Goal: Obtain resource: Obtain resource

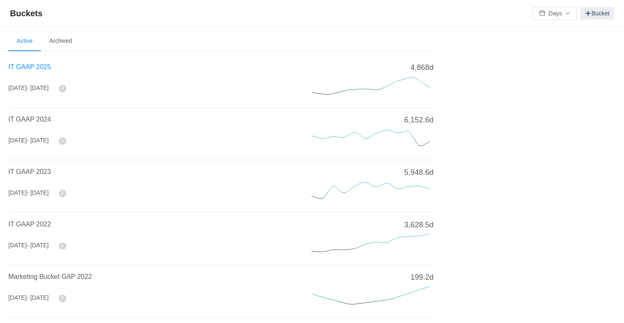
click at [28, 67] on span "IT GAAP 2025" at bounding box center [29, 66] width 43 height 7
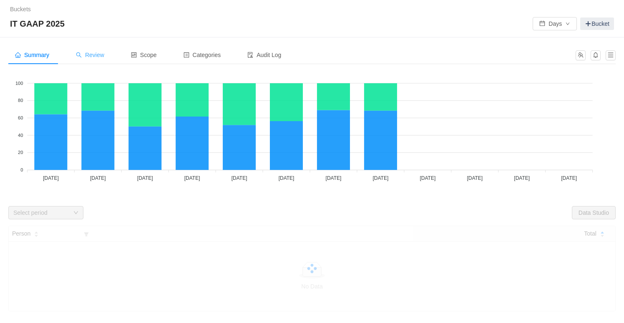
click at [98, 57] on span "Review" at bounding box center [90, 55] width 28 height 7
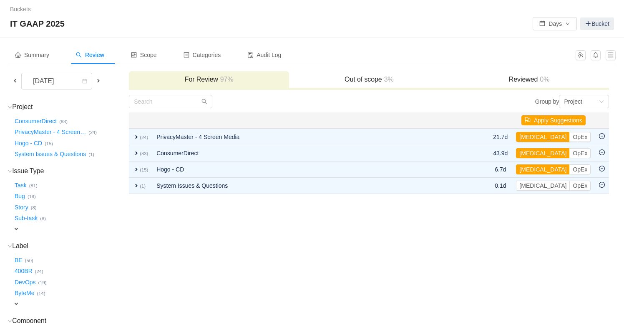
click at [15, 80] on span at bounding box center [15, 81] width 7 height 7
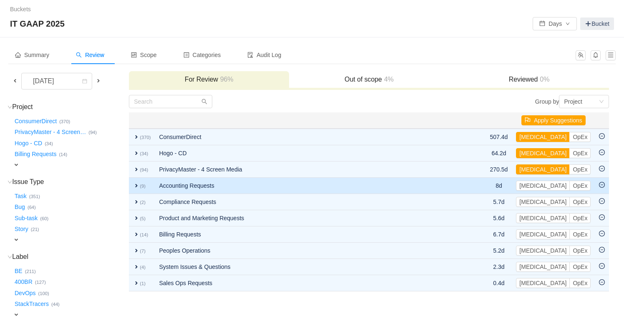
click at [601, 186] on icon "icon: minus-circle" at bounding box center [602, 185] width 6 height 6
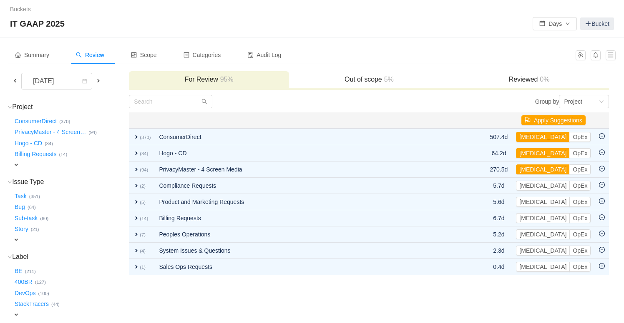
click at [601, 186] on body "Buckets / / IT GAAP 2025 Days Bucket Summary Review Scope Categories Audit Log …" at bounding box center [312, 161] width 624 height 323
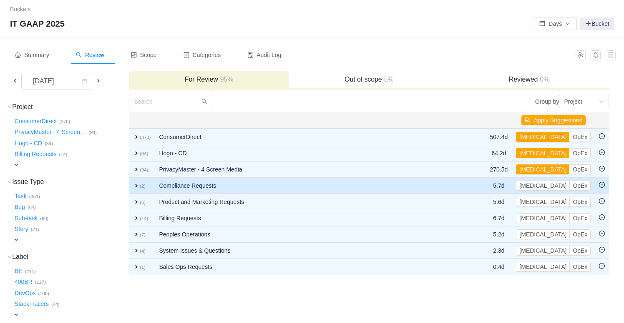
click at [601, 185] on icon "icon: minus-circle" at bounding box center [601, 185] width 3 height 0
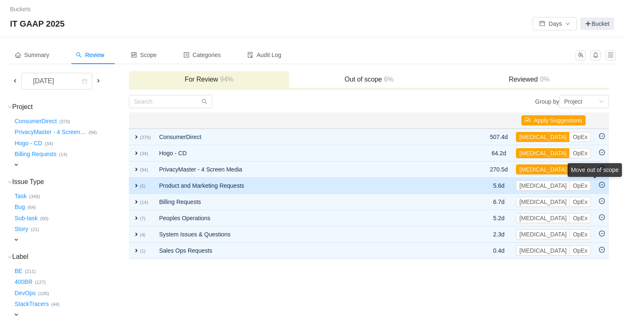
click at [602, 180] on div "Move out of scope" at bounding box center [594, 171] width 54 height 17
click at [601, 185] on icon "icon: minus-circle" at bounding box center [601, 185] width 3 height 0
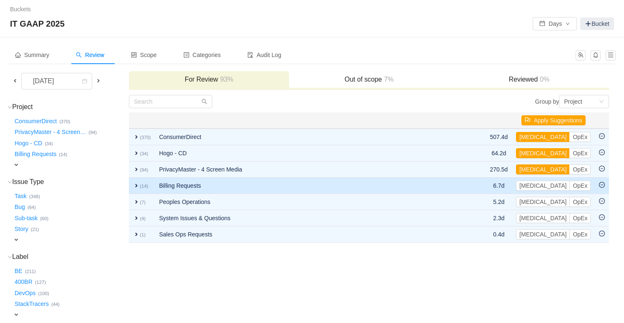
click at [602, 186] on icon "icon: minus-circle" at bounding box center [602, 185] width 6 height 6
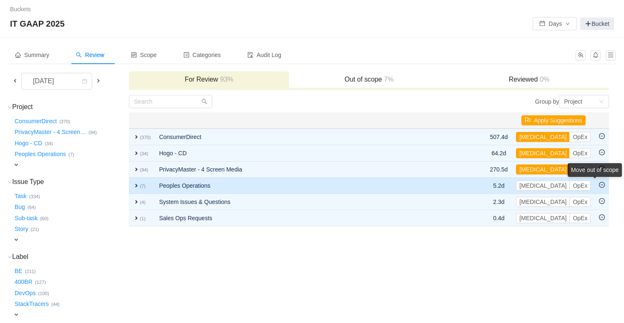
click at [602, 177] on div "Move out of scope" at bounding box center [594, 170] width 54 height 14
click at [602, 186] on icon "icon: minus-circle" at bounding box center [602, 185] width 6 height 6
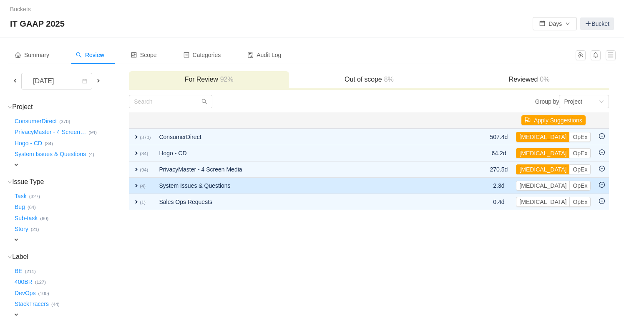
click at [602, 185] on icon "icon: minus-circle" at bounding box center [602, 185] width 6 height 6
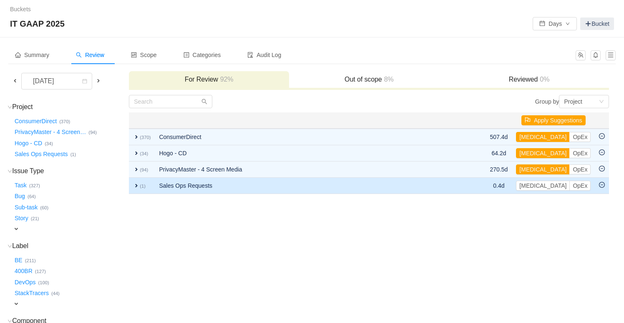
click at [602, 185] on body "Buckets / / IT GAAP 2025 Days Bucket Summary Review Scope Categories Audit Log …" at bounding box center [312, 161] width 624 height 323
click at [602, 186] on icon "icon: minus-circle" at bounding box center [602, 185] width 6 height 6
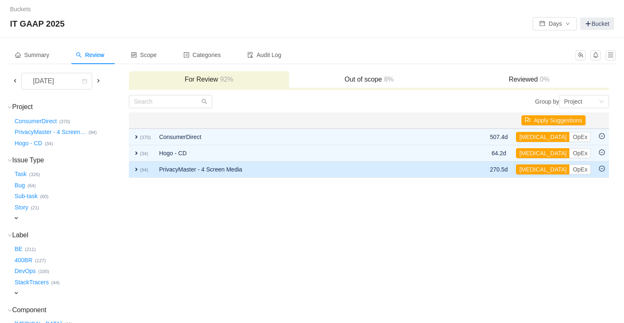
click at [137, 170] on span "expand" at bounding box center [136, 169] width 7 height 7
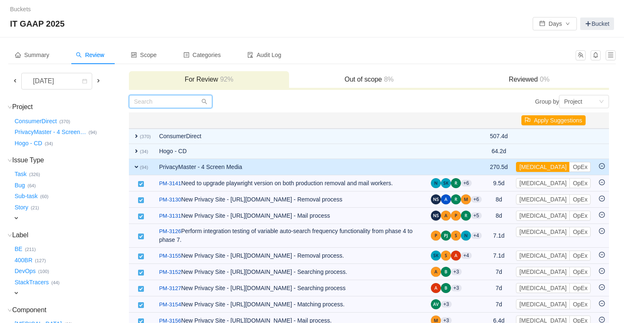
click at [180, 104] on input "text" at bounding box center [170, 101] width 83 height 13
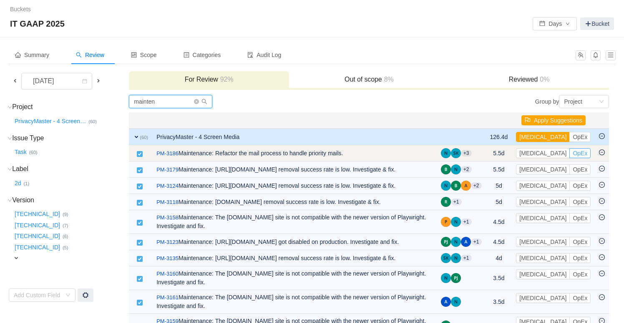
type input "mainten"
click at [569, 155] on button "OpEx" at bounding box center [579, 153] width 21 height 10
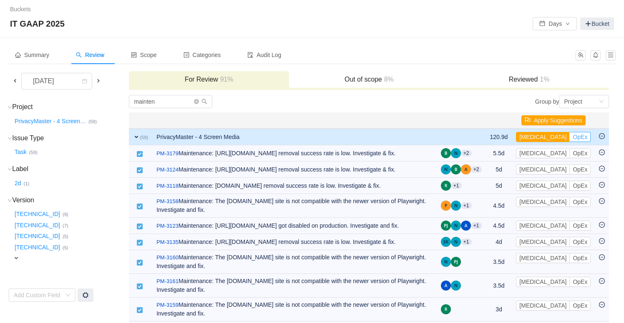
click at [569, 136] on button "OpEx" at bounding box center [579, 137] width 21 height 10
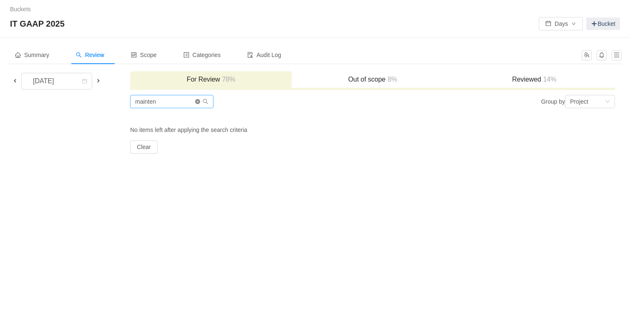
click at [198, 102] on icon "icon: close-circle" at bounding box center [197, 101] width 5 height 5
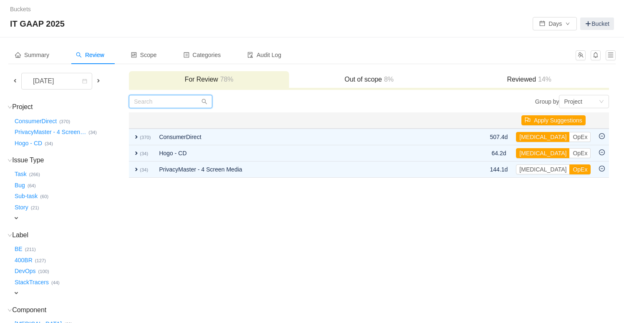
click at [177, 101] on input "text" at bounding box center [170, 101] width 83 height 13
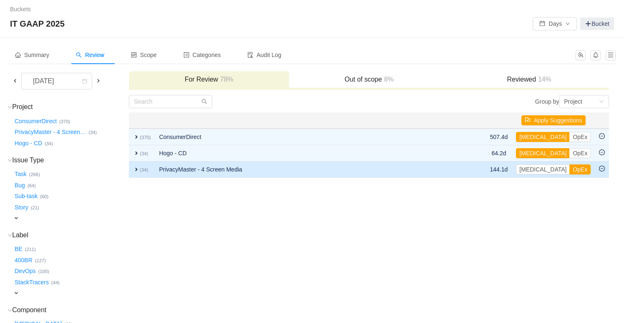
click at [138, 170] on span "expand" at bounding box center [136, 169] width 7 height 7
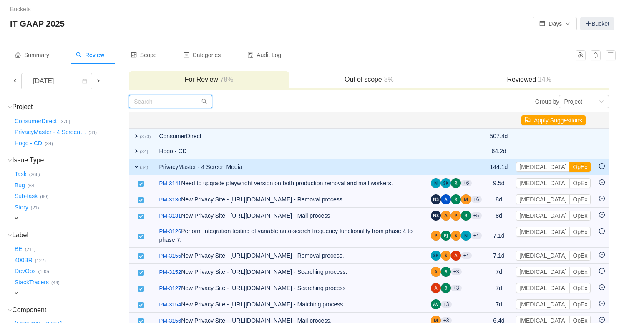
click at [153, 103] on input "text" at bounding box center [170, 101] width 83 height 13
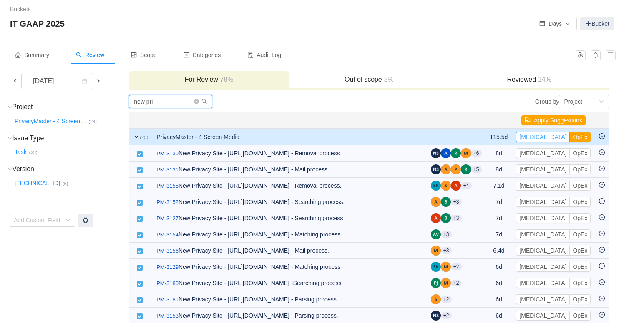
type input "new pri"
click at [537, 138] on button "[MEDICAL_DATA]" at bounding box center [543, 137] width 54 height 10
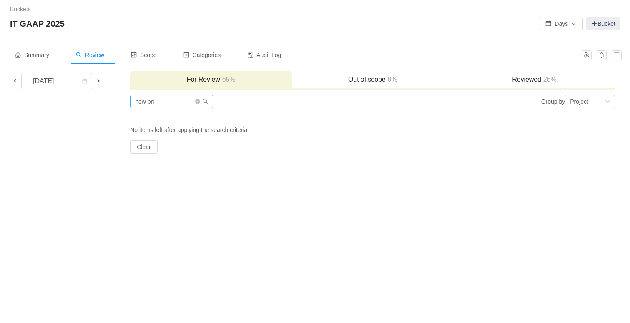
click at [198, 101] on icon "icon: close-circle" at bounding box center [197, 101] width 5 height 5
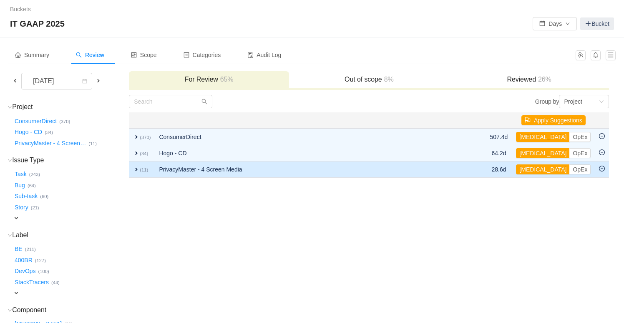
click at [136, 170] on span "expand" at bounding box center [136, 169] width 7 height 7
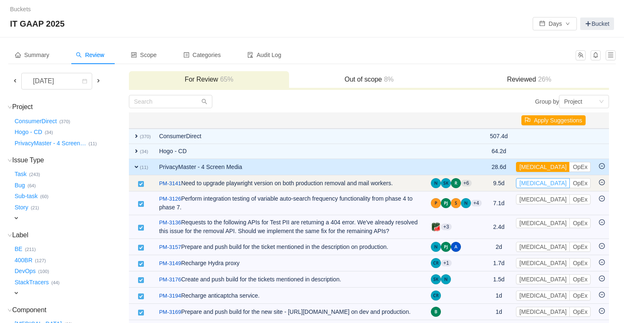
click at [534, 184] on button "[MEDICAL_DATA]" at bounding box center [543, 183] width 54 height 10
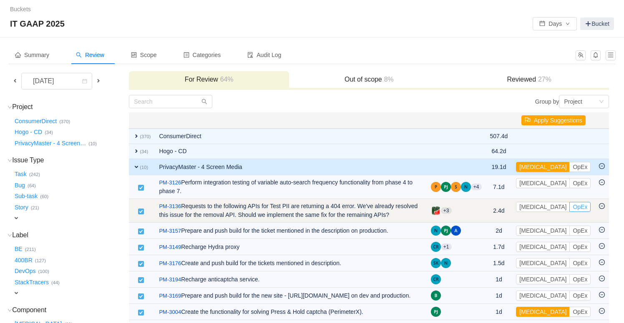
click at [569, 210] on button "OpEx" at bounding box center [579, 207] width 21 height 10
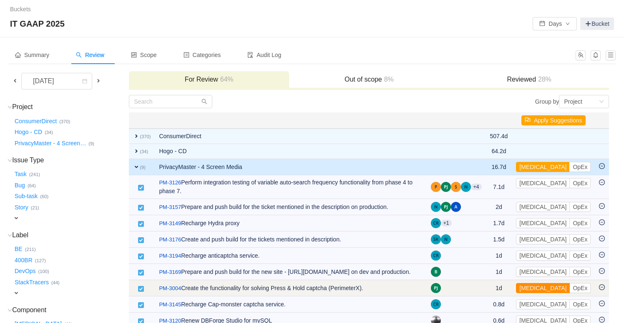
click at [534, 290] on button "[MEDICAL_DATA]" at bounding box center [543, 288] width 54 height 10
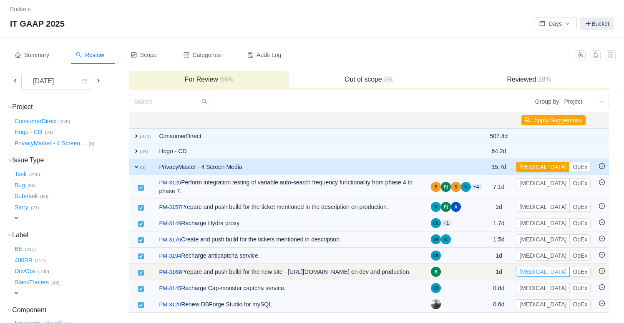
click at [535, 275] on button "[MEDICAL_DATA]" at bounding box center [543, 272] width 54 height 10
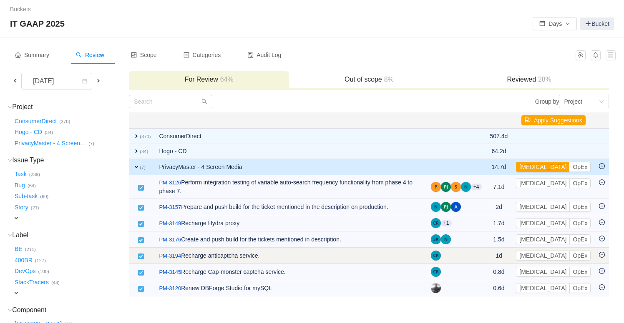
click at [537, 263] on td "[MEDICAL_DATA] OpEx Out of scope" at bounding box center [552, 256] width 83 height 16
click at [537, 258] on button "[MEDICAL_DATA]" at bounding box center [543, 256] width 54 height 10
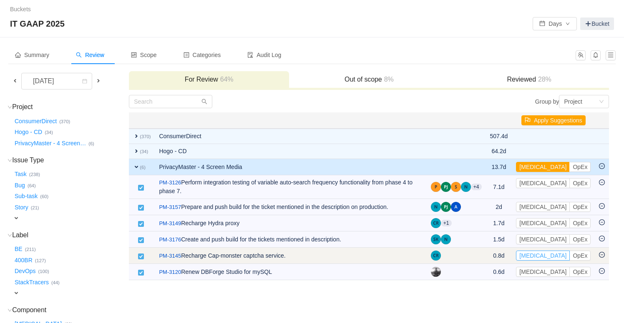
click at [537, 257] on button "[MEDICAL_DATA]" at bounding box center [543, 256] width 54 height 10
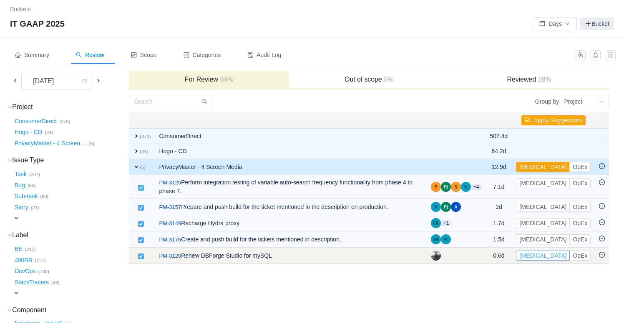
click at [537, 257] on button "[MEDICAL_DATA]" at bounding box center [543, 256] width 54 height 10
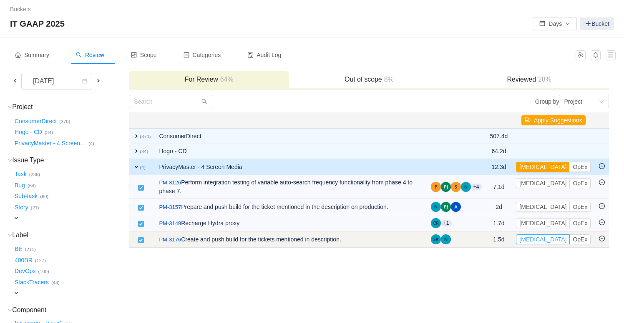
click at [540, 242] on button "[MEDICAL_DATA]" at bounding box center [543, 240] width 54 height 10
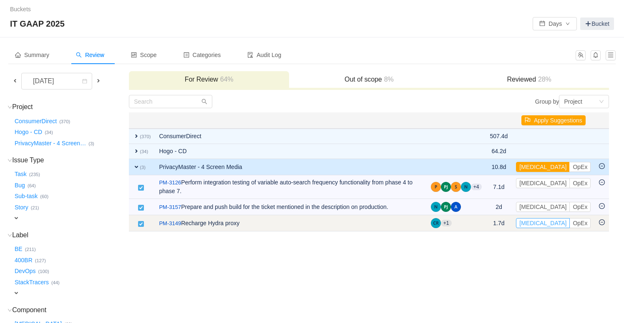
click at [536, 223] on button "[MEDICAL_DATA]" at bounding box center [543, 223] width 54 height 10
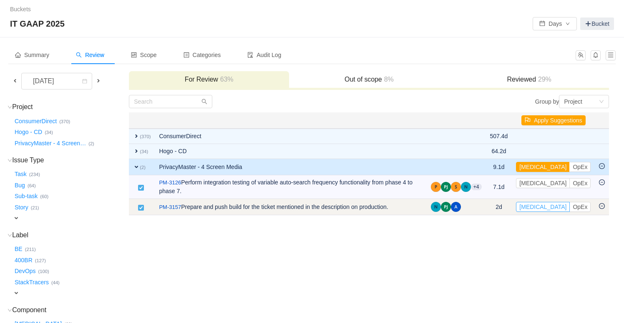
click at [535, 209] on button "[MEDICAL_DATA]" at bounding box center [543, 207] width 54 height 10
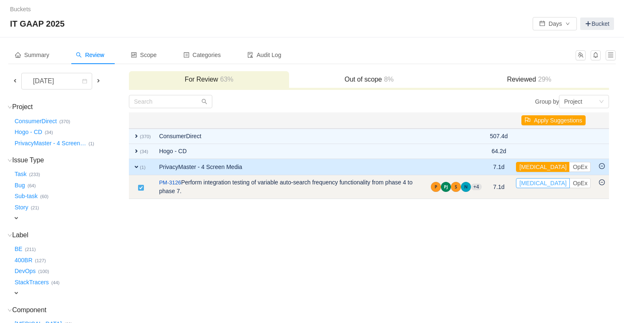
click at [535, 184] on button "[MEDICAL_DATA]" at bounding box center [543, 183] width 54 height 10
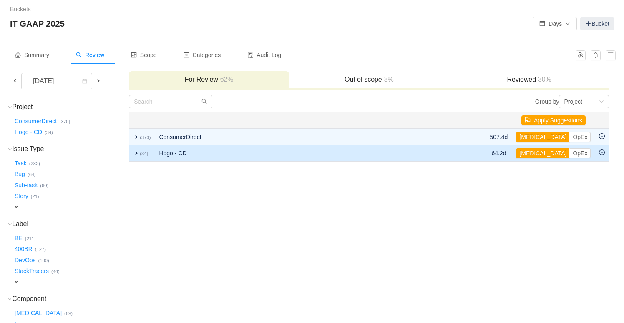
click at [137, 152] on span "expand" at bounding box center [136, 153] width 7 height 7
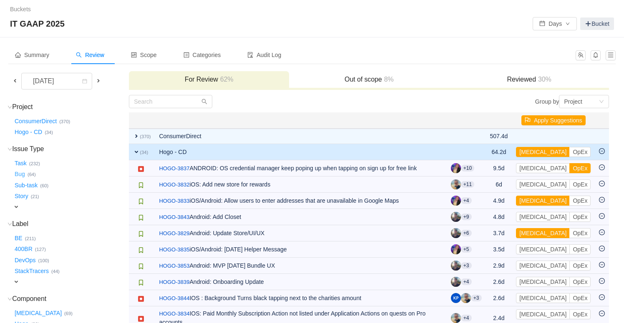
click at [21, 173] on button "Bug …" at bounding box center [20, 174] width 15 height 13
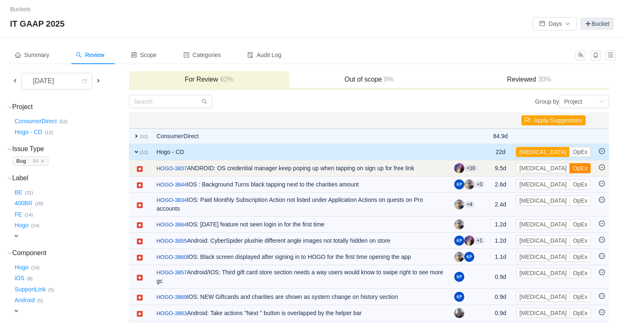
click at [569, 169] on button "OpEx" at bounding box center [579, 168] width 21 height 10
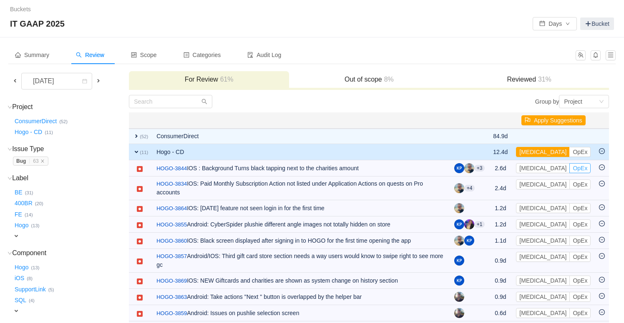
click at [569, 169] on button "OpEx" at bounding box center [579, 168] width 21 height 10
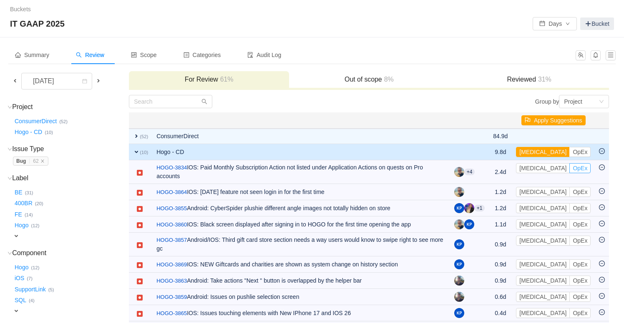
click at [569, 169] on button "OpEx" at bounding box center [579, 168] width 21 height 10
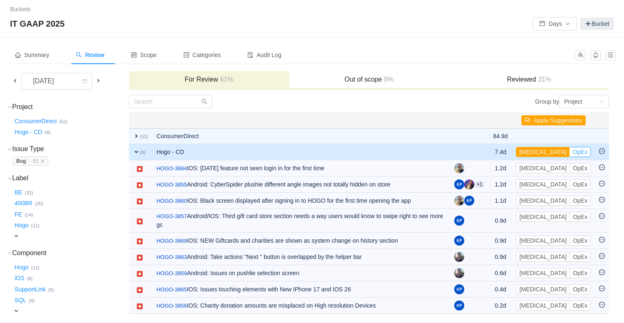
click at [569, 153] on button "OpEx" at bounding box center [579, 152] width 21 height 10
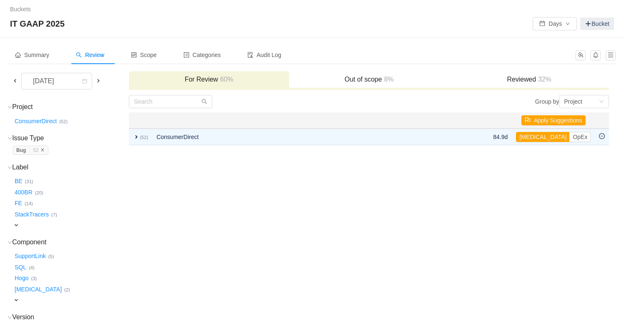
click at [43, 150] on icon "icon: close" at bounding box center [42, 150] width 4 height 4
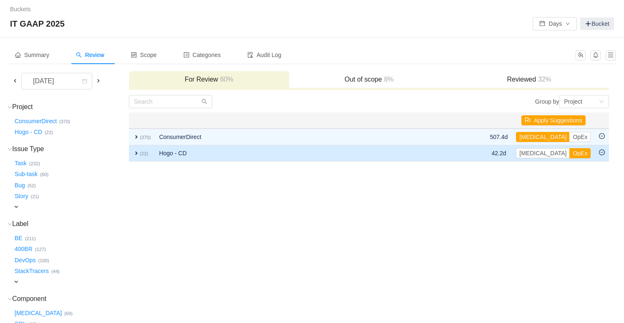
click at [135, 152] on span "expand" at bounding box center [136, 153] width 7 height 7
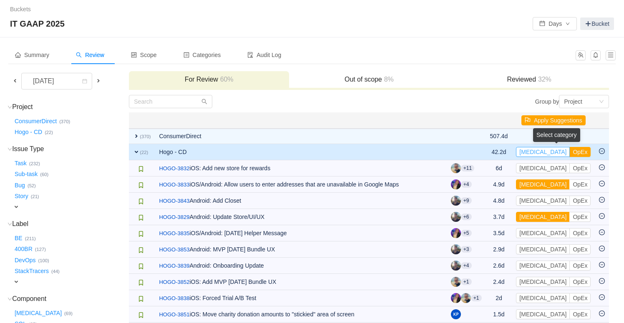
click at [533, 154] on button "[MEDICAL_DATA]" at bounding box center [543, 152] width 54 height 10
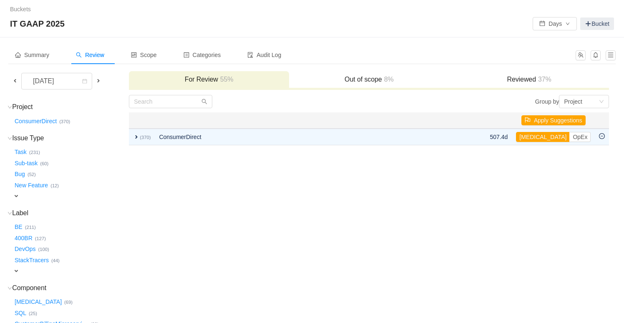
drag, startPoint x: 137, startPoint y: 138, endPoint x: 10, endPoint y: 175, distance: 132.3
click at [137, 138] on span "expand" at bounding box center [136, 137] width 7 height 7
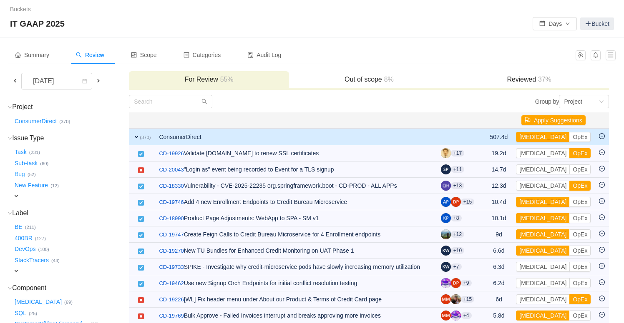
click at [18, 171] on button "Bug …" at bounding box center [20, 174] width 15 height 13
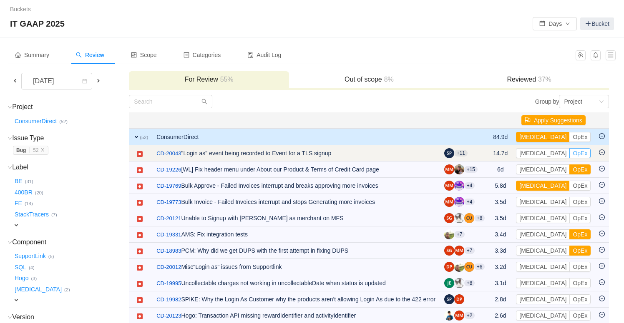
click at [569, 155] on button "OpEx" at bounding box center [579, 153] width 21 height 10
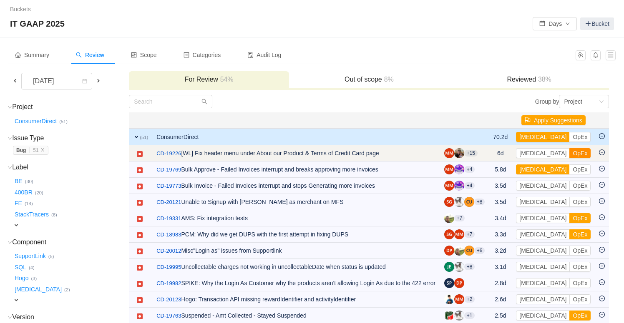
click at [569, 154] on button "OpEx" at bounding box center [579, 153] width 21 height 10
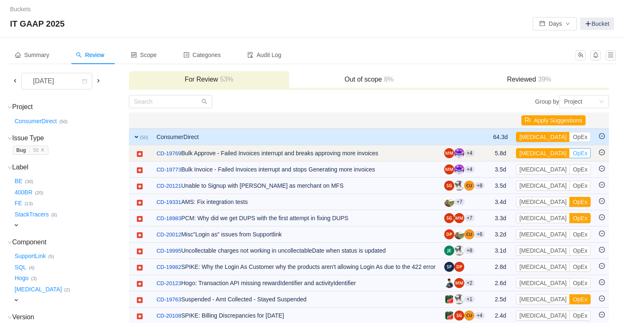
click at [569, 155] on button "OpEx" at bounding box center [579, 153] width 21 height 10
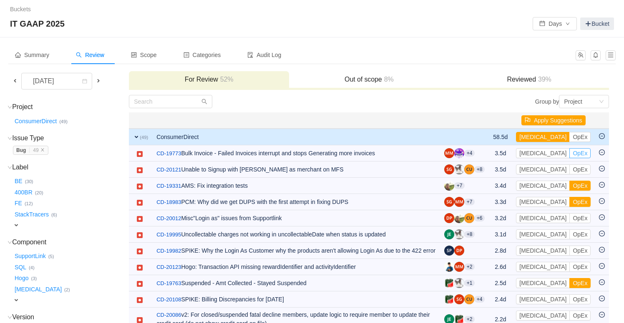
click at [569, 155] on button "OpEx" at bounding box center [579, 153] width 21 height 10
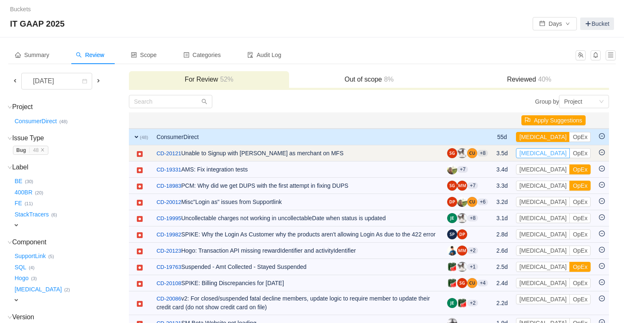
click at [538, 153] on button "[MEDICAL_DATA]" at bounding box center [543, 153] width 54 height 10
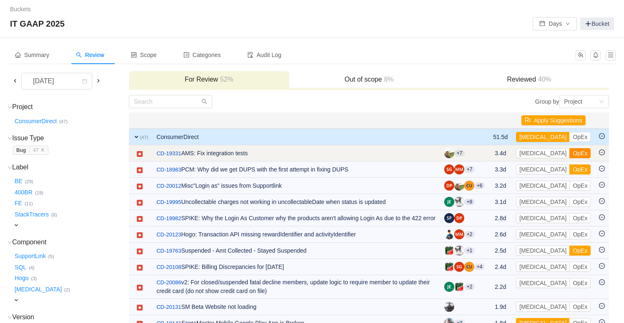
click at [569, 155] on button "OpEx" at bounding box center [579, 153] width 21 height 10
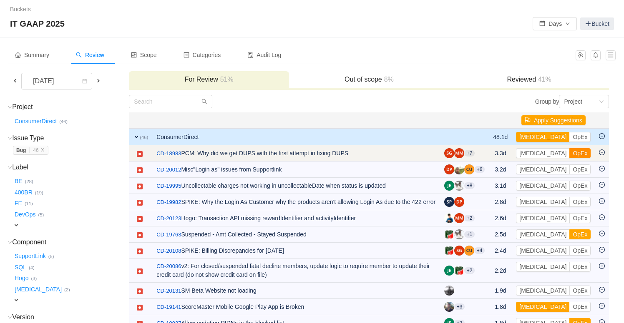
click at [569, 155] on button "OpEx" at bounding box center [579, 153] width 21 height 10
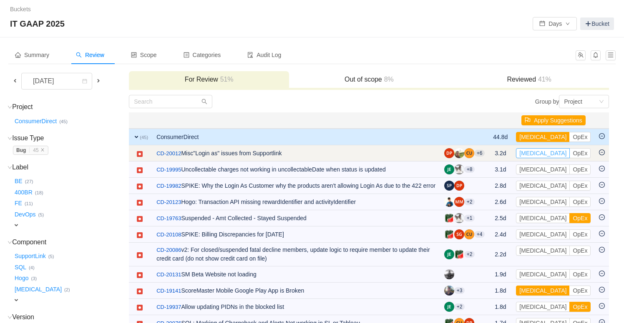
click at [534, 152] on button "[MEDICAL_DATA]" at bounding box center [543, 153] width 54 height 10
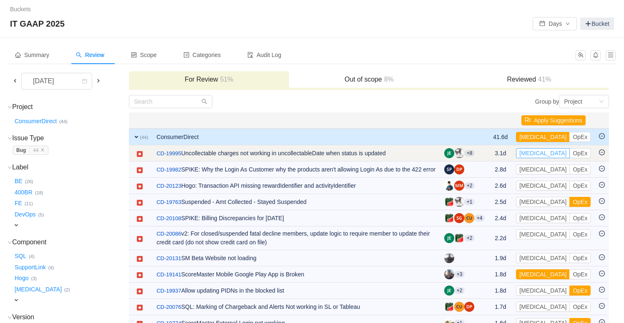
click at [537, 155] on button "[MEDICAL_DATA]" at bounding box center [543, 153] width 54 height 10
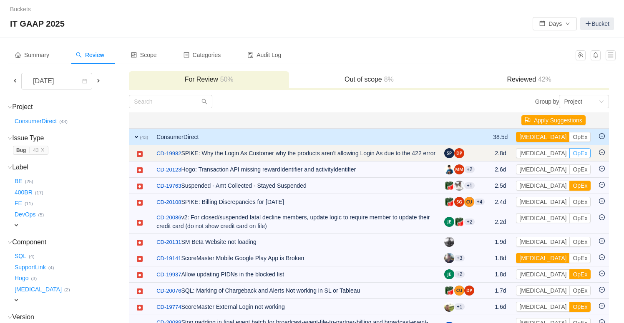
click at [569, 153] on button "OpEx" at bounding box center [579, 153] width 21 height 10
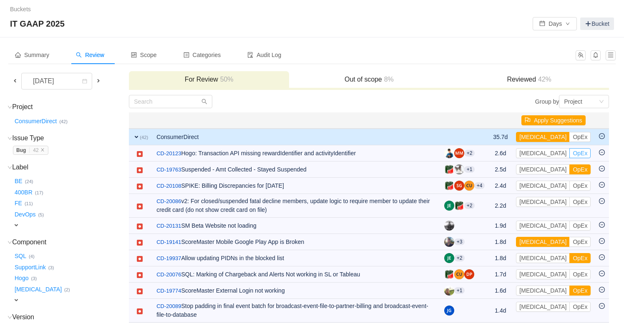
click at [569, 153] on button "OpEx" at bounding box center [579, 153] width 21 height 10
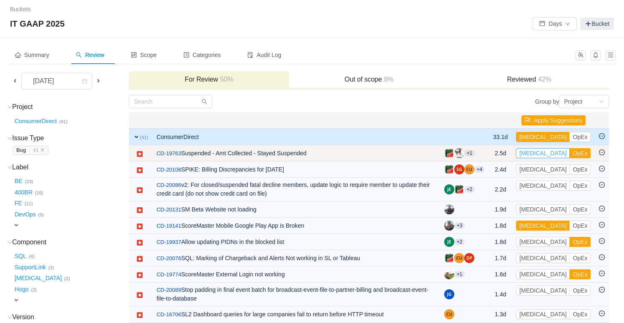
click at [542, 154] on button "[MEDICAL_DATA]" at bounding box center [543, 153] width 54 height 10
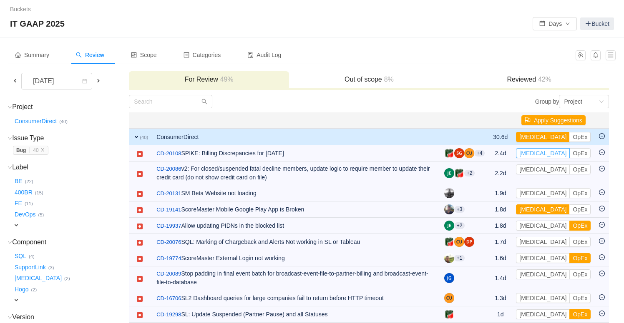
click at [542, 154] on button "[MEDICAL_DATA]" at bounding box center [543, 153] width 54 height 10
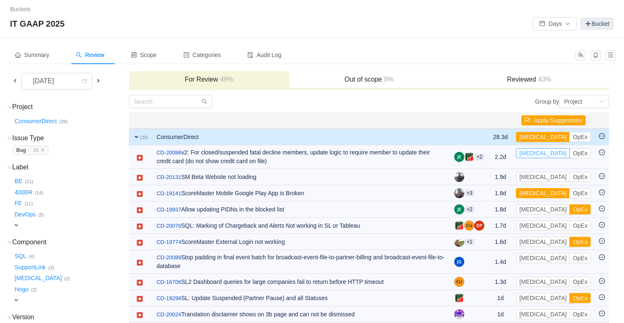
click at [542, 154] on button "[MEDICAL_DATA]" at bounding box center [543, 153] width 54 height 10
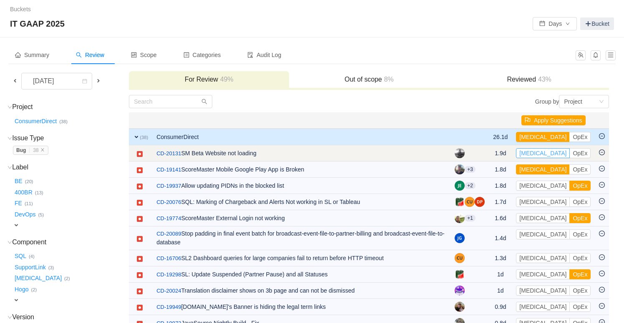
click at [536, 155] on button "[MEDICAL_DATA]" at bounding box center [543, 153] width 54 height 10
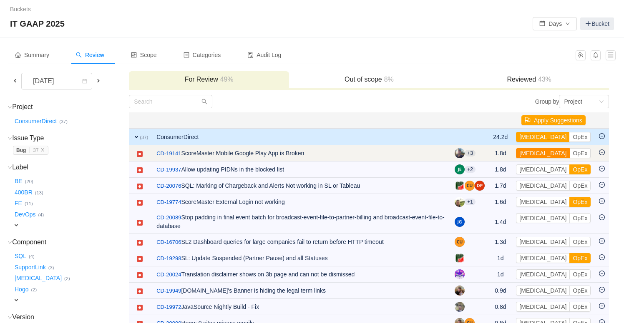
click at [536, 155] on button "[MEDICAL_DATA]" at bounding box center [543, 153] width 54 height 10
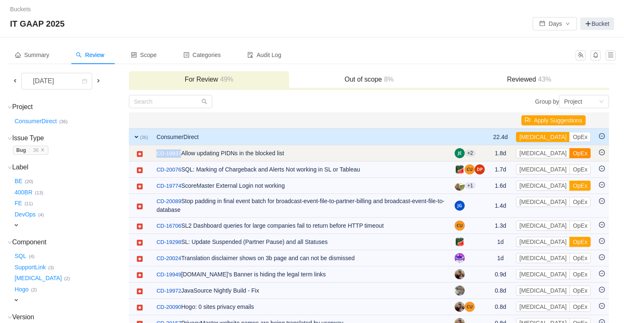
click at [569, 152] on button "OpEx" at bounding box center [579, 153] width 21 height 10
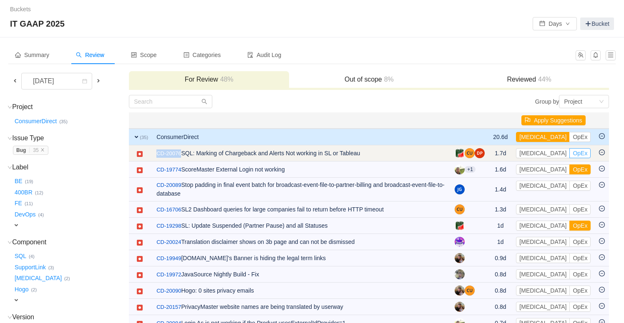
click at [569, 151] on button "OpEx" at bounding box center [579, 153] width 21 height 10
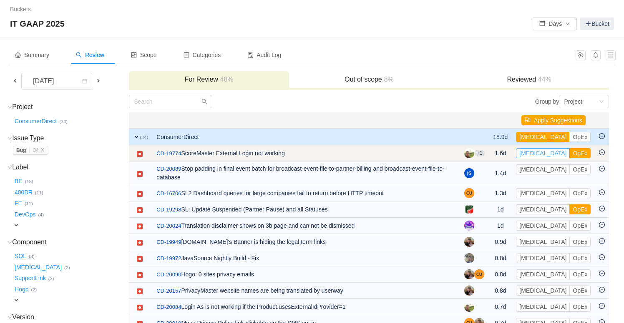
click at [537, 153] on button "[MEDICAL_DATA]" at bounding box center [543, 153] width 54 height 10
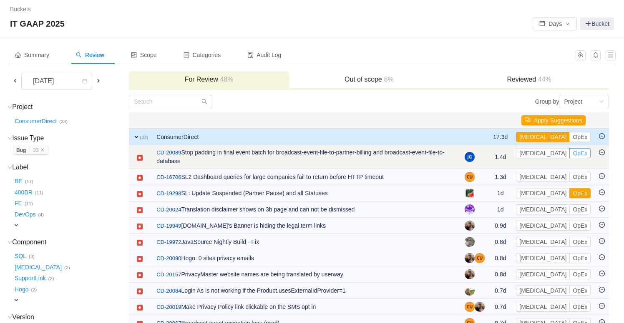
click at [569, 155] on button "OpEx" at bounding box center [579, 153] width 21 height 10
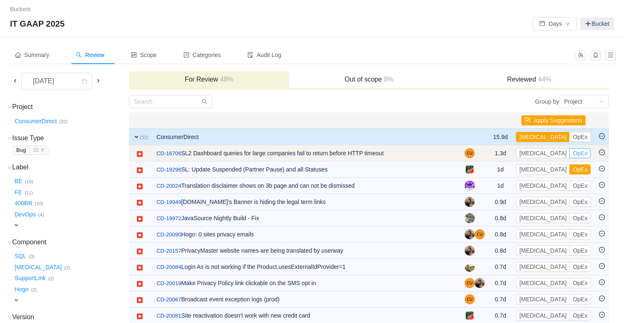
click at [569, 153] on button "OpEx" at bounding box center [579, 153] width 21 height 10
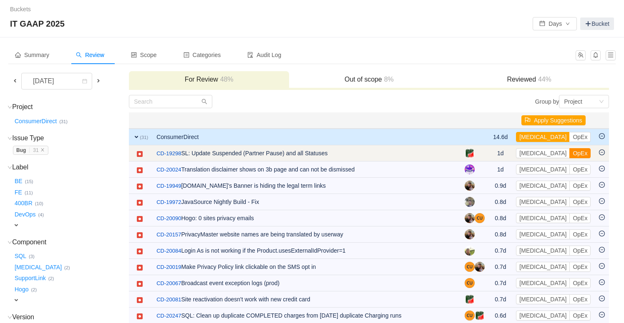
click at [569, 155] on button "OpEx" at bounding box center [579, 153] width 21 height 10
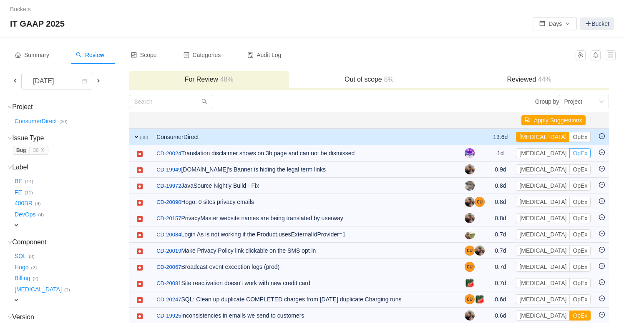
click at [569, 155] on button "OpEx" at bounding box center [579, 153] width 21 height 10
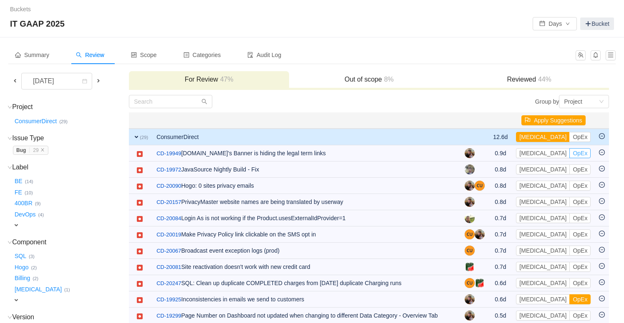
click at [569, 155] on button "OpEx" at bounding box center [579, 153] width 21 height 10
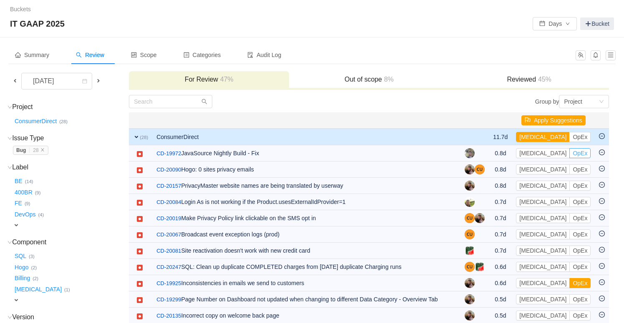
click at [569, 155] on button "OpEx" at bounding box center [579, 153] width 21 height 10
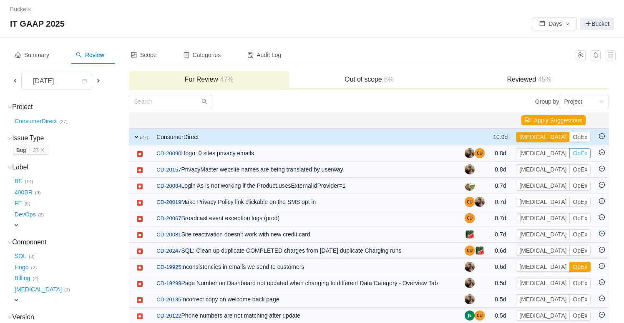
click at [569, 155] on button "OpEx" at bounding box center [579, 153] width 21 height 10
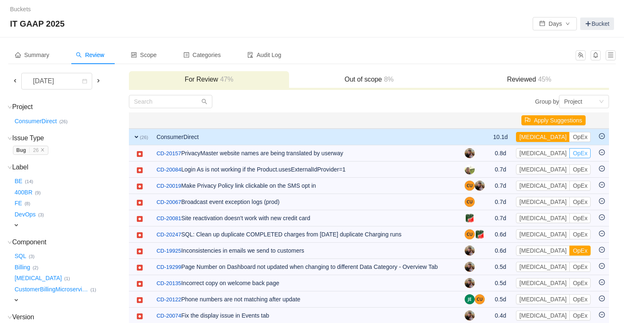
click at [569, 155] on button "OpEx" at bounding box center [579, 153] width 21 height 10
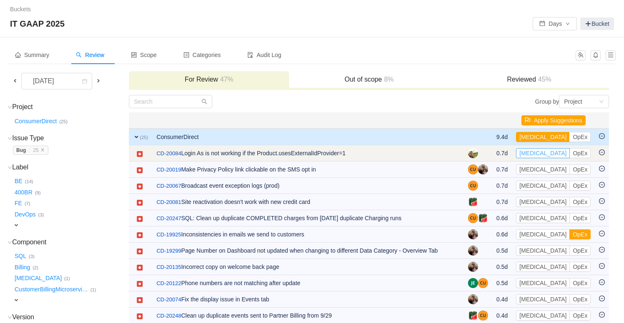
click at [540, 156] on button "[MEDICAL_DATA]" at bounding box center [543, 153] width 54 height 10
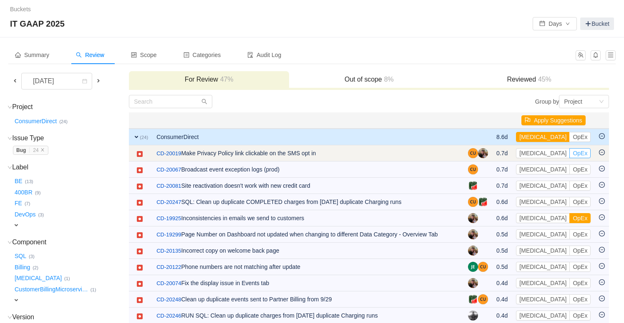
click at [569, 156] on button "OpEx" at bounding box center [579, 153] width 21 height 10
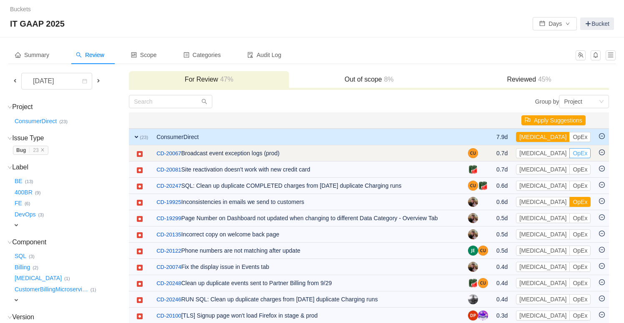
click at [569, 156] on button "OpEx" at bounding box center [579, 153] width 21 height 10
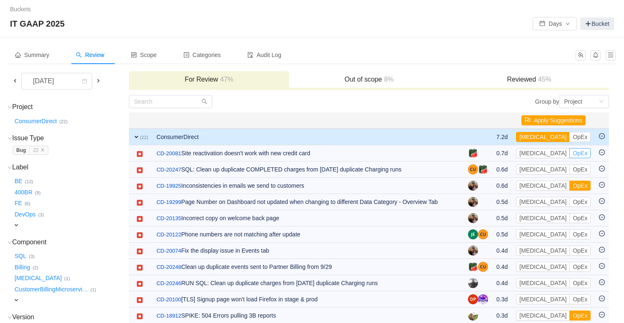
click at [569, 156] on button "OpEx" at bounding box center [579, 153] width 21 height 10
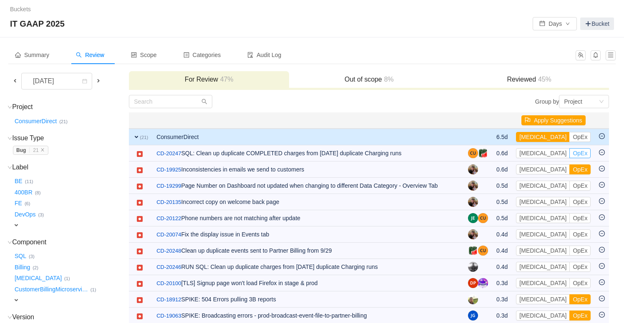
click at [569, 156] on button "OpEx" at bounding box center [579, 153] width 21 height 10
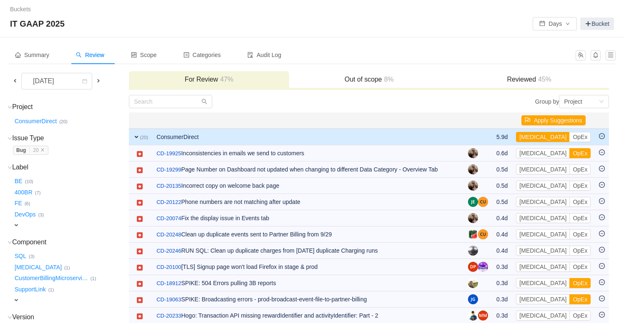
click at [569, 156] on button "OpEx" at bounding box center [579, 153] width 21 height 10
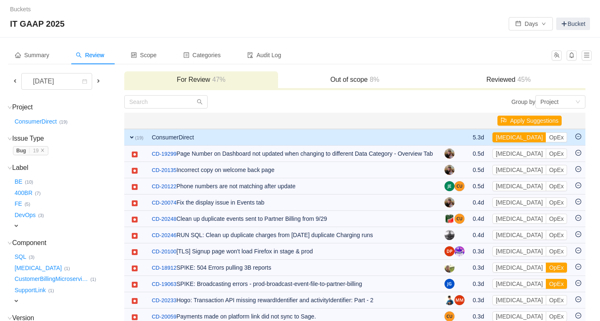
click at [420, 34] on div "Buckets / / IT GAAP 2025 Days Bucket" at bounding box center [300, 19] width 600 height 38
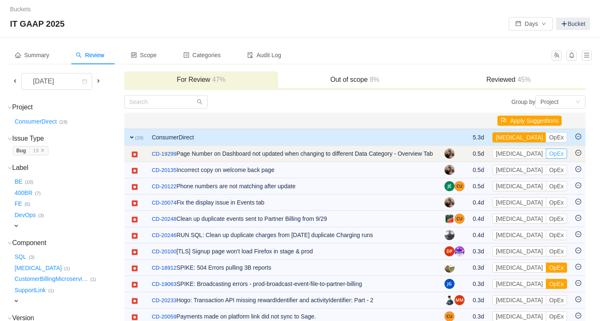
click at [546, 156] on button "OpEx" at bounding box center [556, 153] width 21 height 10
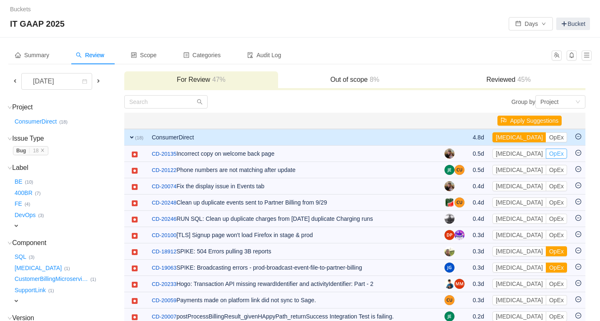
click at [546, 156] on button "OpEx" at bounding box center [556, 153] width 21 height 10
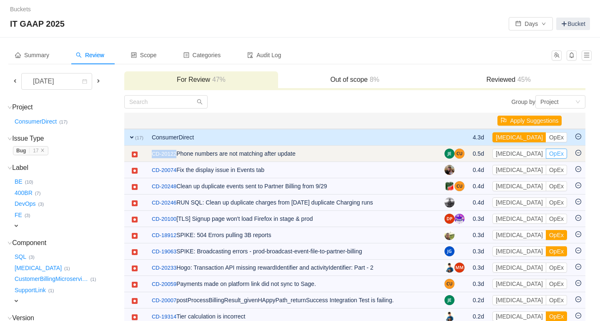
click at [546, 155] on button "OpEx" at bounding box center [556, 153] width 21 height 10
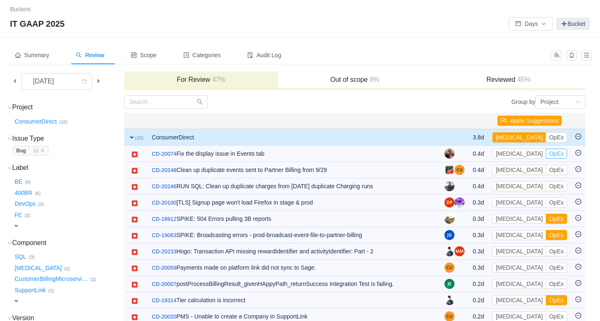
click at [546, 155] on button "OpEx" at bounding box center [556, 153] width 21 height 10
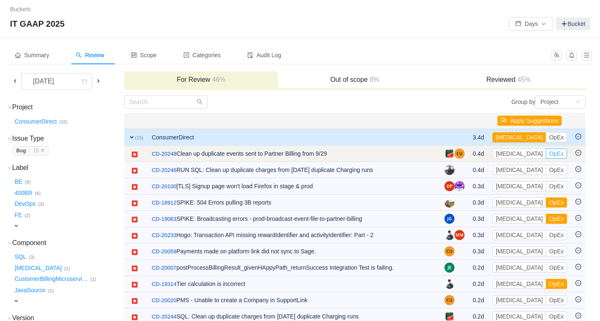
click at [546, 153] on button "OpEx" at bounding box center [556, 153] width 21 height 10
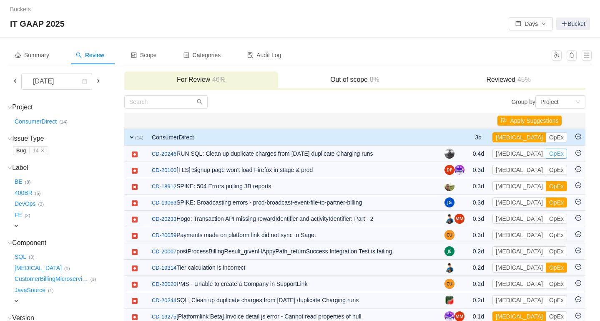
click at [546, 153] on button "OpEx" at bounding box center [556, 153] width 21 height 10
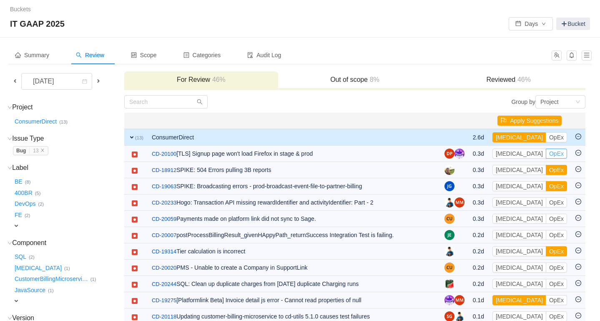
click at [546, 153] on button "OpEx" at bounding box center [556, 153] width 21 height 10
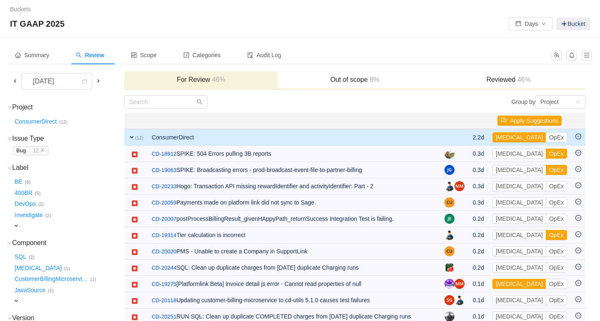
click at [546, 153] on button "OpEx" at bounding box center [556, 153] width 21 height 10
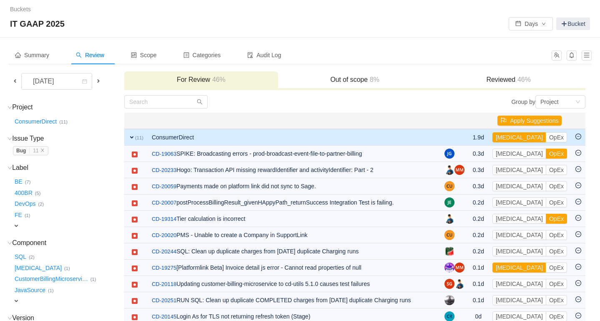
click at [546, 153] on button "OpEx" at bounding box center [556, 153] width 21 height 10
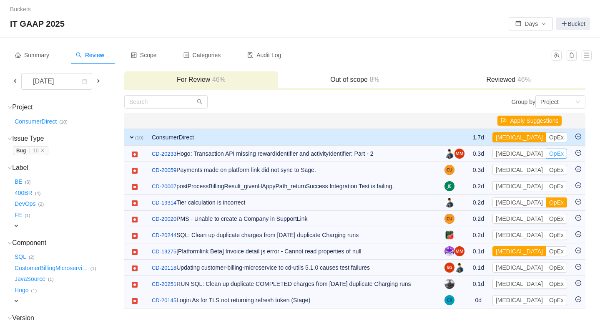
click at [546, 153] on button "OpEx" at bounding box center [556, 153] width 21 height 10
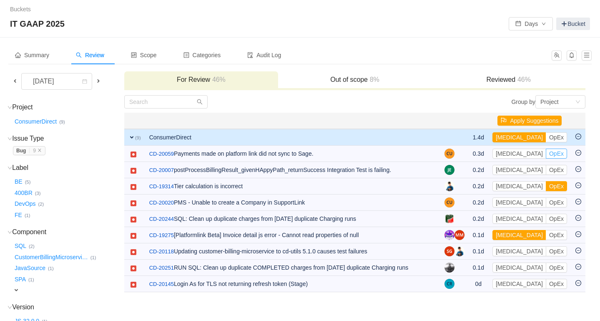
click at [546, 153] on button "OpEx" at bounding box center [556, 153] width 21 height 10
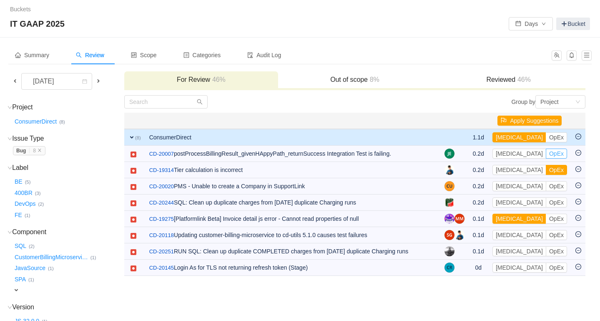
click at [546, 153] on button "OpEx" at bounding box center [556, 153] width 21 height 10
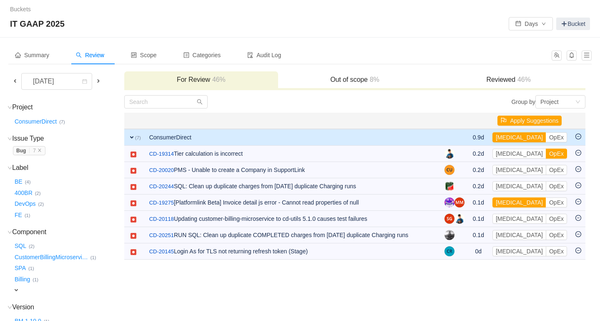
click at [546, 153] on button "OpEx" at bounding box center [556, 153] width 21 height 10
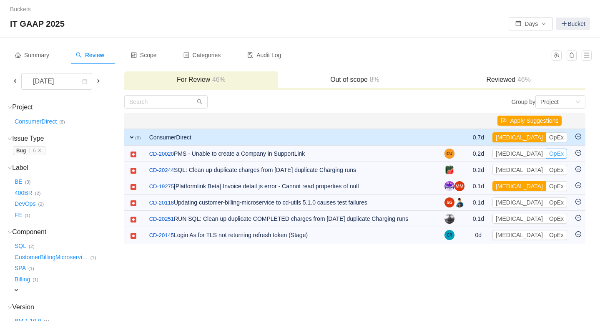
click at [546, 153] on button "OpEx" at bounding box center [556, 153] width 21 height 10
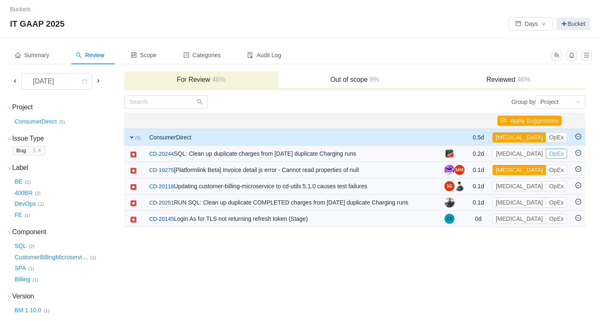
click at [546, 153] on button "OpEx" at bounding box center [556, 153] width 21 height 10
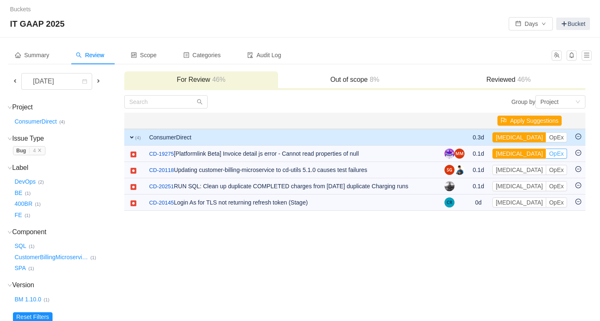
click at [546, 153] on button "OpEx" at bounding box center [556, 153] width 21 height 10
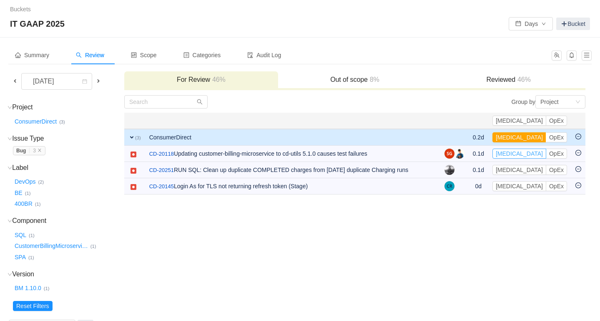
click at [537, 153] on button "[MEDICAL_DATA]" at bounding box center [519, 153] width 54 height 10
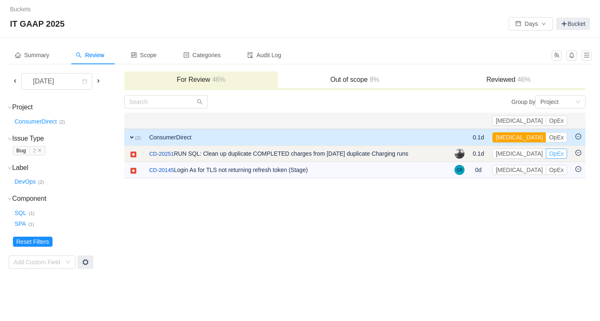
click at [554, 153] on button "OpEx" at bounding box center [556, 153] width 21 height 10
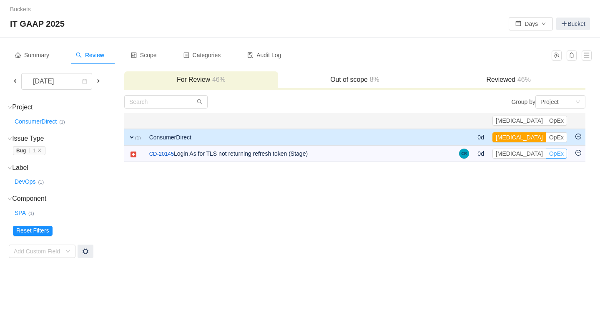
click at [554, 153] on button "OpEx" at bounding box center [556, 153] width 21 height 10
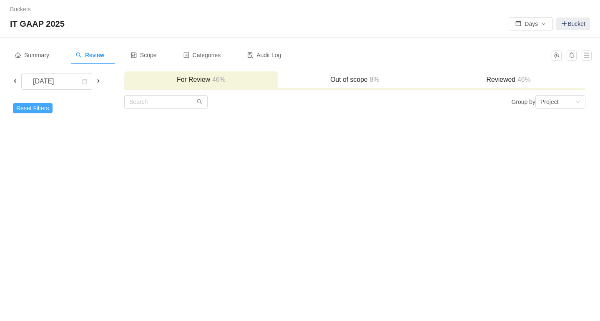
click at [45, 109] on button "Reset Filters" at bounding box center [33, 108] width 40 height 10
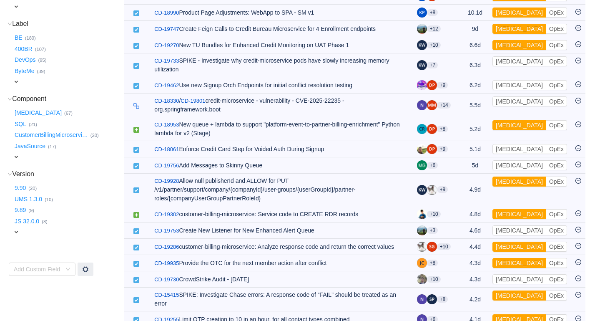
scroll to position [190, 0]
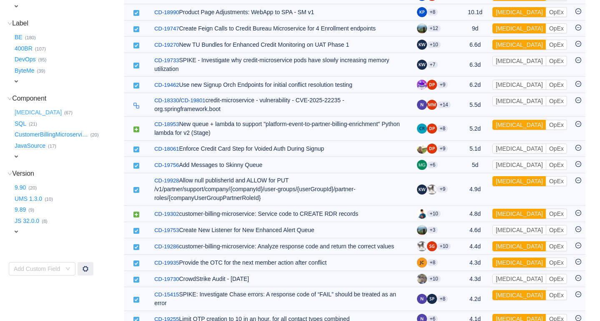
click at [26, 112] on button "[MEDICAL_DATA] …" at bounding box center [38, 112] width 51 height 13
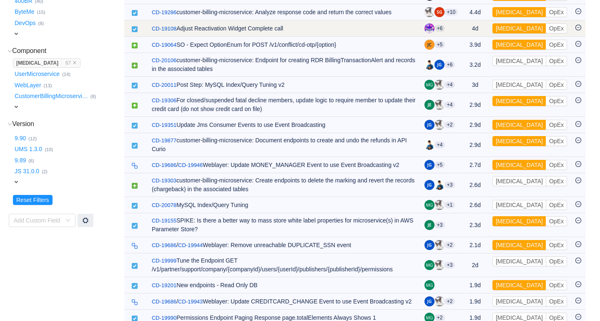
scroll to position [0, 0]
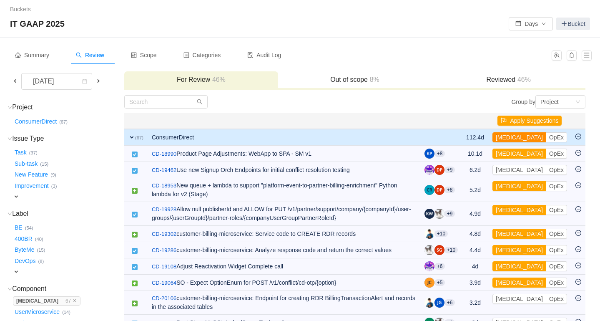
click at [511, 137] on button "[MEDICAL_DATA]" at bounding box center [519, 137] width 54 height 10
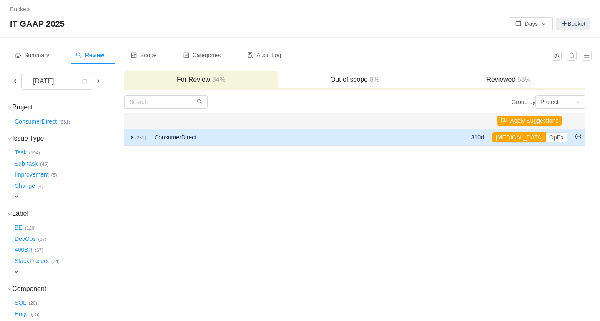
click at [133, 136] on span "expand" at bounding box center [131, 137] width 7 height 7
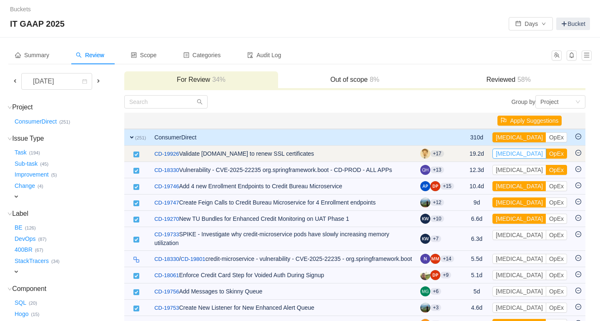
click at [514, 155] on button "[MEDICAL_DATA]" at bounding box center [519, 153] width 54 height 10
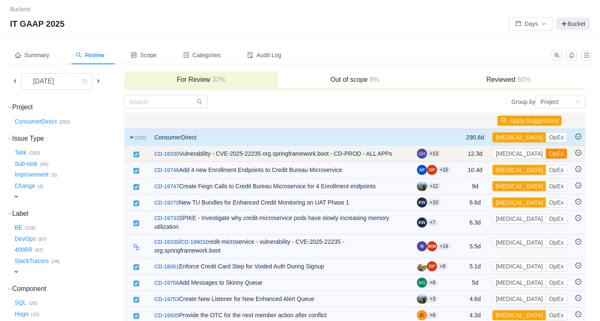
click at [546, 153] on button "OpEx" at bounding box center [556, 153] width 21 height 10
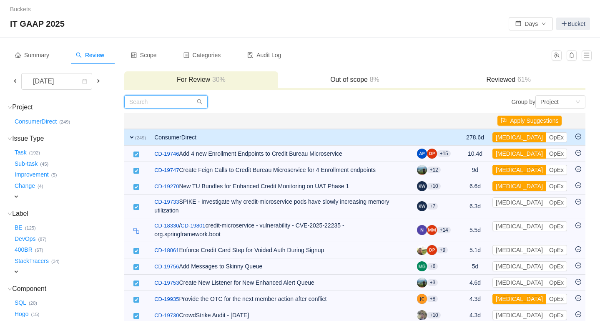
click at [138, 104] on input "text" at bounding box center [165, 101] width 83 height 13
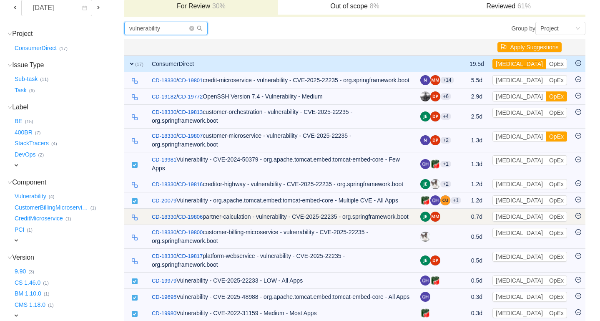
scroll to position [67, 0]
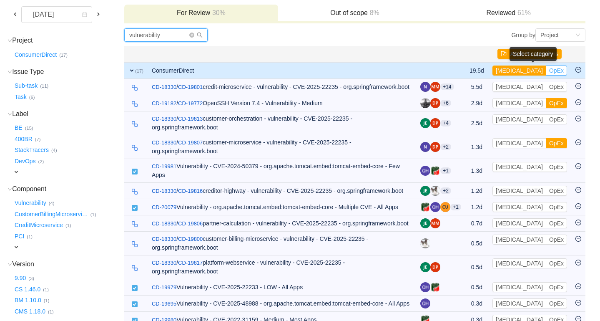
type input "vulnerability"
click at [546, 69] on button "OpEx" at bounding box center [556, 70] width 21 height 10
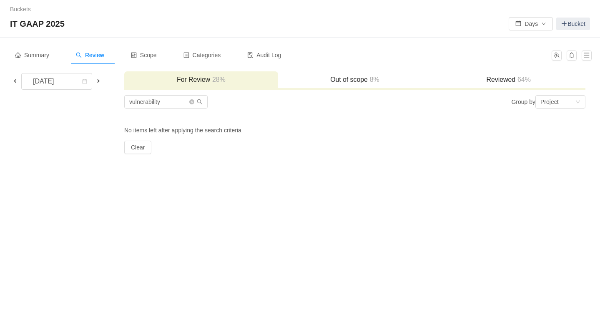
scroll to position [0, 0]
click at [192, 104] on icon "icon: close-circle" at bounding box center [191, 101] width 5 height 5
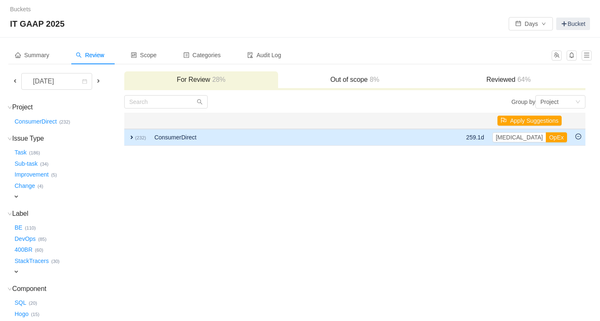
click at [132, 137] on span "expand" at bounding box center [131, 137] width 7 height 7
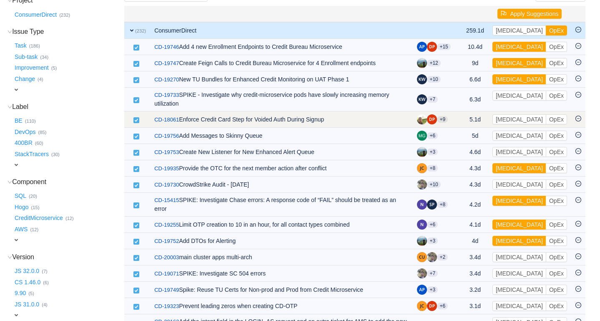
scroll to position [108, 0]
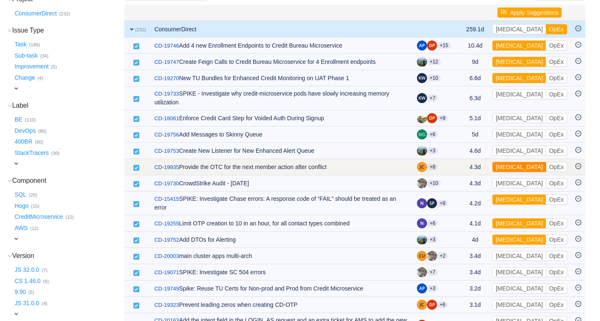
click at [515, 168] on button "[MEDICAL_DATA]" at bounding box center [519, 167] width 54 height 10
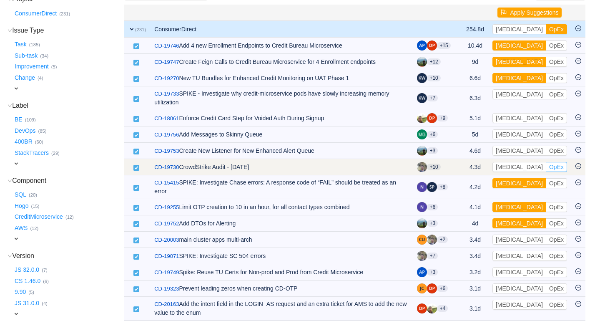
click at [546, 167] on button "OpEx" at bounding box center [556, 167] width 21 height 10
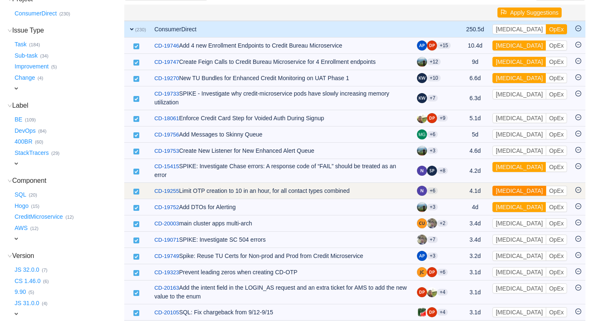
click at [510, 191] on button "[MEDICAL_DATA]" at bounding box center [519, 190] width 54 height 10
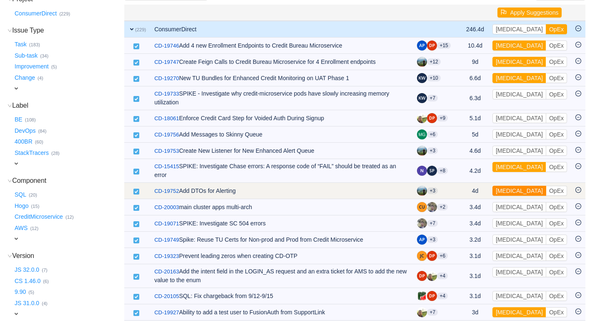
click at [510, 191] on button "[MEDICAL_DATA]" at bounding box center [519, 190] width 54 height 10
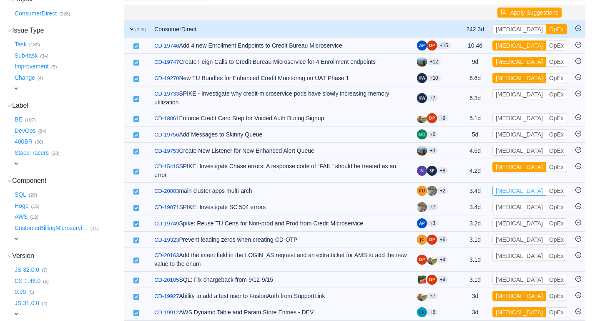
click at [510, 191] on button "[MEDICAL_DATA]" at bounding box center [519, 190] width 54 height 10
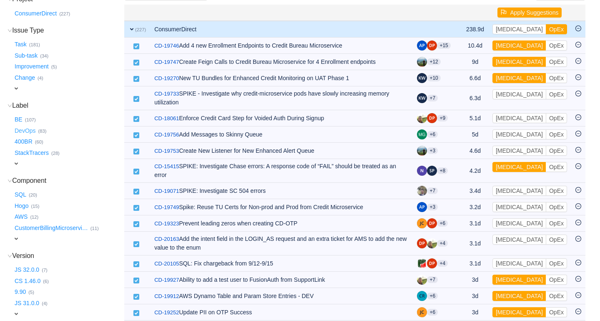
click at [29, 132] on button "DevOps …" at bounding box center [25, 130] width 25 height 13
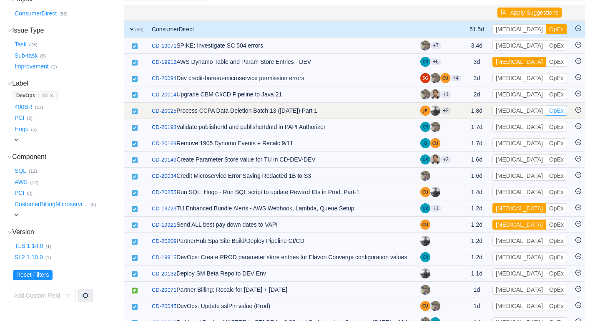
click at [546, 109] on button "OpEx" at bounding box center [556, 110] width 21 height 10
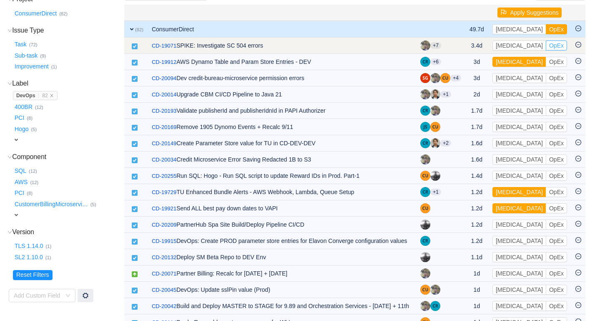
click at [546, 47] on button "OpEx" at bounding box center [556, 45] width 21 height 10
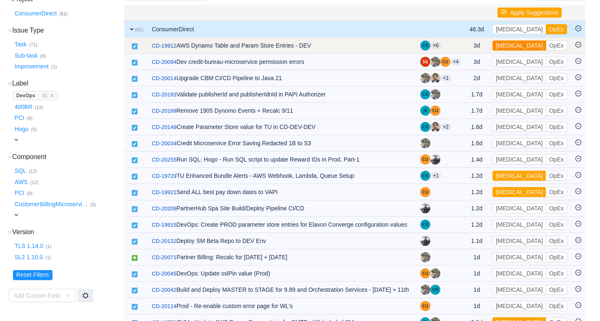
click at [511, 45] on button "[MEDICAL_DATA]" at bounding box center [519, 45] width 54 height 10
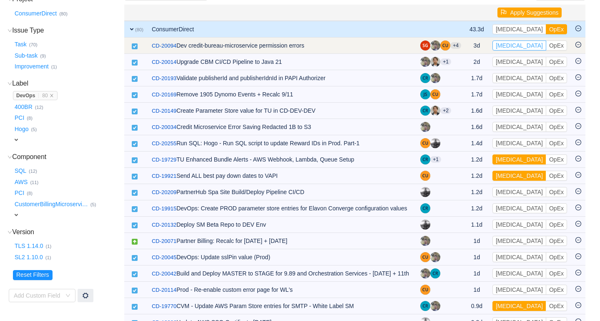
click at [511, 46] on button "[MEDICAL_DATA]" at bounding box center [519, 45] width 54 height 10
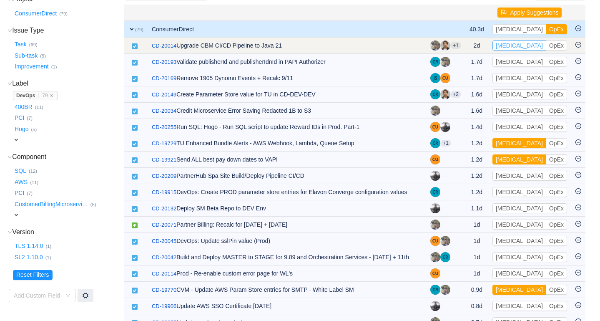
click at [511, 46] on button "[MEDICAL_DATA]" at bounding box center [519, 45] width 54 height 10
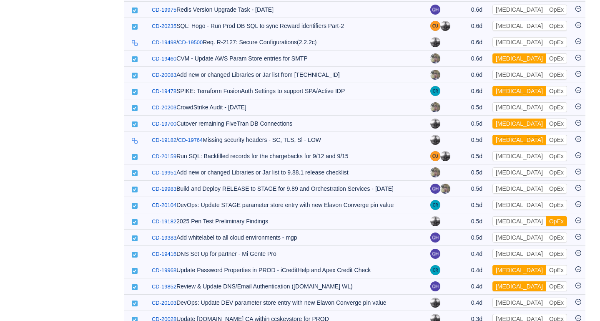
scroll to position [421, 0]
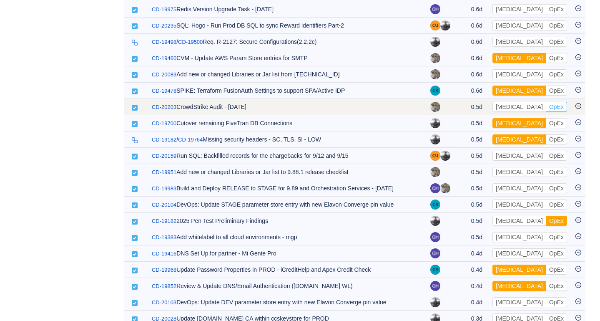
click at [546, 112] on button "OpEx" at bounding box center [556, 107] width 21 height 10
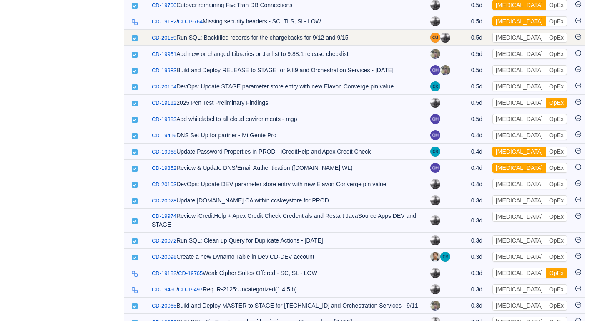
scroll to position [529, 0]
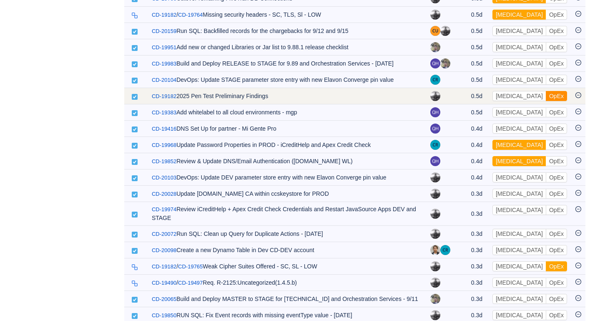
click at [546, 101] on button "OpEx" at bounding box center [556, 96] width 21 height 10
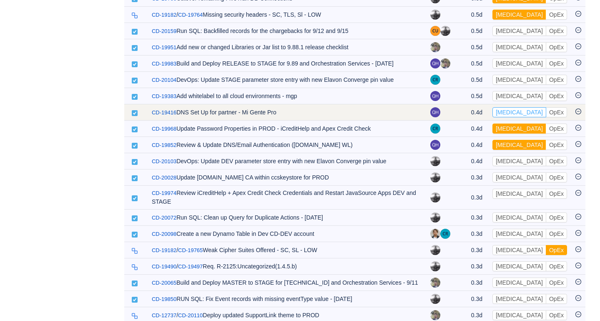
click at [510, 117] on button "[MEDICAL_DATA]" at bounding box center [519, 112] width 54 height 10
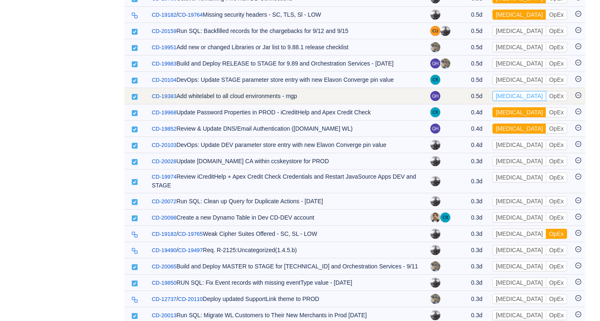
click at [511, 101] on button "[MEDICAL_DATA]" at bounding box center [519, 96] width 54 height 10
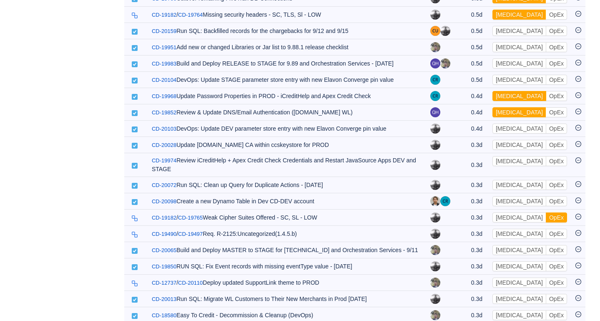
click at [511, 101] on button "[MEDICAL_DATA]" at bounding box center [519, 96] width 54 height 10
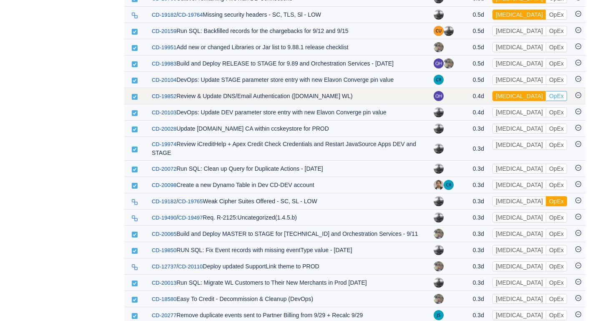
click at [546, 94] on button "OpEx" at bounding box center [556, 96] width 21 height 10
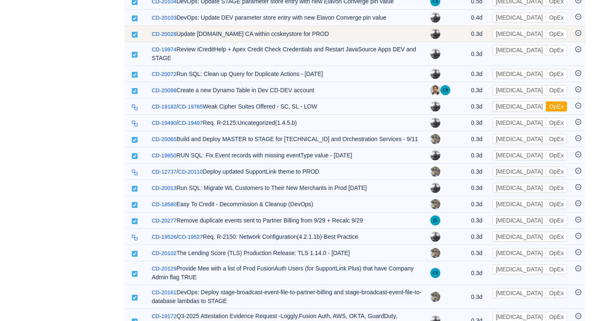
scroll to position [608, 0]
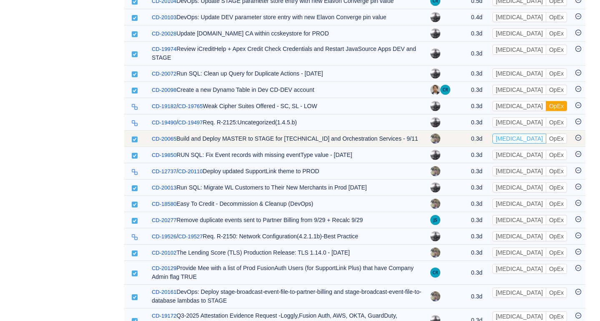
click at [512, 143] on button "[MEDICAL_DATA]" at bounding box center [519, 138] width 54 height 10
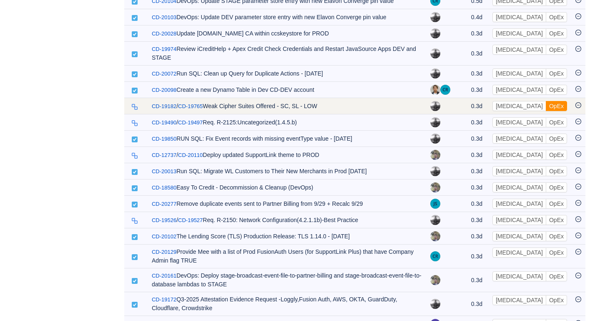
click at [546, 111] on button "OpEx" at bounding box center [556, 106] width 21 height 10
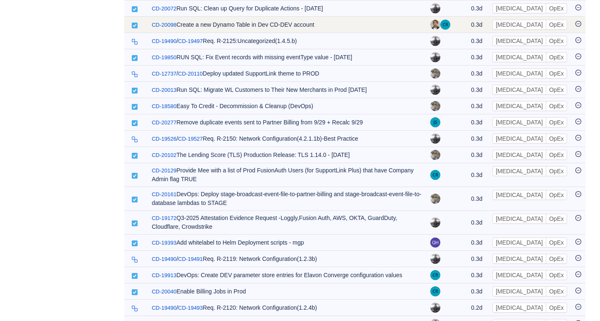
scroll to position [675, 0]
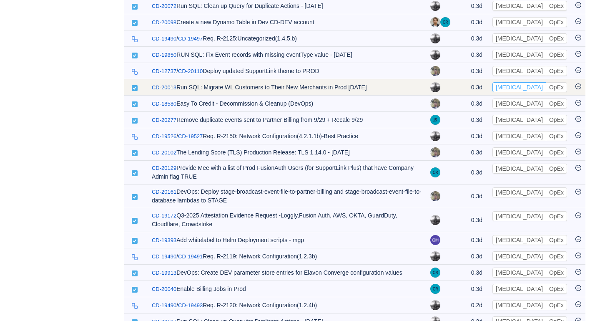
click at [511, 92] on button "[MEDICAL_DATA]" at bounding box center [519, 87] width 54 height 10
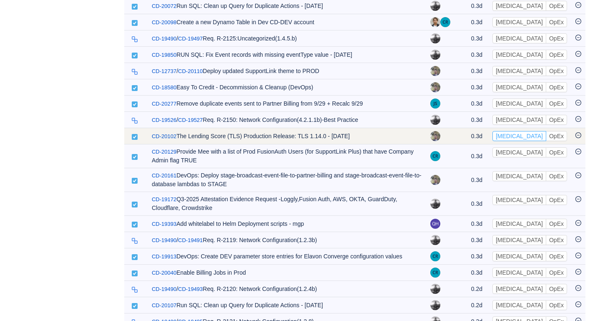
click at [507, 141] on button "[MEDICAL_DATA]" at bounding box center [519, 136] width 54 height 10
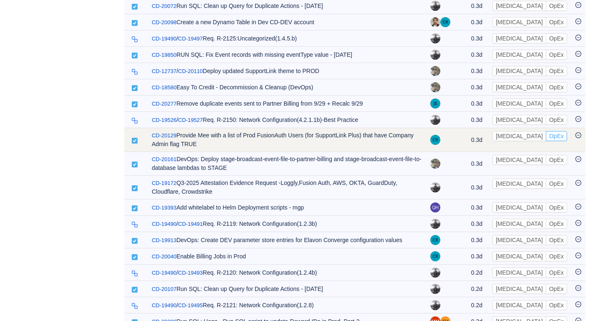
click at [546, 141] on button "OpEx" at bounding box center [556, 136] width 21 height 10
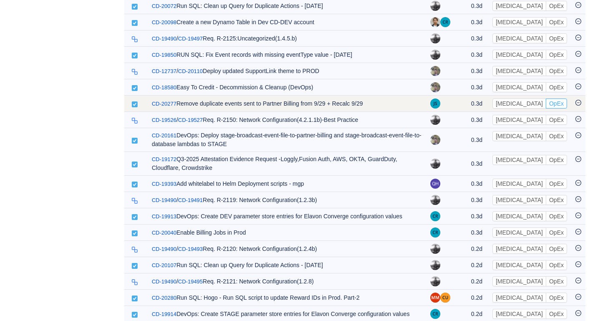
click at [546, 108] on button "OpEx" at bounding box center [556, 103] width 21 height 10
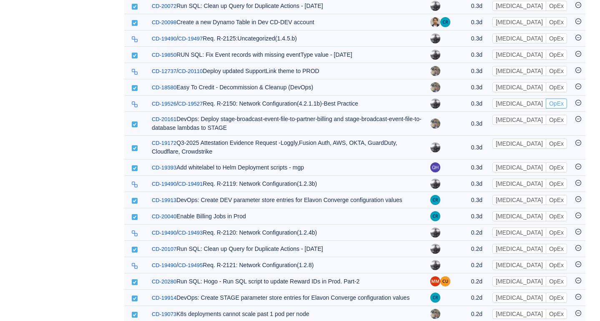
click at [546, 108] on button "OpEx" at bounding box center [556, 103] width 21 height 10
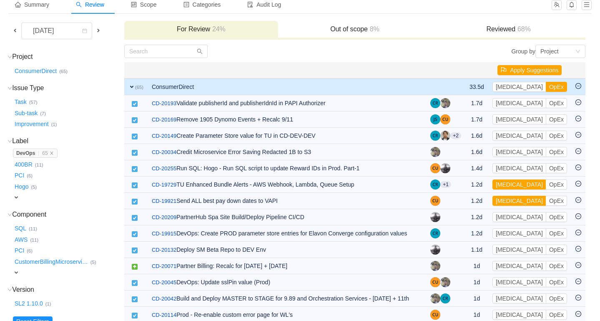
scroll to position [0, 0]
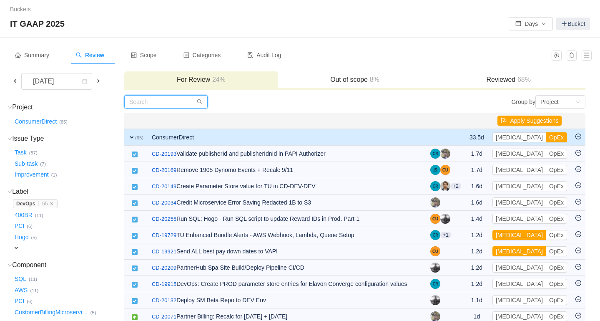
click at [167, 97] on input "text" at bounding box center [165, 101] width 83 height 13
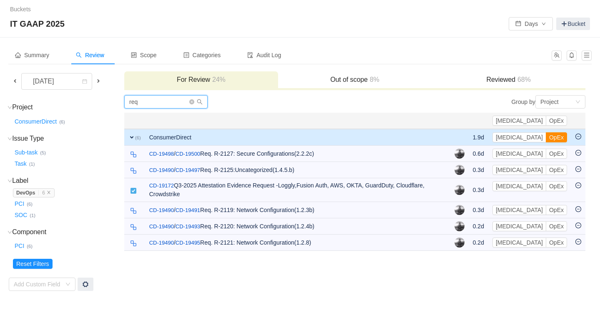
type input "req"
click at [557, 139] on button "OpEx" at bounding box center [556, 137] width 21 height 10
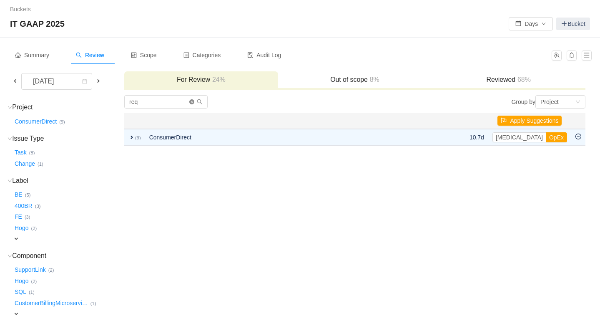
click at [193, 103] on icon "icon: close-circle" at bounding box center [191, 101] width 5 height 5
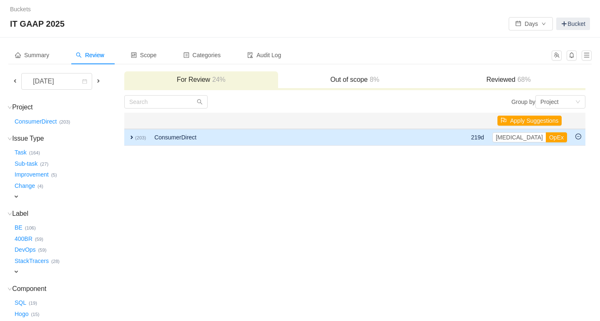
click at [133, 136] on span "expand" at bounding box center [131, 137] width 7 height 7
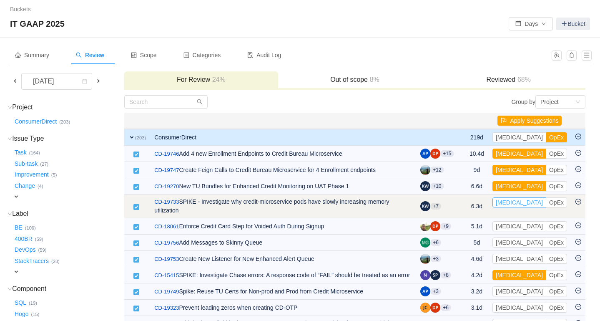
click at [510, 203] on button "[MEDICAL_DATA]" at bounding box center [519, 202] width 54 height 10
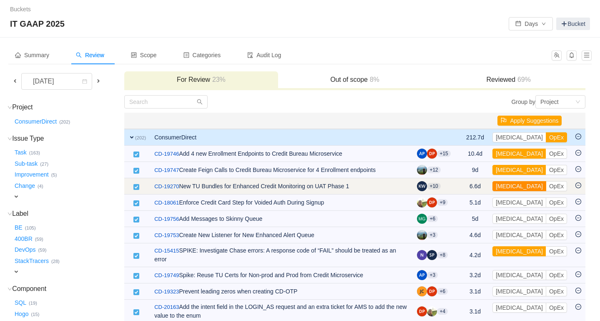
click at [511, 186] on button "[MEDICAL_DATA]" at bounding box center [519, 186] width 54 height 10
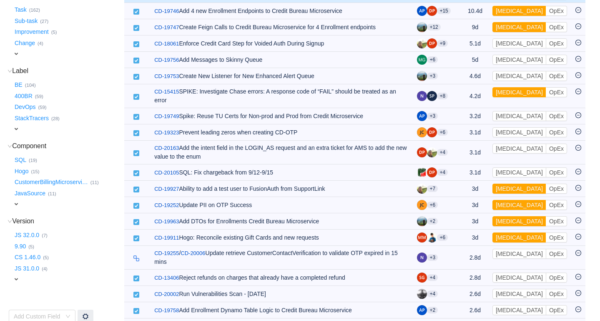
scroll to position [143, 0]
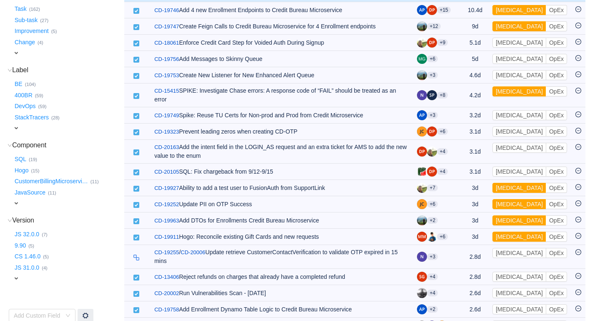
click at [17, 125] on span "expand" at bounding box center [16, 128] width 7 height 7
click at [45, 130] on div "Select value" at bounding box center [49, 129] width 66 height 8
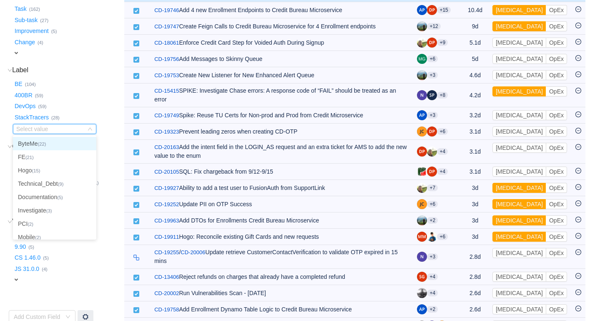
click at [37, 147] on li "ByteMe (22)" at bounding box center [54, 143] width 83 height 13
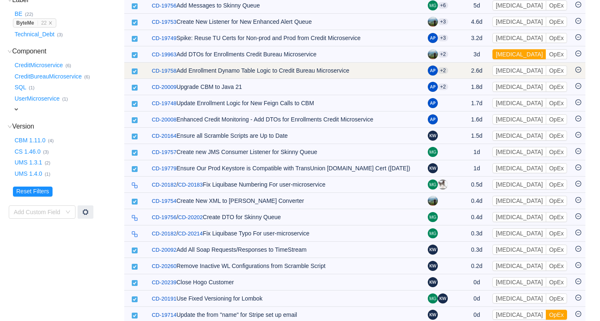
scroll to position [191, 0]
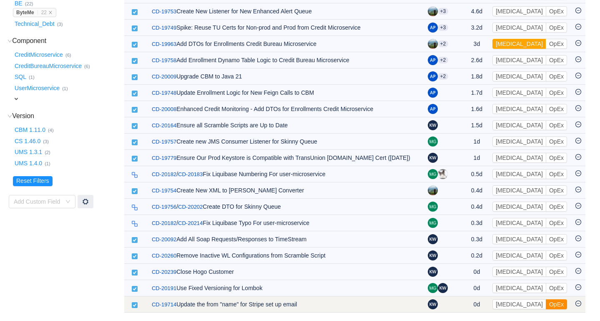
click at [546, 301] on button "OpEx" at bounding box center [556, 304] width 21 height 10
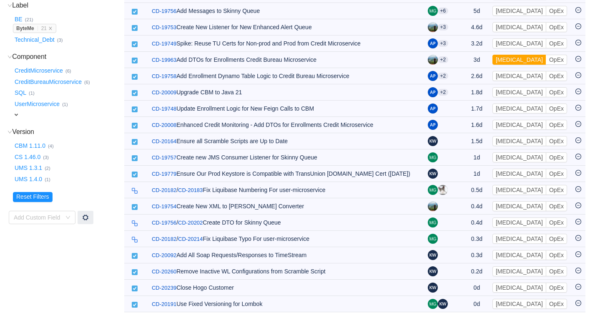
scroll to position [175, 0]
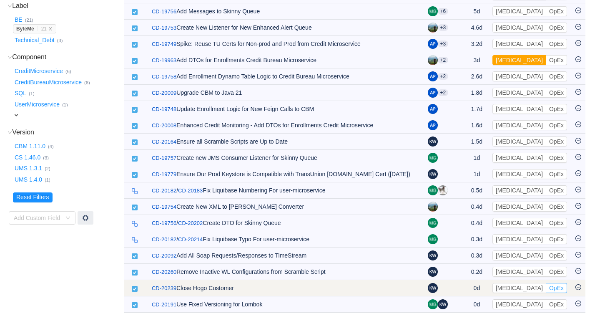
click at [546, 287] on button "OpEx" at bounding box center [556, 288] width 21 height 10
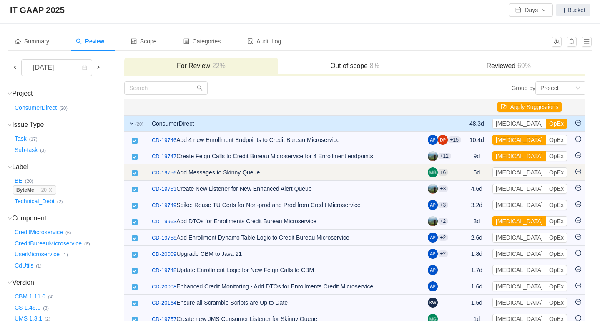
scroll to position [0, 0]
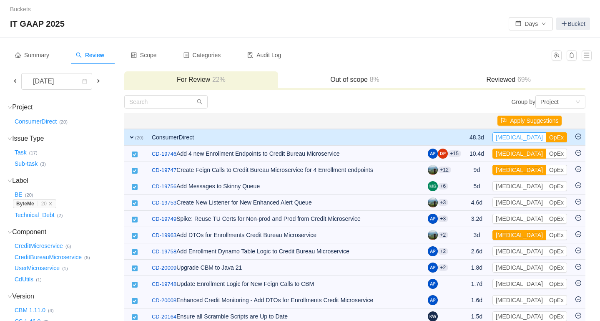
click at [511, 138] on button "[MEDICAL_DATA]" at bounding box center [519, 137] width 54 height 10
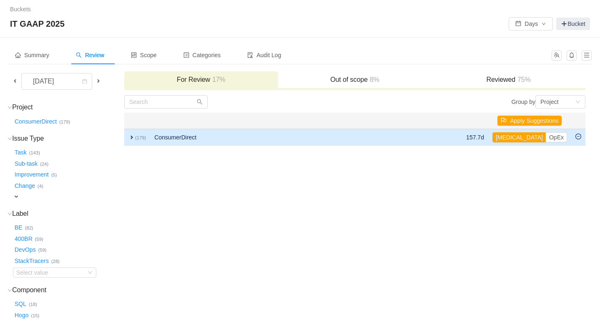
click at [131, 136] on span "expand" at bounding box center [131, 137] width 7 height 7
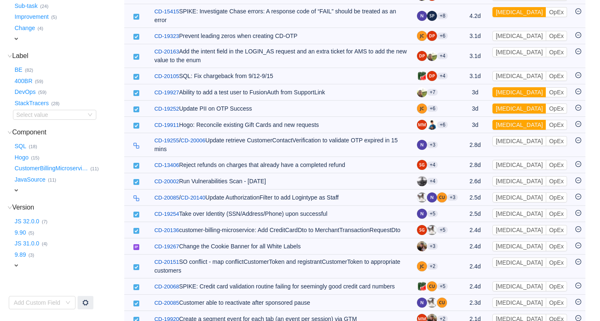
scroll to position [159, 0]
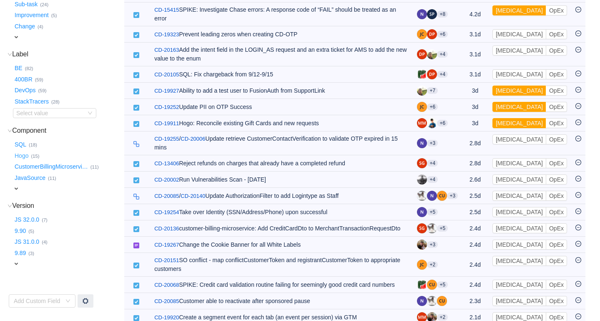
click at [21, 156] on button "Hogo …" at bounding box center [22, 155] width 18 height 13
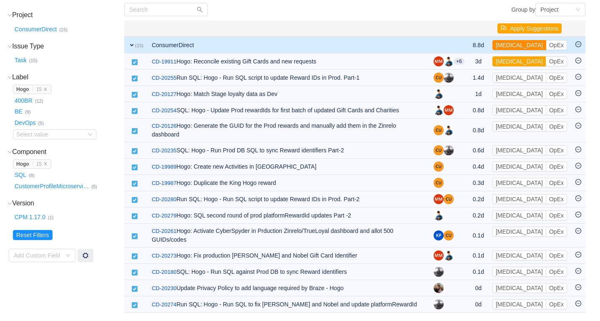
click at [511, 44] on button "[MEDICAL_DATA]" at bounding box center [519, 45] width 54 height 10
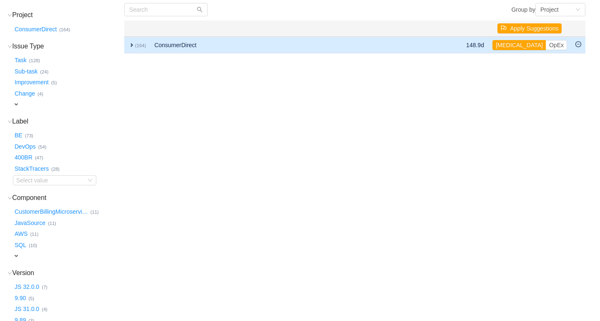
click at [131, 44] on span "expand" at bounding box center [131, 45] width 7 height 7
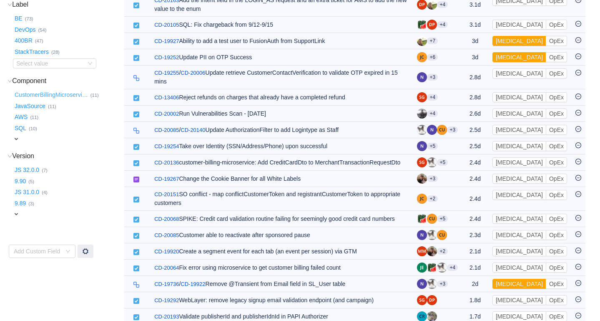
scroll to position [210, 0]
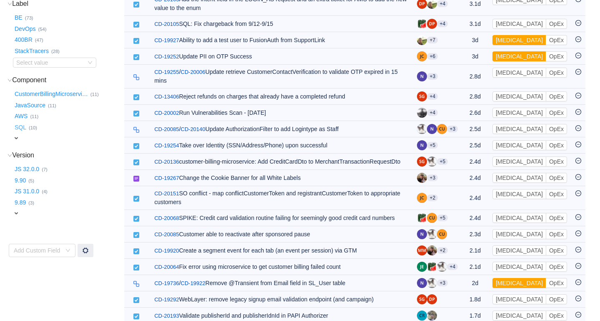
click at [19, 129] on button "SQL …" at bounding box center [21, 126] width 16 height 13
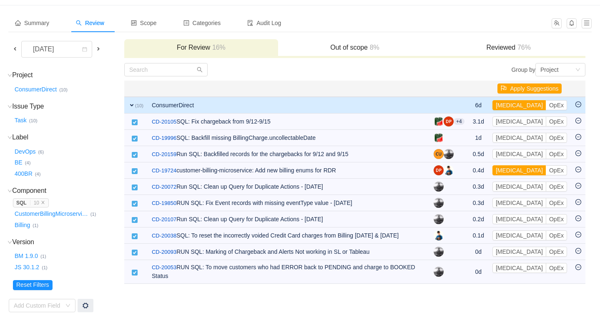
scroll to position [32, 0]
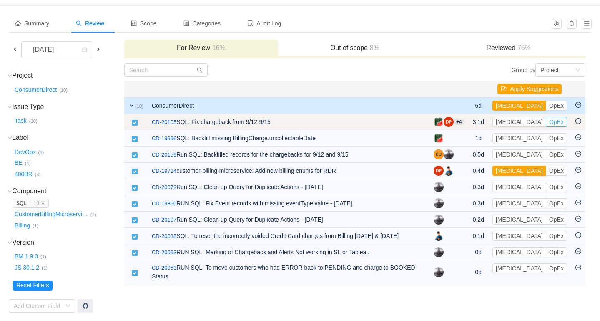
click at [546, 122] on button "OpEx" at bounding box center [556, 122] width 21 height 10
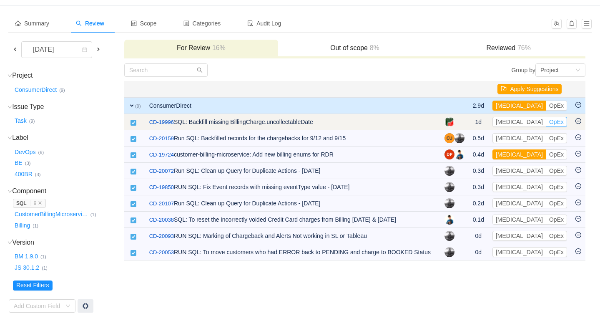
click at [546, 123] on button "OpEx" at bounding box center [556, 122] width 21 height 10
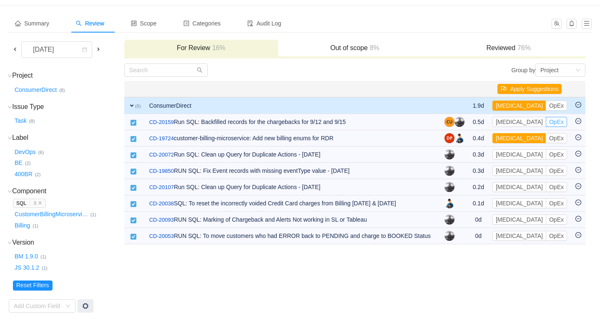
click at [546, 123] on button "OpEx" at bounding box center [556, 122] width 21 height 10
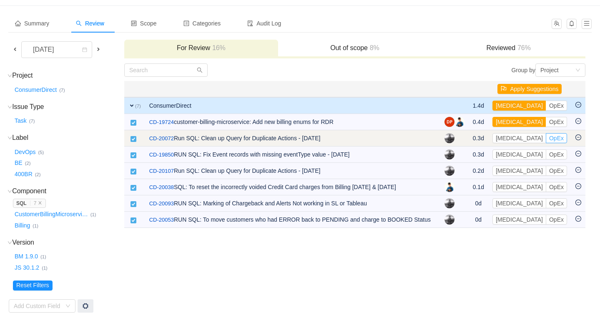
click at [546, 139] on button "OpEx" at bounding box center [556, 138] width 21 height 10
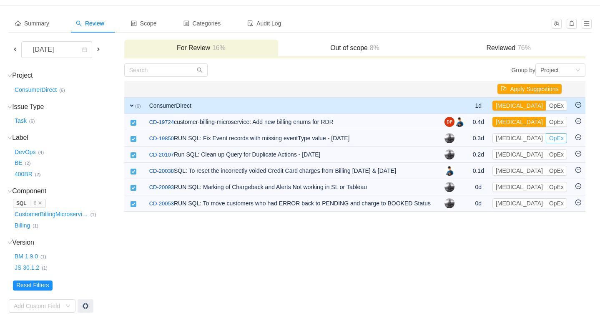
click at [546, 139] on button "OpEx" at bounding box center [556, 138] width 21 height 10
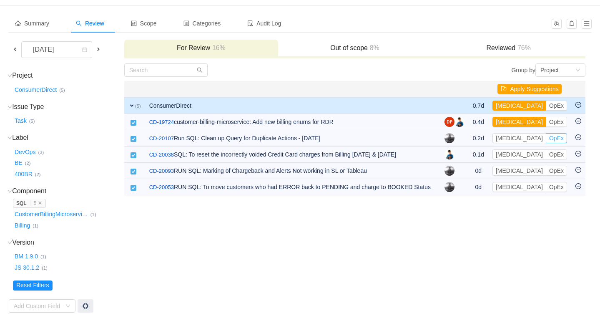
click at [546, 139] on button "OpEx" at bounding box center [556, 138] width 21 height 10
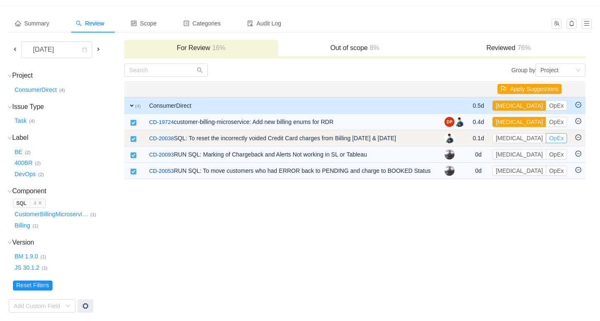
click at [546, 138] on button "OpEx" at bounding box center [556, 138] width 21 height 10
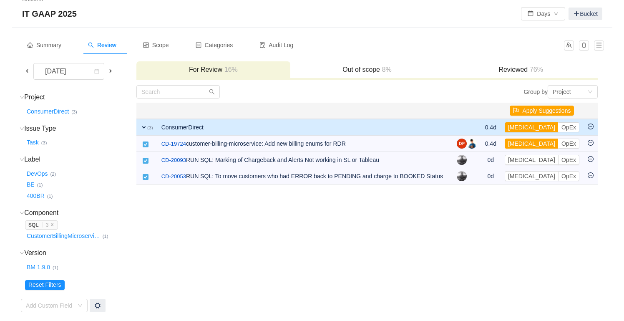
scroll to position [10, 0]
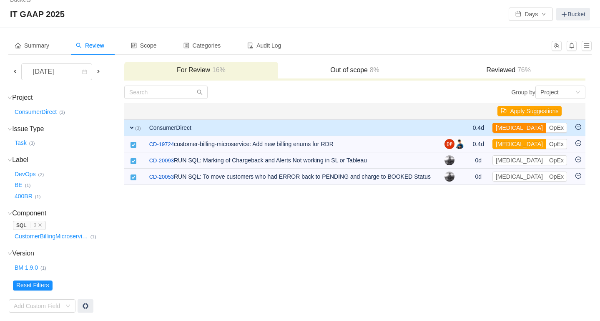
click at [517, 128] on button "[MEDICAL_DATA]" at bounding box center [519, 128] width 54 height 10
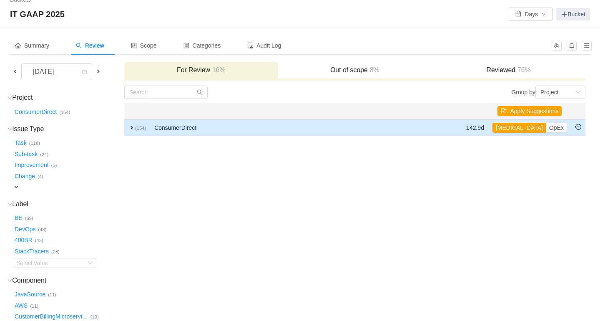
click at [132, 128] on span "expand" at bounding box center [131, 127] width 7 height 7
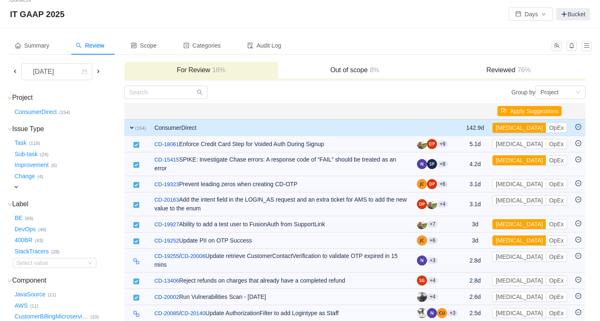
click at [331, 13] on div "IT GAAP 2025 Days Bucket" at bounding box center [300, 14] width 580 height 13
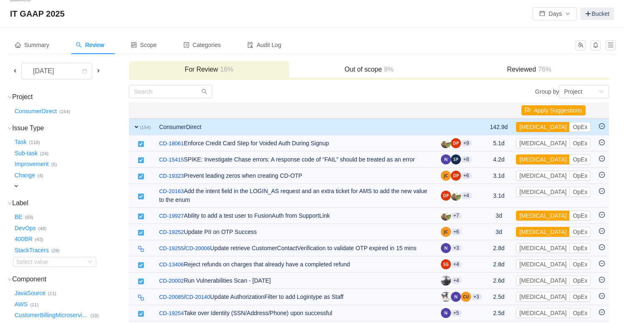
scroll to position [8, 0]
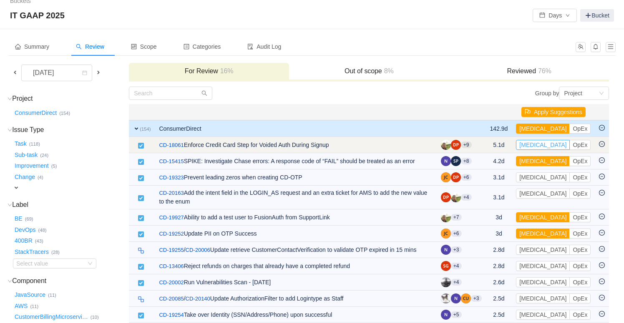
click at [536, 146] on button "[MEDICAL_DATA]" at bounding box center [543, 145] width 54 height 10
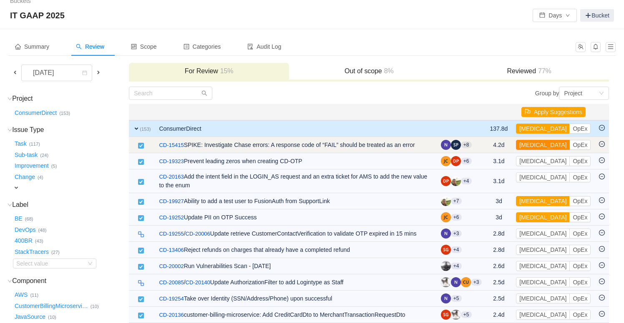
click at [534, 144] on button "[MEDICAL_DATA]" at bounding box center [543, 145] width 54 height 10
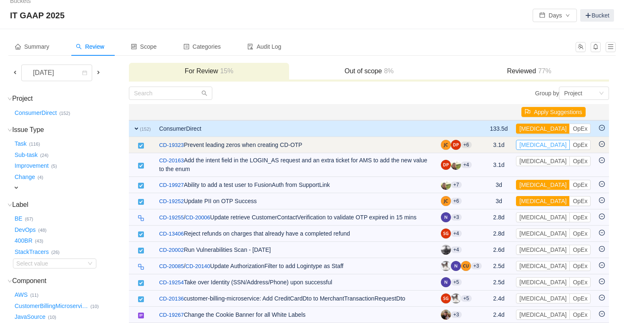
click at [534, 144] on button "[MEDICAL_DATA]" at bounding box center [543, 145] width 54 height 10
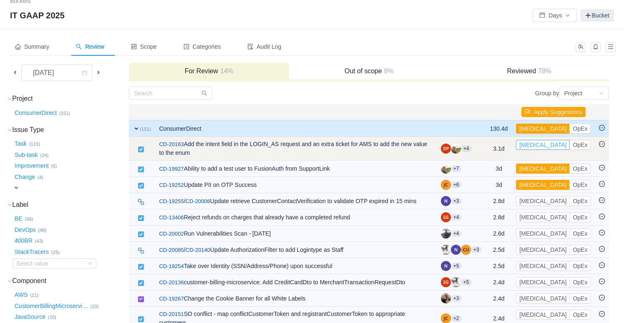
click at [534, 146] on button "[MEDICAL_DATA]" at bounding box center [543, 145] width 54 height 10
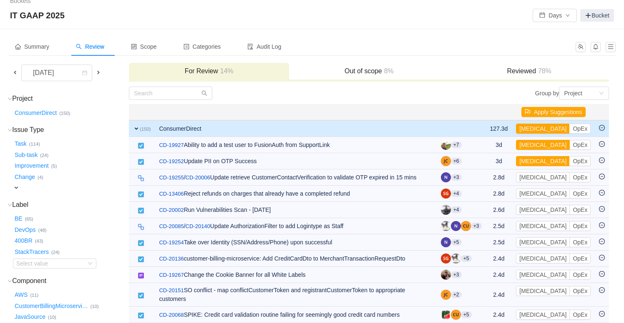
click at [534, 146] on button "[MEDICAL_DATA]" at bounding box center [543, 145] width 54 height 10
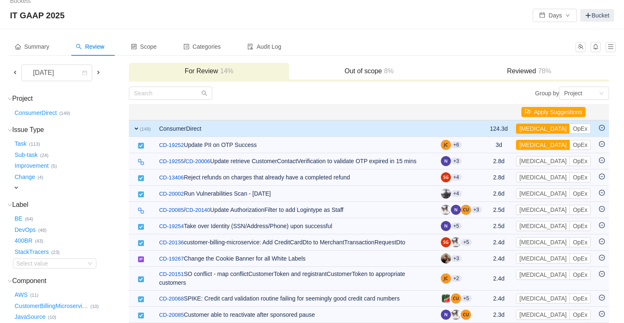
click at [534, 146] on button "[MEDICAL_DATA]" at bounding box center [543, 145] width 54 height 10
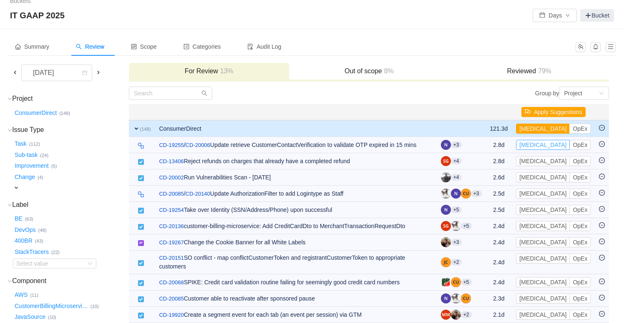
click at [534, 146] on button "[MEDICAL_DATA]" at bounding box center [543, 145] width 54 height 10
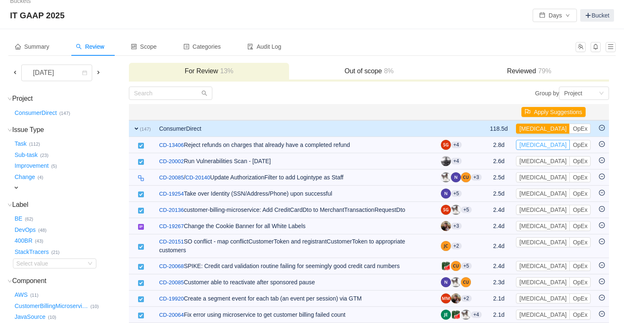
click at [534, 146] on button "[MEDICAL_DATA]" at bounding box center [543, 145] width 54 height 10
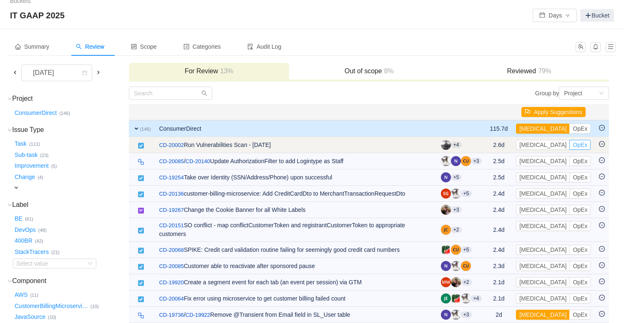
click at [569, 146] on button "OpEx" at bounding box center [579, 145] width 21 height 10
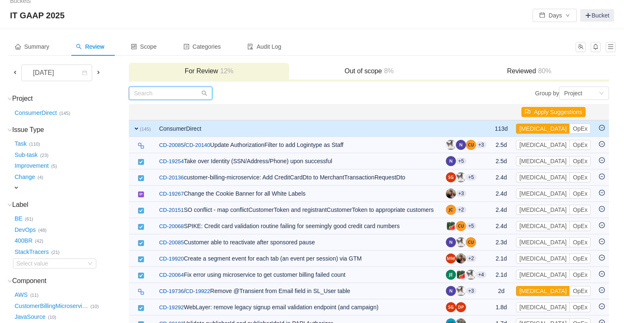
click at [143, 91] on input "text" at bounding box center [170, 93] width 83 height 13
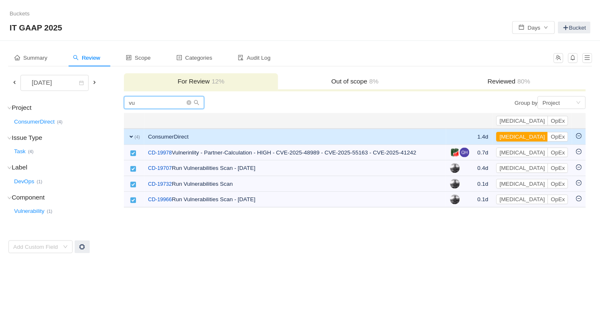
scroll to position [0, 0]
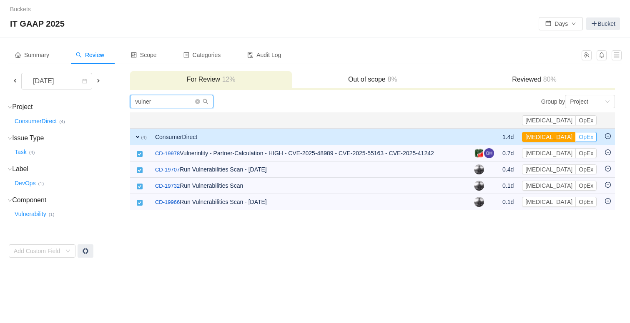
type input "vulner"
click at [586, 140] on button "OpEx" at bounding box center [585, 137] width 21 height 10
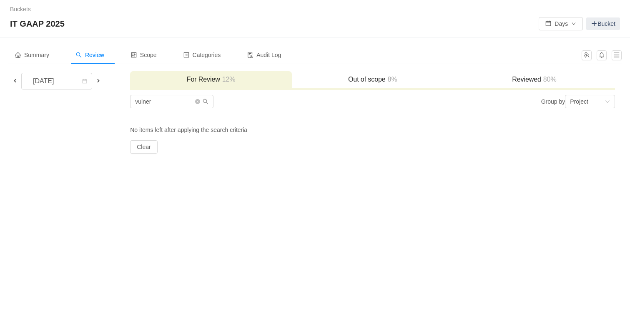
click at [199, 101] on icon "icon: close-circle" at bounding box center [197, 101] width 5 height 5
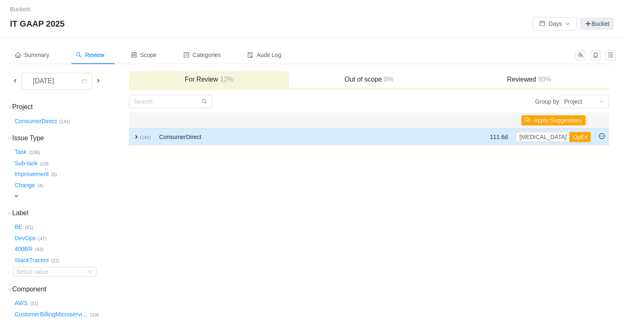
drag, startPoint x: 137, startPoint y: 137, endPoint x: 192, endPoint y: 142, distance: 55.3
click at [137, 137] on span "expand" at bounding box center [136, 137] width 7 height 7
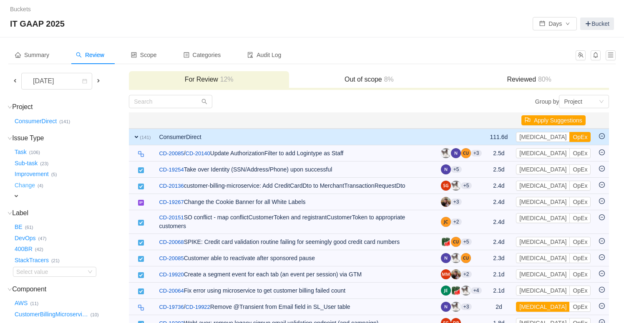
click at [30, 183] on button "Change …" at bounding box center [25, 185] width 25 height 13
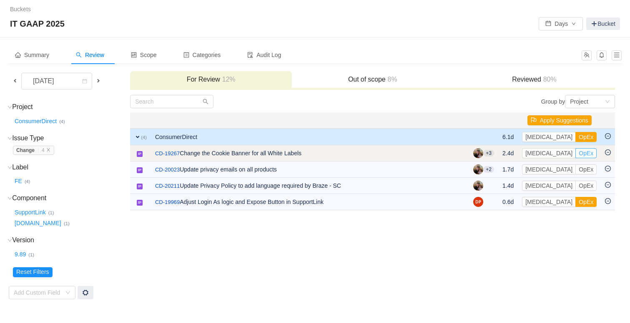
click at [575, 154] on button "OpEx" at bounding box center [585, 153] width 21 height 10
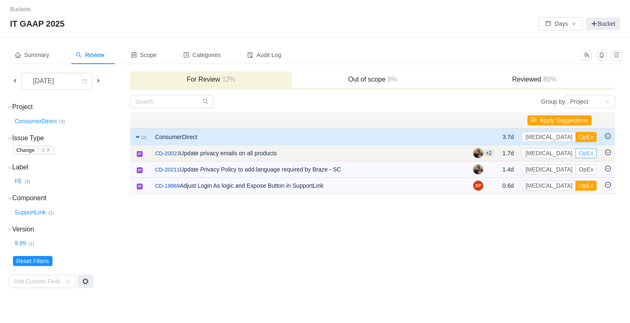
click at [575, 153] on button "OpEx" at bounding box center [585, 153] width 21 height 10
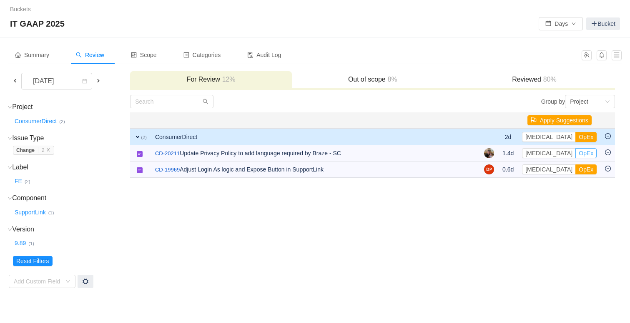
click at [575, 153] on button "OpEx" at bounding box center [585, 153] width 21 height 10
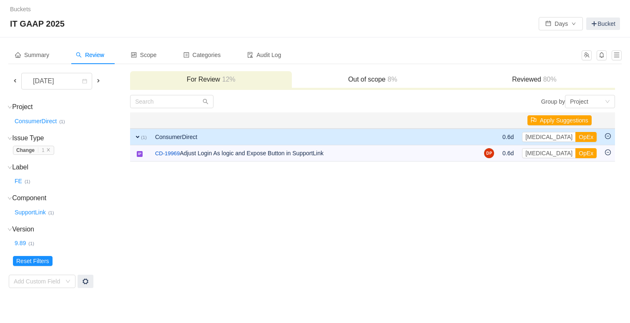
click at [575, 153] on button "OpEx" at bounding box center [585, 153] width 21 height 10
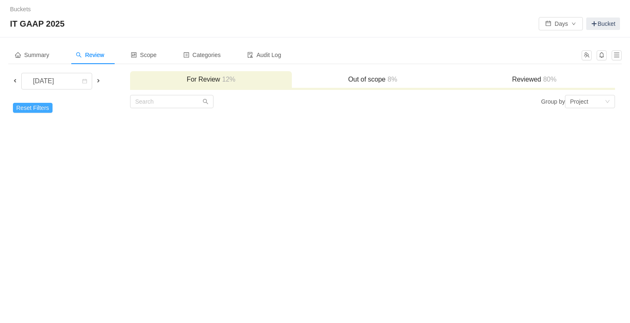
click at [38, 108] on button "Reset Filters" at bounding box center [33, 108] width 40 height 10
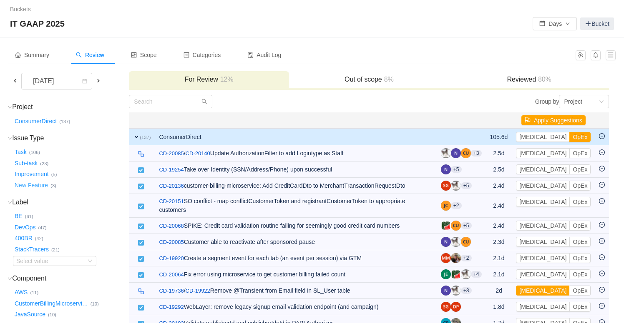
click at [43, 185] on button "New Feature …" at bounding box center [32, 185] width 38 height 13
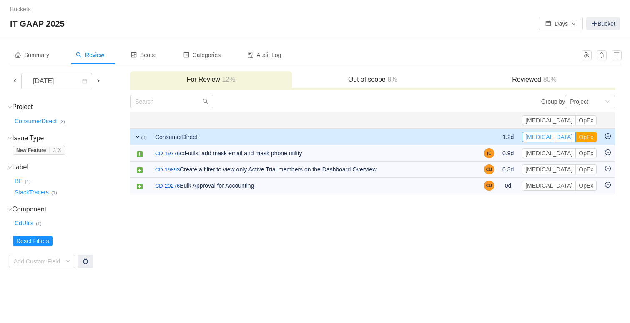
click at [566, 139] on button "[MEDICAL_DATA]" at bounding box center [549, 137] width 54 height 10
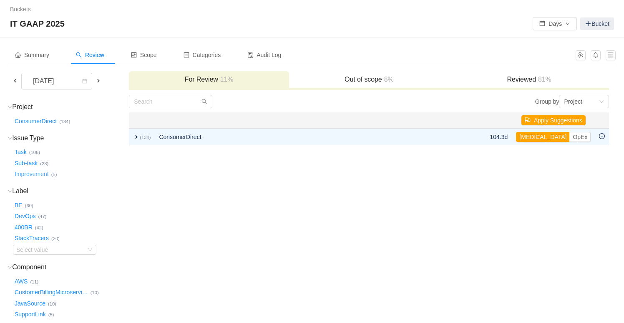
click at [33, 172] on button "Improvement …" at bounding box center [32, 174] width 38 height 13
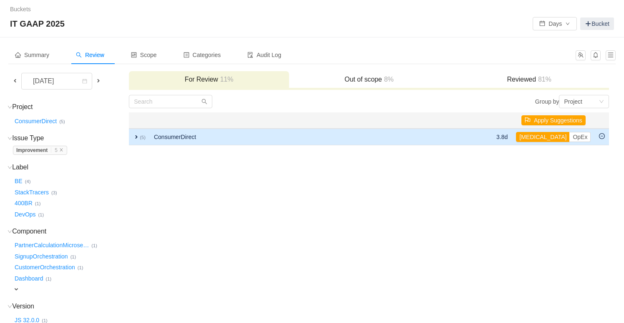
click at [138, 136] on span "expand" at bounding box center [136, 137] width 7 height 7
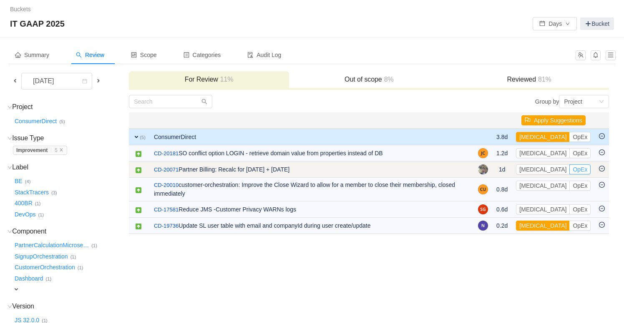
click at [569, 168] on button "OpEx" at bounding box center [579, 170] width 21 height 10
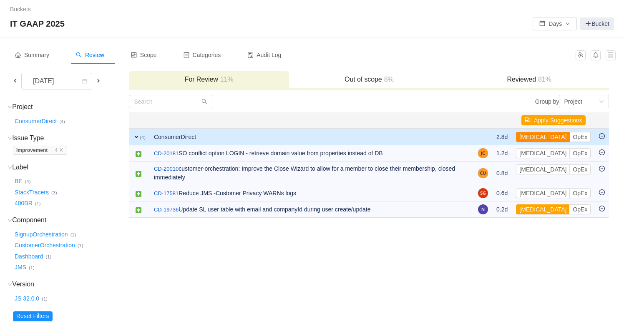
click at [541, 140] on button "[MEDICAL_DATA]" at bounding box center [543, 137] width 54 height 10
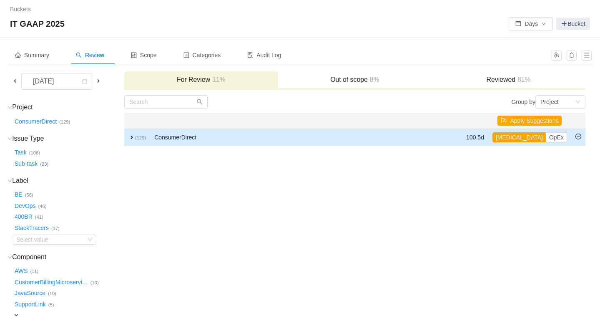
click at [132, 136] on span "expand" at bounding box center [131, 137] width 7 height 7
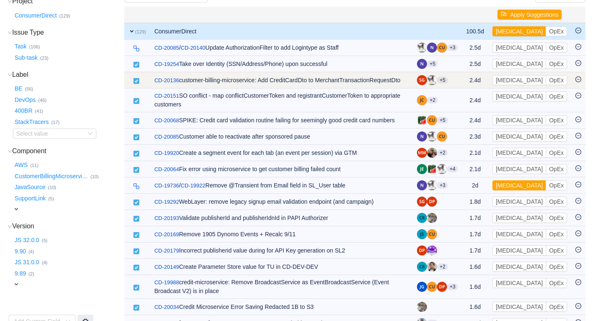
scroll to position [118, 0]
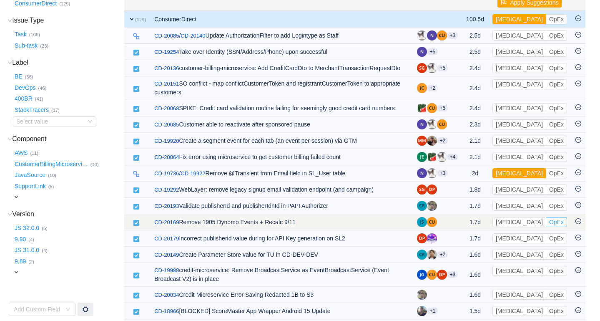
click at [546, 227] on button "OpEx" at bounding box center [556, 222] width 21 height 10
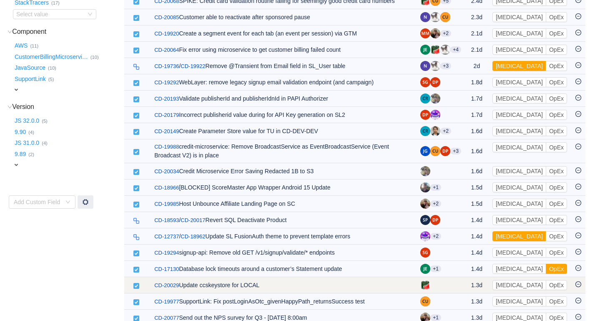
scroll to position [188, 0]
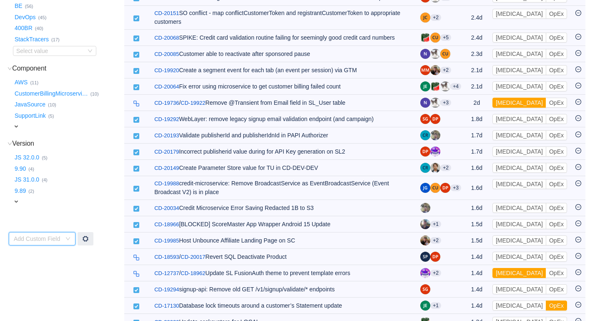
click at [62, 236] on div "Add Custom Field" at bounding box center [39, 238] width 51 height 13
type input "e"
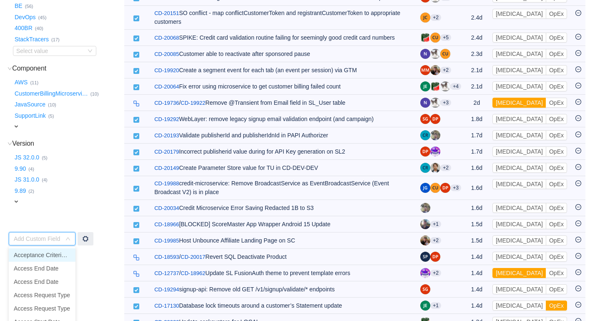
click at [86, 201] on div "expand" at bounding box center [57, 201] width 88 height 9
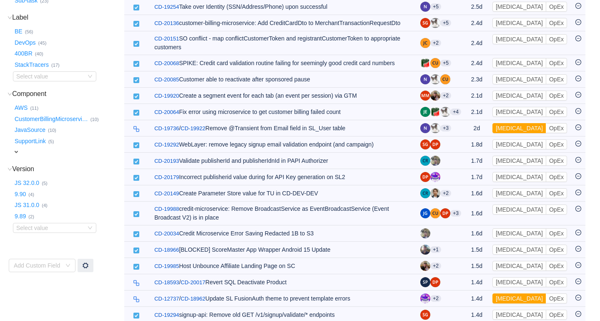
scroll to position [157, 0]
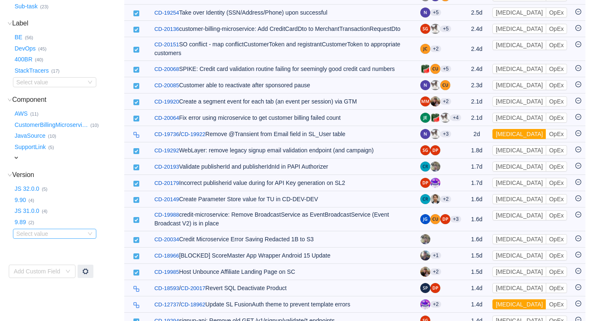
click at [65, 236] on div "Select value" at bounding box center [49, 233] width 66 height 8
click at [39, 281] on li "SO 1.20.0 (1)" at bounding box center [54, 282] width 83 height 13
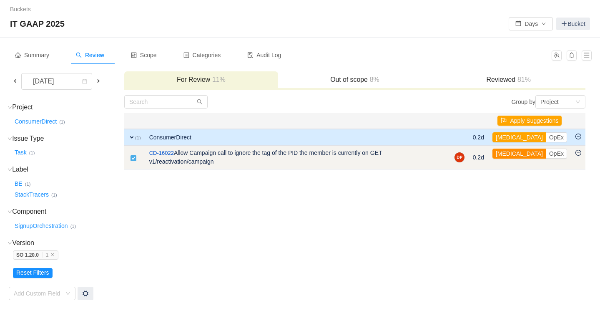
click at [509, 153] on button "[MEDICAL_DATA]" at bounding box center [519, 153] width 54 height 10
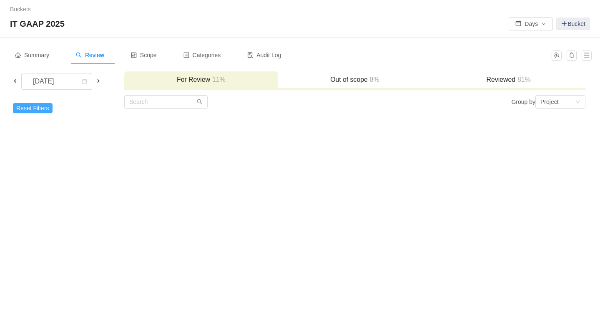
click at [40, 110] on button "Reset Filters" at bounding box center [33, 108] width 40 height 10
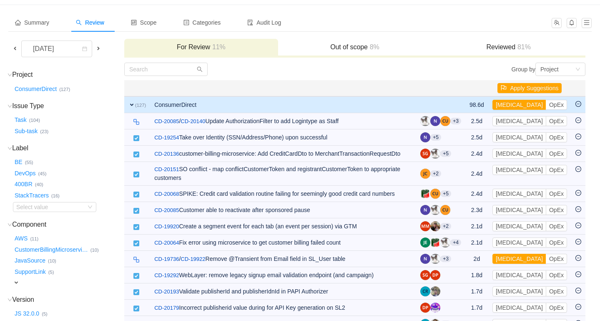
scroll to position [33, 0]
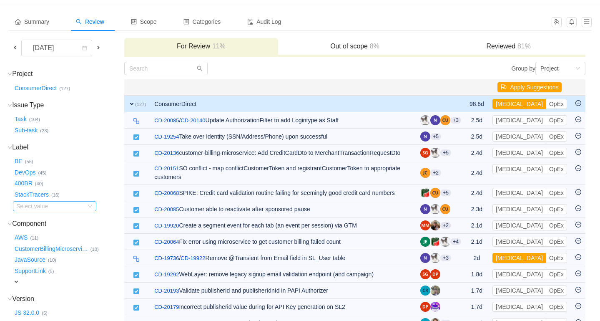
click at [88, 207] on icon "icon: down" at bounding box center [90, 205] width 5 height 5
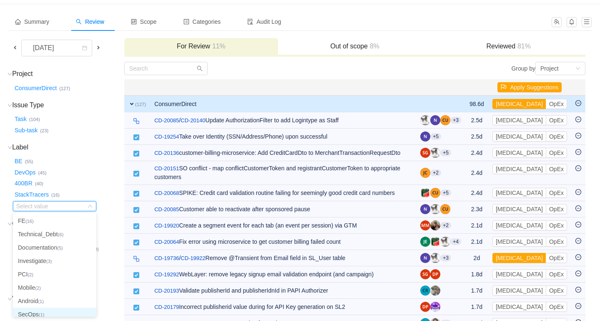
scroll to position [4, 0]
click at [37, 311] on li "SecOps (1)" at bounding box center [54, 309] width 83 height 13
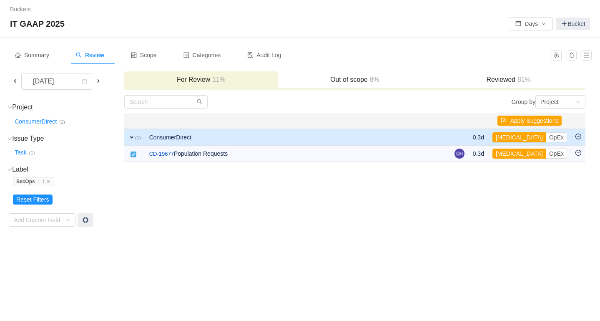
scroll to position [0, 0]
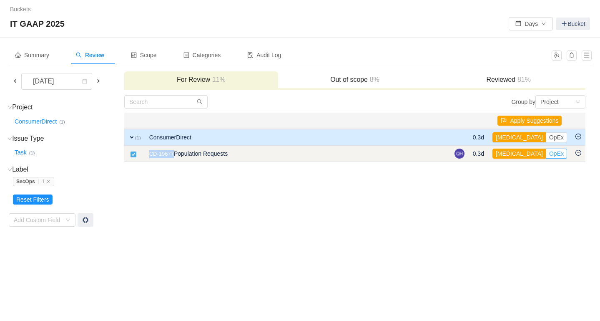
click at [546, 153] on button "OpEx" at bounding box center [556, 153] width 21 height 10
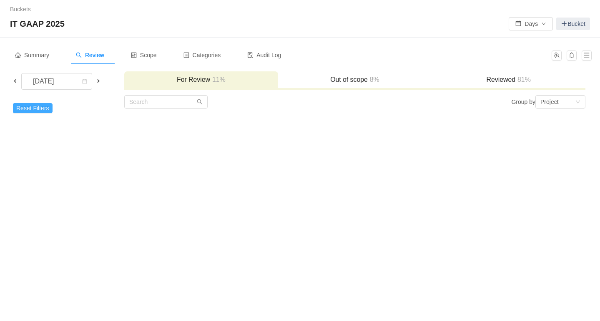
click at [35, 113] on button "Reset Filters" at bounding box center [33, 108] width 40 height 10
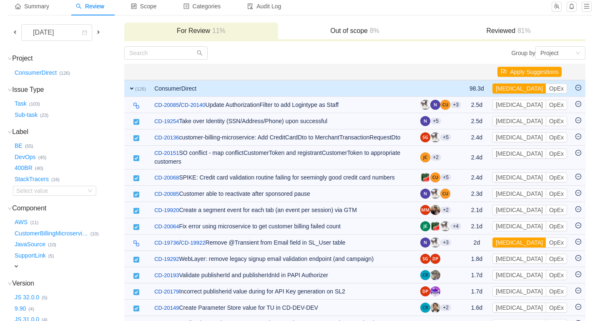
scroll to position [49, 0]
click at [17, 146] on button "BE …" at bounding box center [19, 145] width 12 height 13
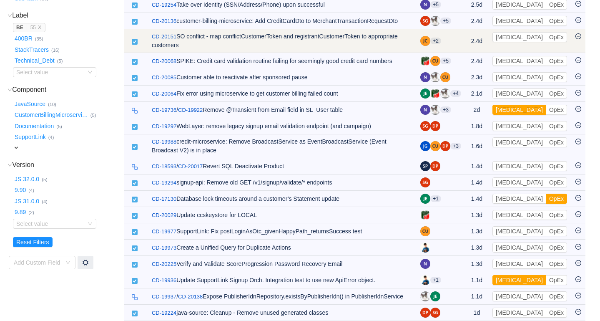
scroll to position [166, 0]
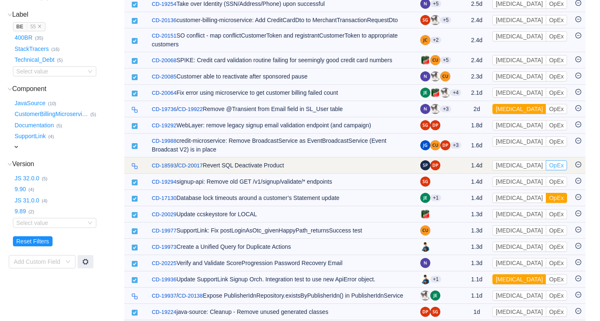
click at [546, 165] on button "OpEx" at bounding box center [556, 165] width 21 height 10
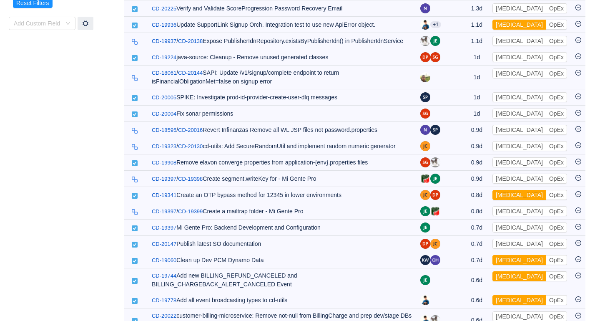
scroll to position [402, 0]
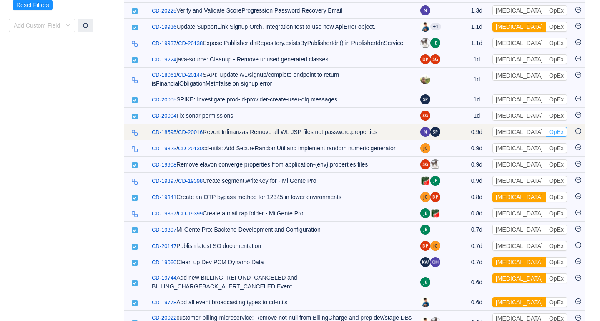
click at [546, 137] on button "OpEx" at bounding box center [556, 132] width 21 height 10
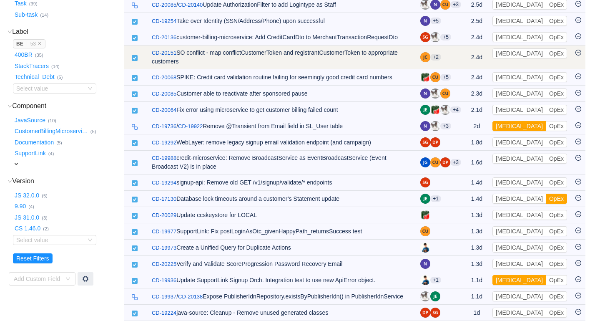
scroll to position [149, 0]
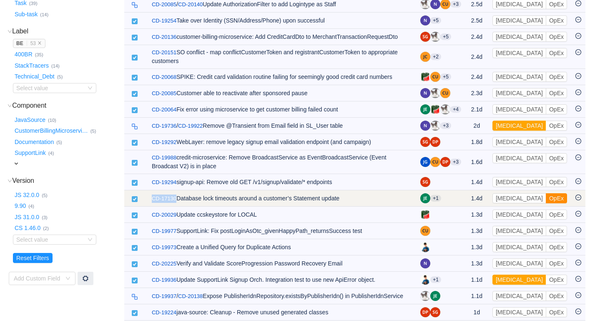
click at [546, 199] on button "OpEx" at bounding box center [556, 198] width 21 height 10
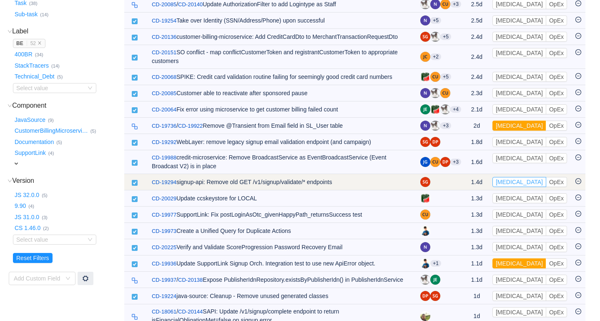
click at [516, 183] on button "[MEDICAL_DATA]" at bounding box center [519, 182] width 54 height 10
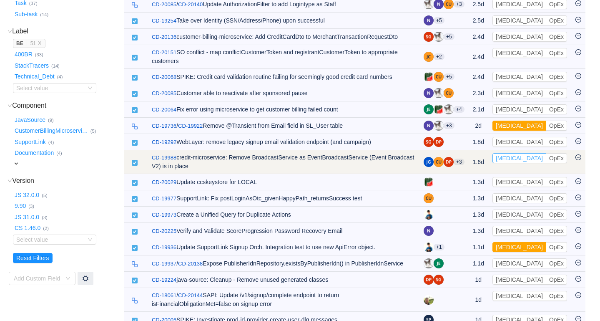
click at [514, 158] on button "[MEDICAL_DATA]" at bounding box center [519, 158] width 54 height 10
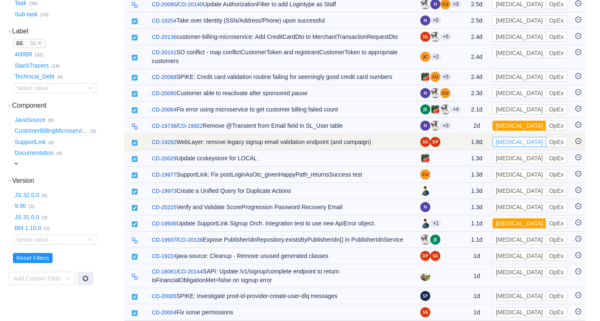
click at [514, 144] on button "[MEDICAL_DATA]" at bounding box center [519, 142] width 54 height 10
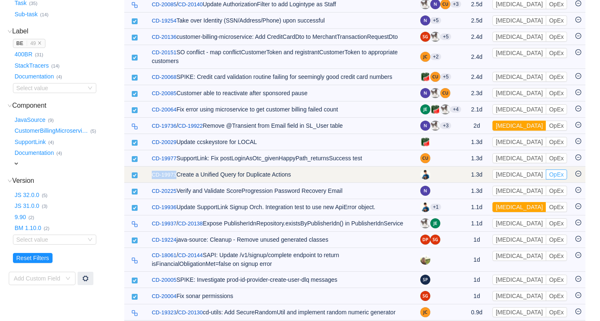
click at [546, 175] on button "OpEx" at bounding box center [556, 174] width 21 height 10
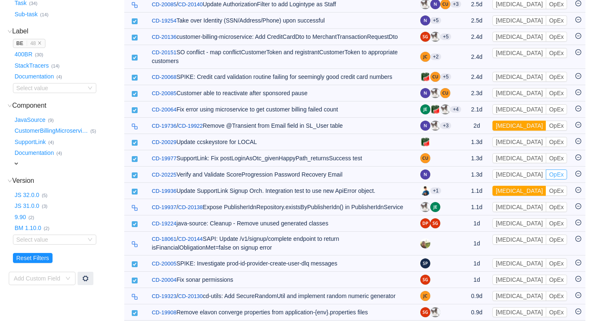
click at [546, 175] on button "OpEx" at bounding box center [556, 174] width 21 height 10
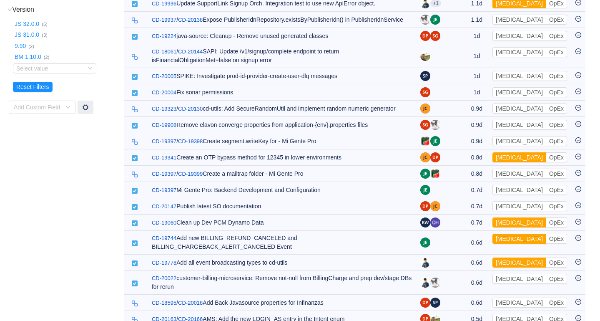
scroll to position [323, 0]
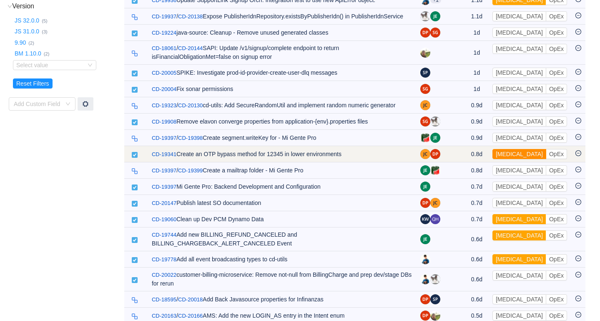
click at [513, 159] on button "[MEDICAL_DATA]" at bounding box center [519, 154] width 54 height 10
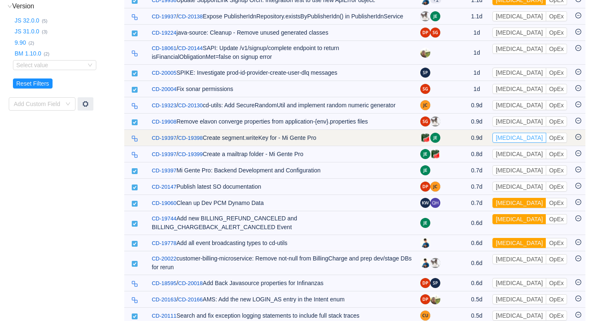
click at [514, 143] on button "[MEDICAL_DATA]" at bounding box center [519, 138] width 54 height 10
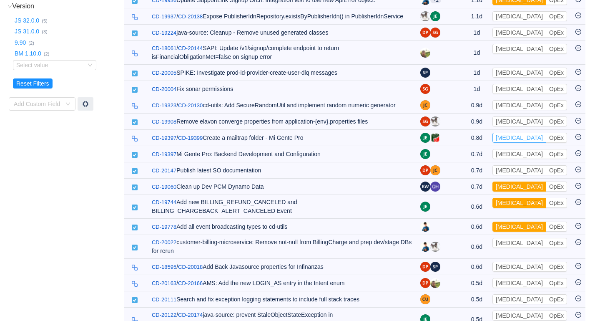
click at [514, 143] on button "[MEDICAL_DATA]" at bounding box center [519, 138] width 54 height 10
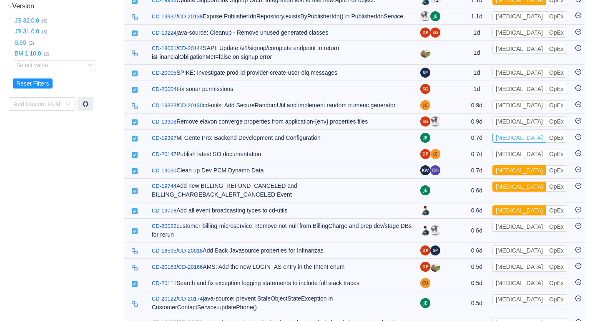
click at [514, 143] on button "[MEDICAL_DATA]" at bounding box center [519, 138] width 54 height 10
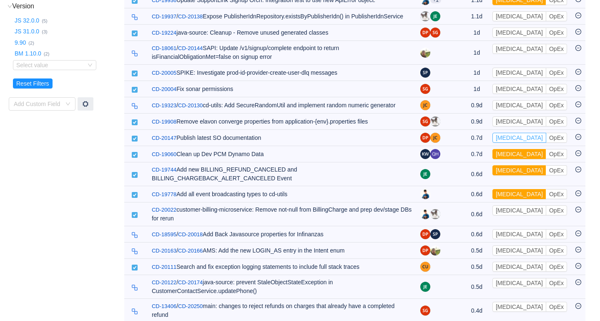
click at [514, 143] on button "[MEDICAL_DATA]" at bounding box center [519, 138] width 54 height 10
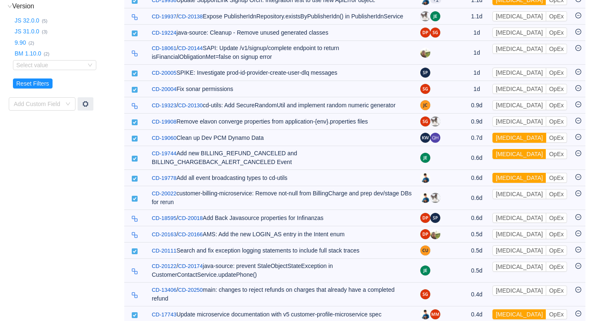
click at [514, 143] on button "[MEDICAL_DATA]" at bounding box center [519, 138] width 54 height 10
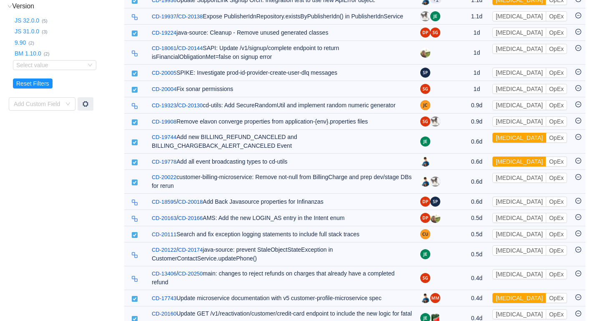
click at [514, 143] on button "[MEDICAL_DATA]" at bounding box center [519, 138] width 54 height 10
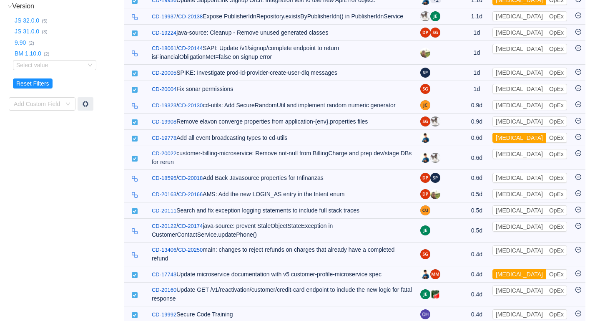
click at [514, 143] on button "[MEDICAL_DATA]" at bounding box center [519, 138] width 54 height 10
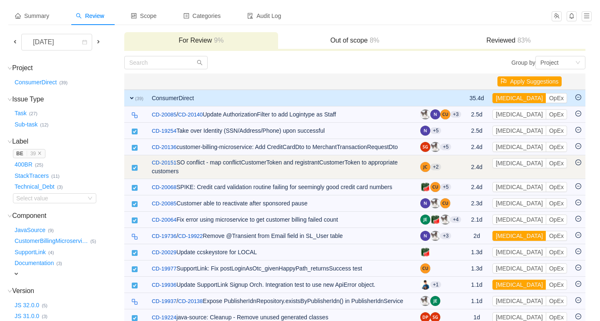
scroll to position [34, 0]
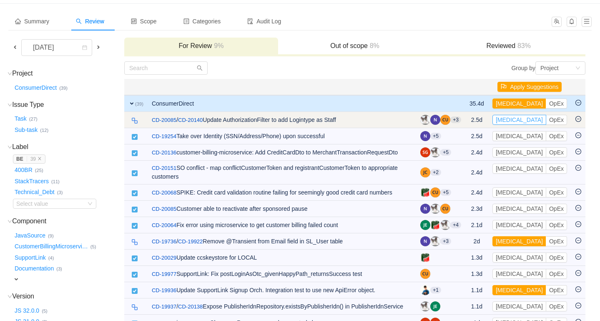
click at [511, 120] on button "[MEDICAL_DATA]" at bounding box center [519, 120] width 54 height 10
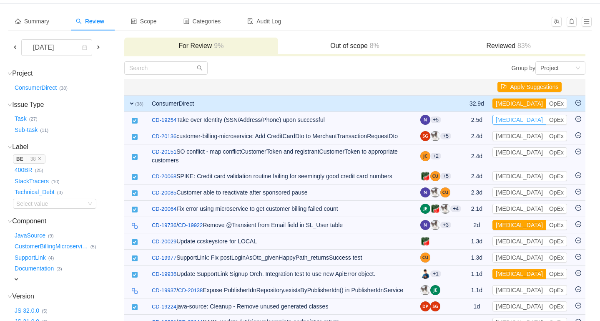
click at [511, 120] on button "[MEDICAL_DATA]" at bounding box center [519, 120] width 54 height 10
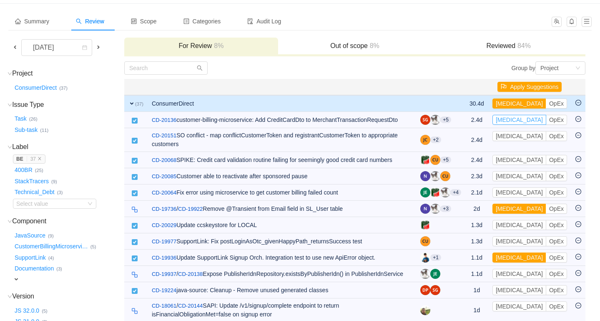
click at [511, 120] on button "[MEDICAL_DATA]" at bounding box center [519, 120] width 54 height 10
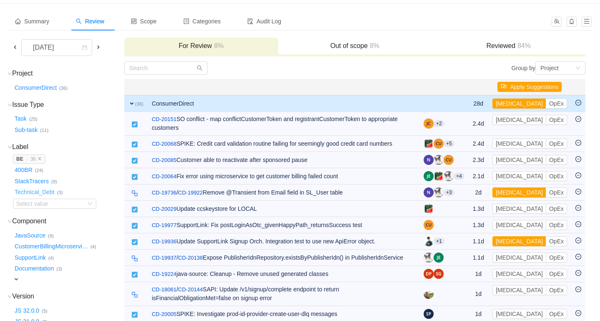
click at [46, 192] on button "Technical_Debt …" at bounding box center [35, 191] width 44 height 13
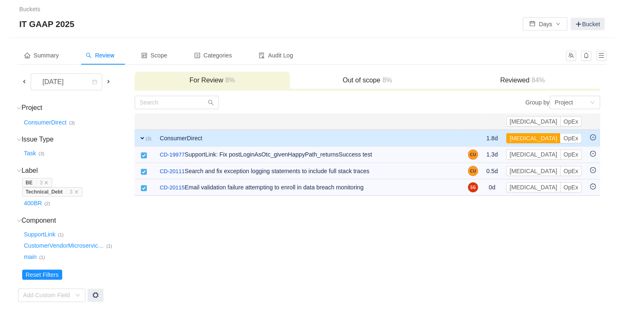
scroll to position [0, 0]
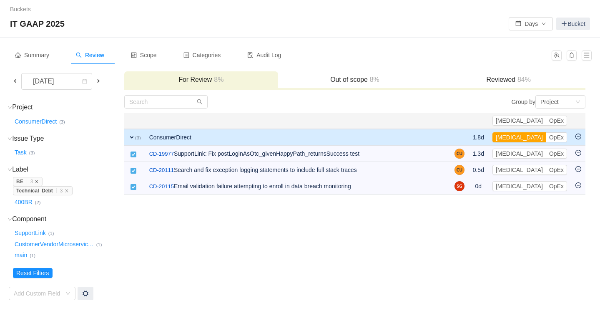
click at [38, 179] on icon "icon: close" at bounding box center [37, 181] width 4 height 4
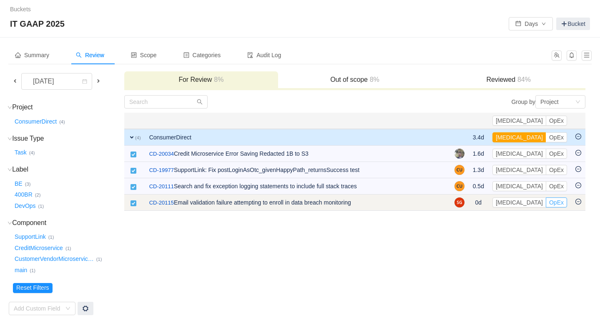
click at [555, 203] on button "OpEx" at bounding box center [556, 202] width 21 height 10
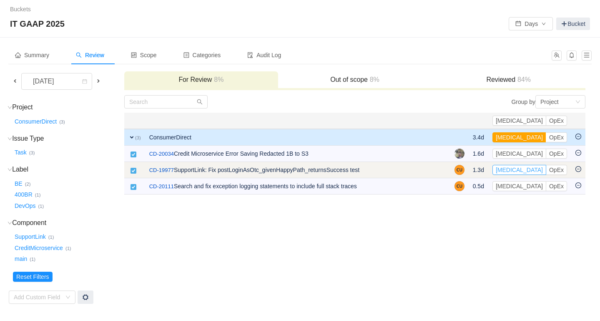
click at [534, 172] on button "[MEDICAL_DATA]" at bounding box center [519, 170] width 54 height 10
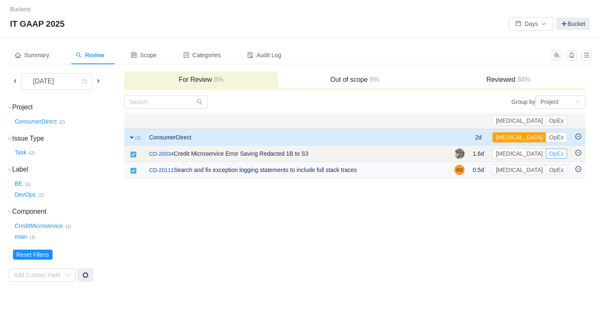
click at [557, 156] on button "OpEx" at bounding box center [556, 153] width 21 height 10
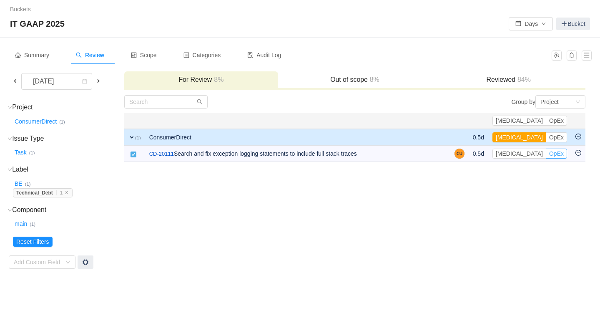
click at [557, 156] on button "OpEx" at bounding box center [556, 153] width 21 height 10
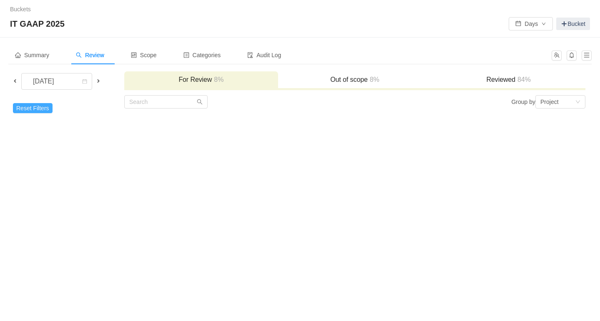
click at [42, 109] on button "Reset Filters" at bounding box center [33, 108] width 40 height 10
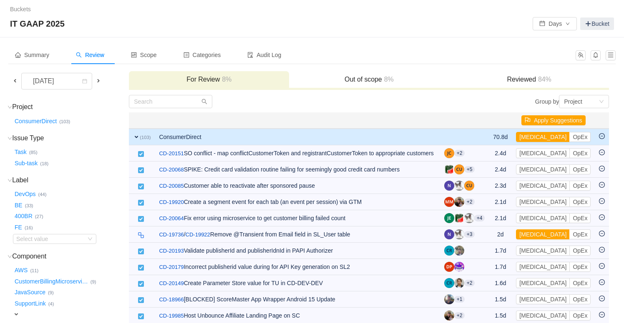
click at [459, 32] on div "Buckets / / IT GAAP 2025 Days Bucket" at bounding box center [312, 19] width 624 height 38
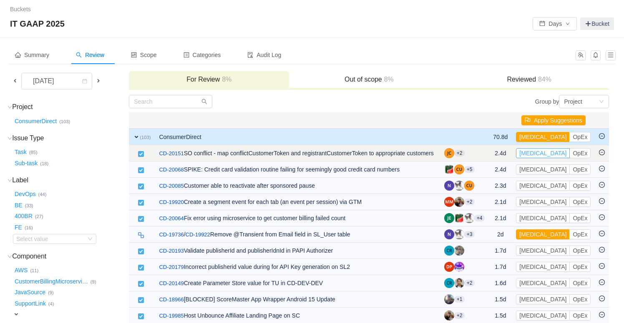
click at [539, 154] on button "[MEDICAL_DATA]" at bounding box center [543, 153] width 54 height 10
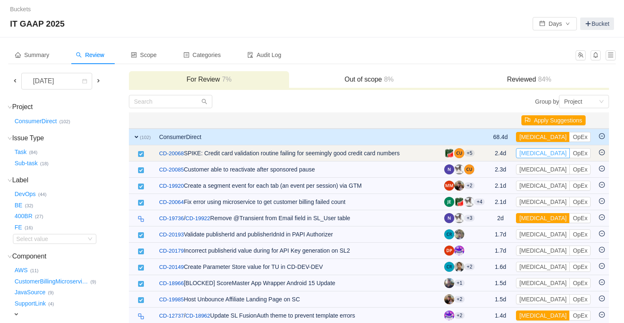
click at [539, 154] on button "[MEDICAL_DATA]" at bounding box center [543, 153] width 54 height 10
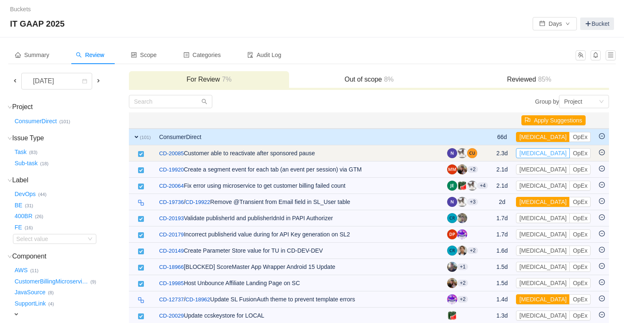
click at [538, 155] on button "[MEDICAL_DATA]" at bounding box center [543, 153] width 54 height 10
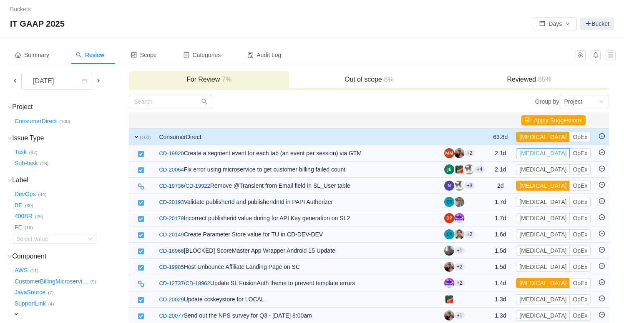
click at [538, 155] on button "[MEDICAL_DATA]" at bounding box center [543, 153] width 54 height 10
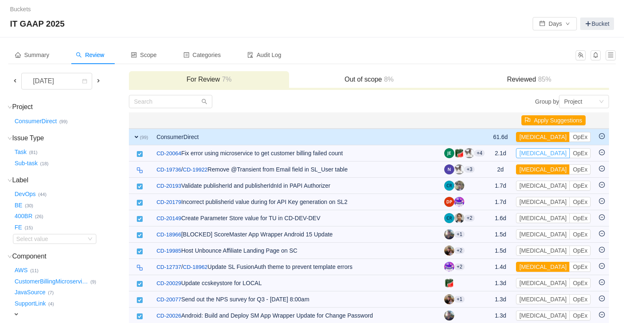
click at [538, 155] on button "[MEDICAL_DATA]" at bounding box center [543, 153] width 54 height 10
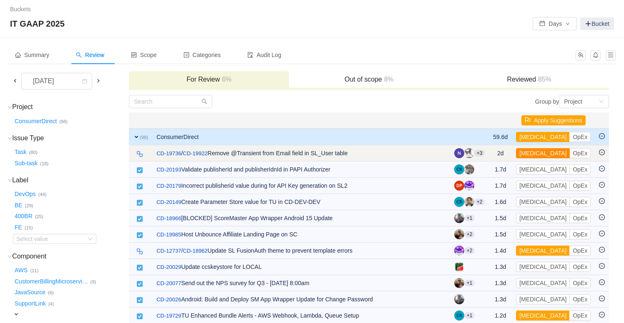
click at [536, 153] on button "[MEDICAL_DATA]" at bounding box center [543, 153] width 54 height 10
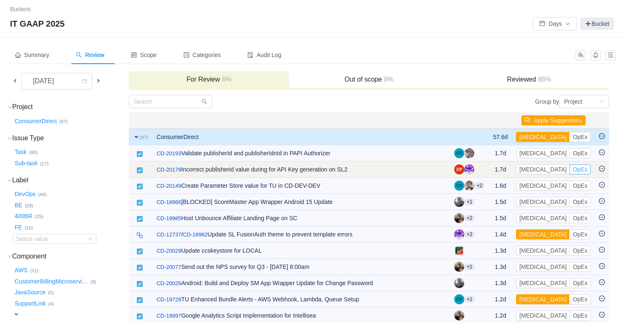
click at [569, 168] on button "OpEx" at bounding box center [579, 170] width 21 height 10
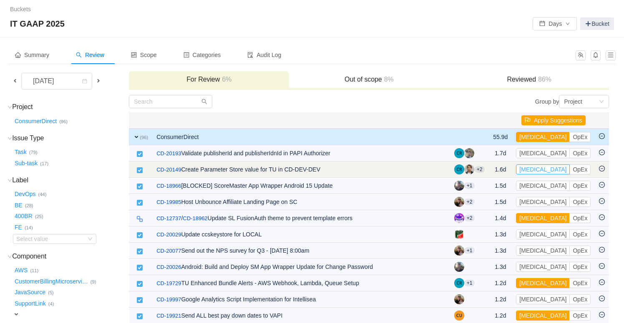
click at [543, 169] on button "[MEDICAL_DATA]" at bounding box center [543, 170] width 54 height 10
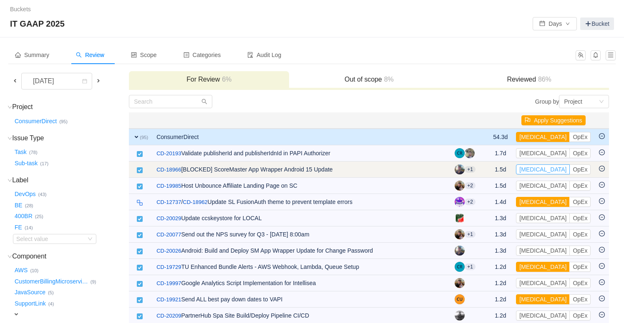
click at [541, 169] on button "[MEDICAL_DATA]" at bounding box center [543, 170] width 54 height 10
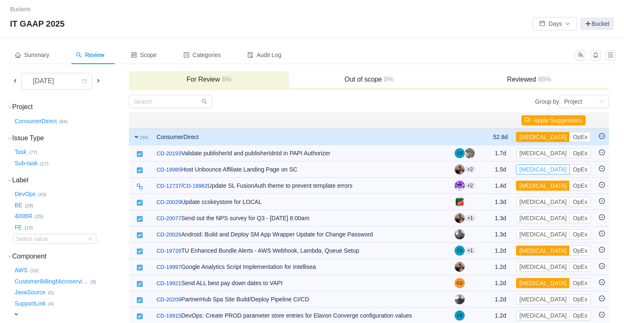
click at [541, 169] on button "[MEDICAL_DATA]" at bounding box center [543, 170] width 54 height 10
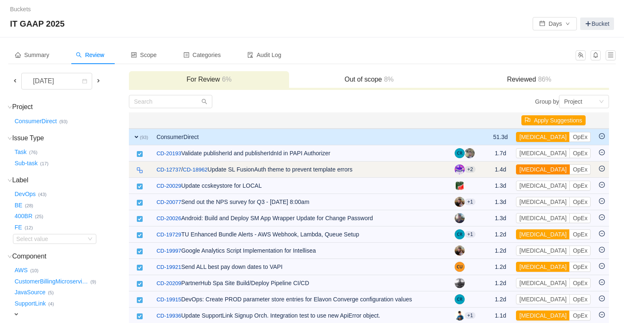
click at [541, 168] on button "[MEDICAL_DATA]" at bounding box center [543, 170] width 54 height 10
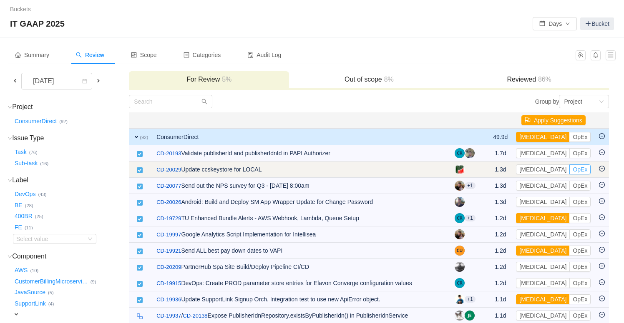
click at [569, 170] on button "OpEx" at bounding box center [579, 170] width 21 height 10
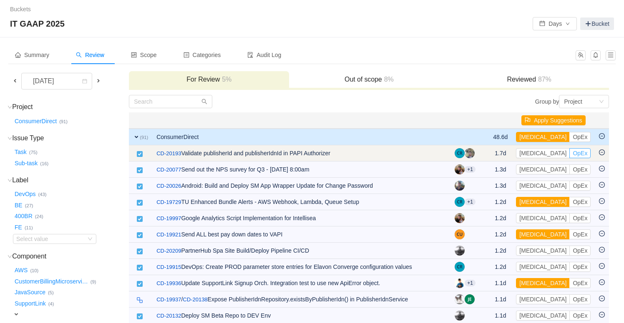
click at [569, 153] on button "OpEx" at bounding box center [579, 153] width 21 height 10
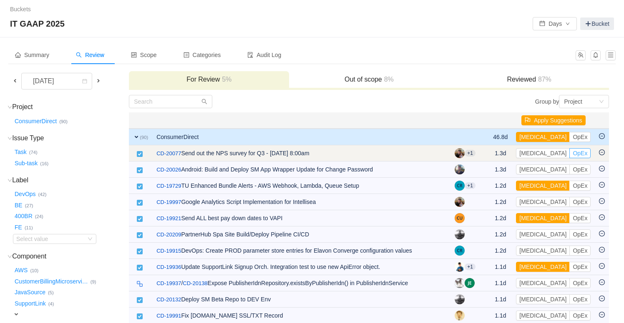
click at [569, 153] on button "OpEx" at bounding box center [579, 153] width 21 height 10
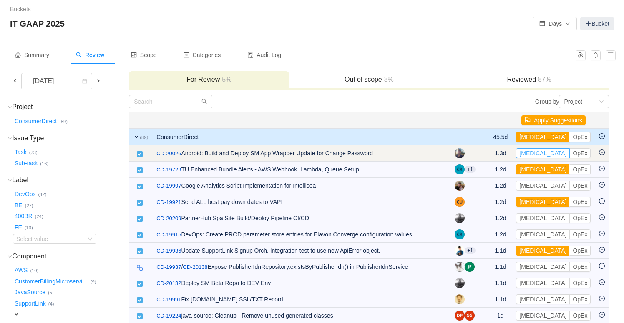
click at [538, 155] on button "[MEDICAL_DATA]" at bounding box center [543, 153] width 54 height 10
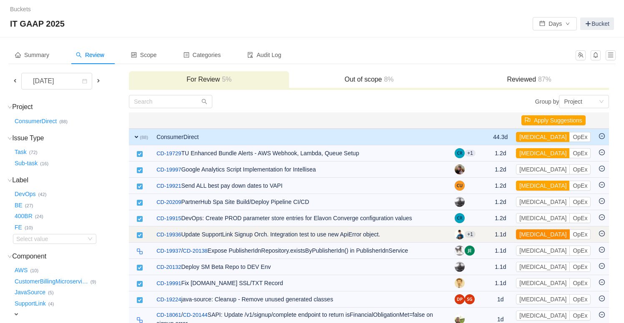
click at [529, 235] on button "[MEDICAL_DATA]" at bounding box center [543, 235] width 54 height 10
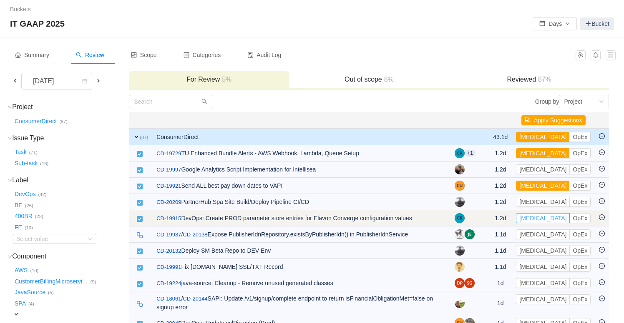
click at [536, 219] on button "[MEDICAL_DATA]" at bounding box center [543, 218] width 54 height 10
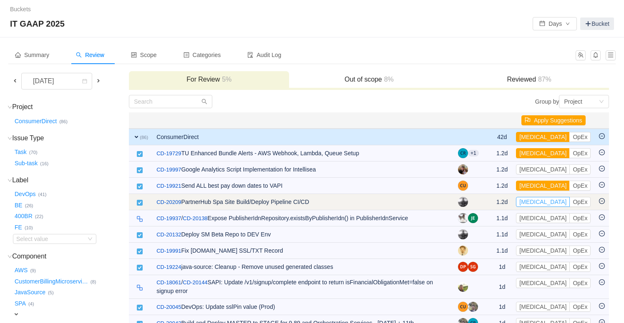
click at [535, 203] on button "[MEDICAL_DATA]" at bounding box center [543, 202] width 54 height 10
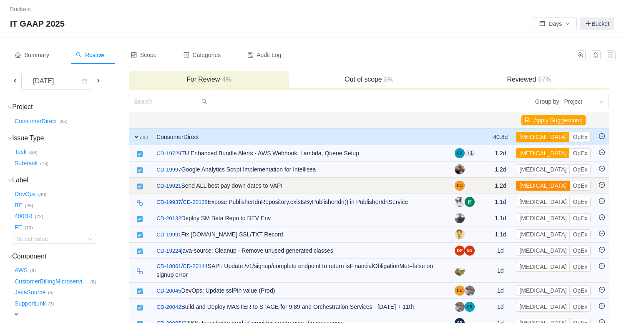
click at [537, 189] on button "[MEDICAL_DATA]" at bounding box center [543, 186] width 54 height 10
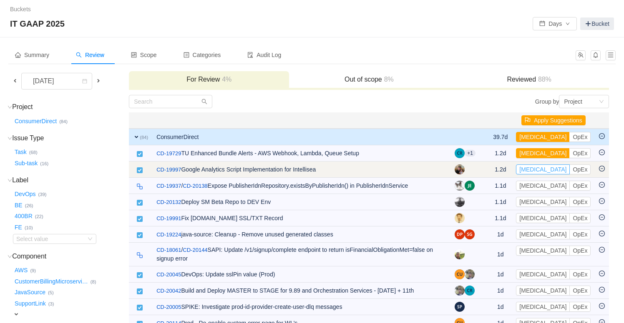
click at [537, 172] on button "[MEDICAL_DATA]" at bounding box center [543, 170] width 54 height 10
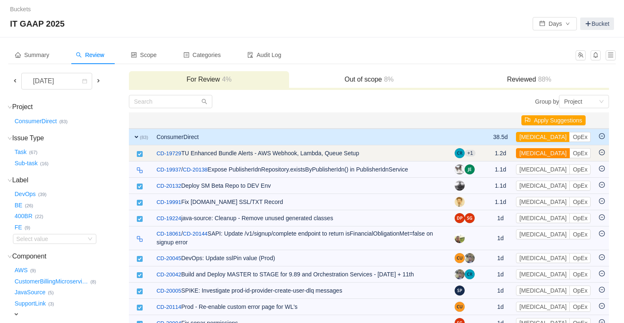
click at [535, 155] on button "[MEDICAL_DATA]" at bounding box center [543, 153] width 54 height 10
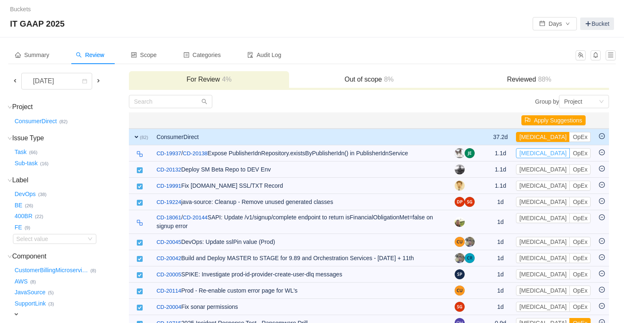
click at [535, 155] on button "[MEDICAL_DATA]" at bounding box center [543, 153] width 54 height 10
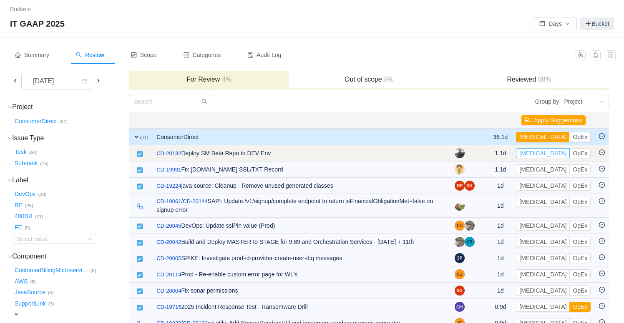
click at [536, 154] on button "[MEDICAL_DATA]" at bounding box center [543, 153] width 54 height 10
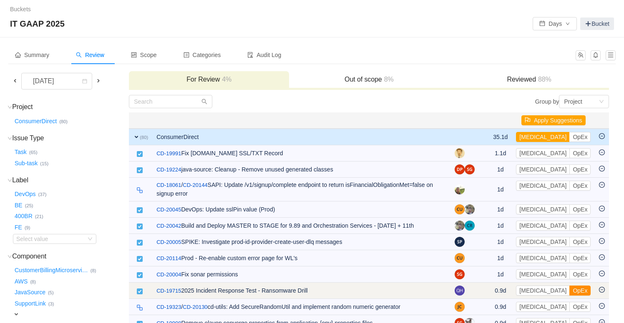
click at [569, 293] on button "OpEx" at bounding box center [579, 291] width 21 height 10
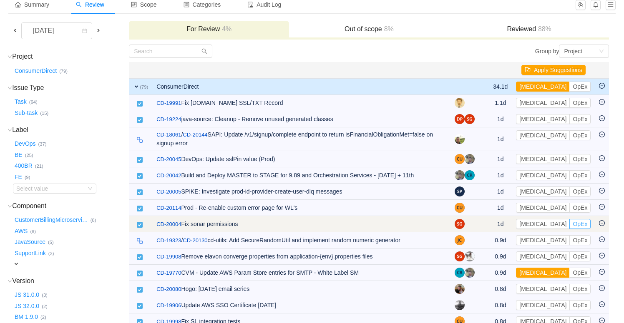
scroll to position [60, 0]
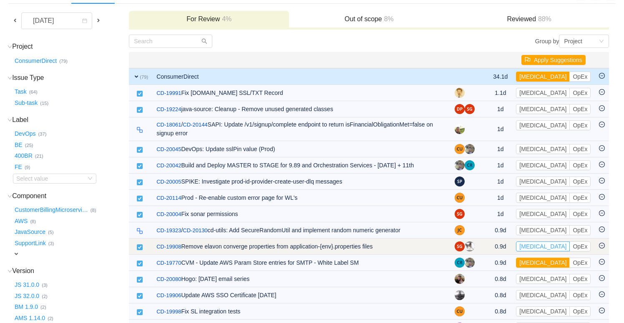
click at [534, 248] on button "[MEDICAL_DATA]" at bounding box center [543, 247] width 54 height 10
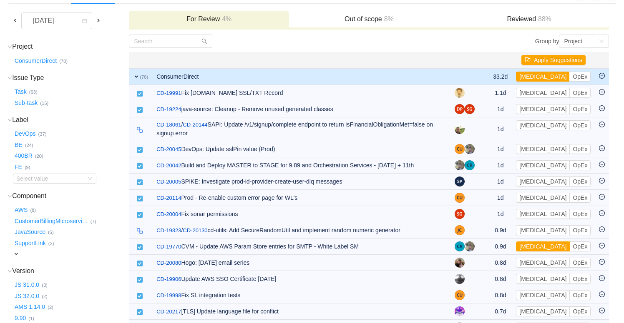
click at [534, 248] on button "[MEDICAL_DATA]" at bounding box center [543, 247] width 54 height 10
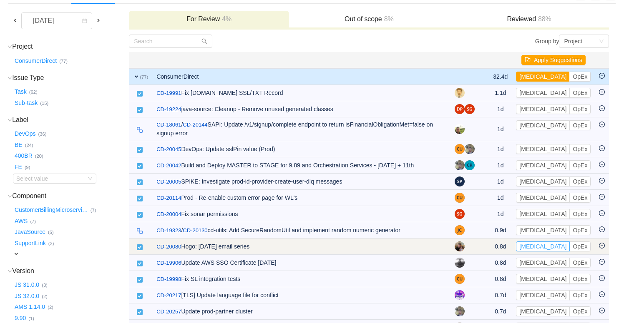
click at [535, 248] on button "[MEDICAL_DATA]" at bounding box center [543, 247] width 54 height 10
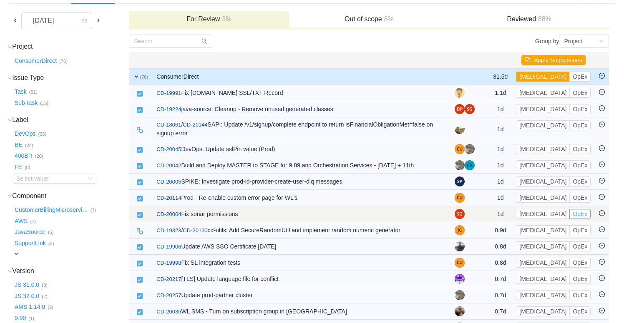
click at [569, 216] on button "OpEx" at bounding box center [579, 214] width 21 height 10
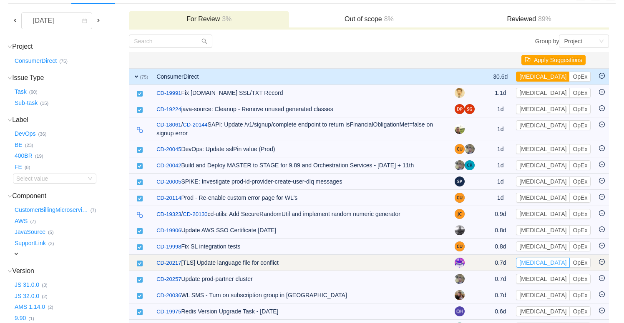
click at [539, 263] on button "[MEDICAL_DATA]" at bounding box center [543, 263] width 54 height 10
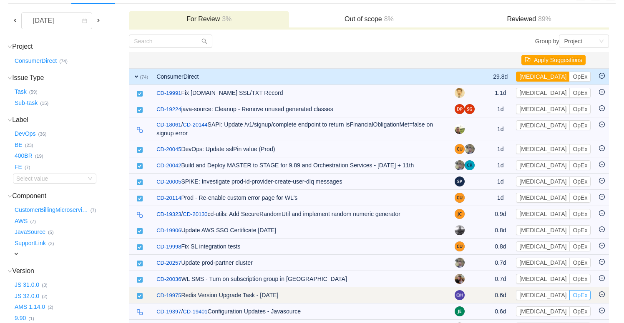
click at [569, 296] on button "OpEx" at bounding box center [579, 296] width 21 height 10
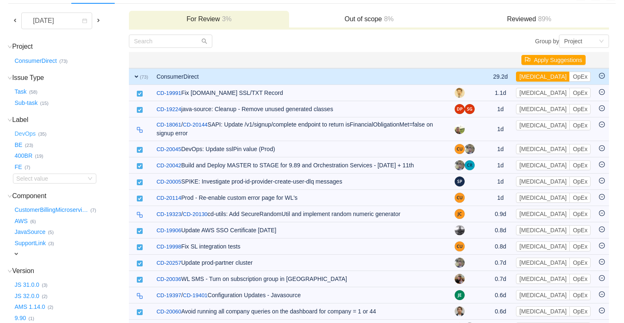
click at [32, 133] on button "DevOps …" at bounding box center [25, 134] width 25 height 13
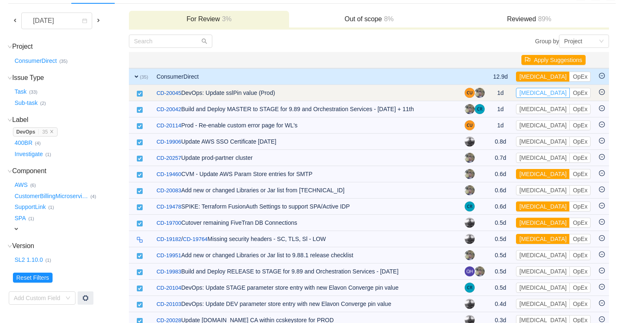
click at [533, 95] on button "[MEDICAL_DATA]" at bounding box center [543, 93] width 54 height 10
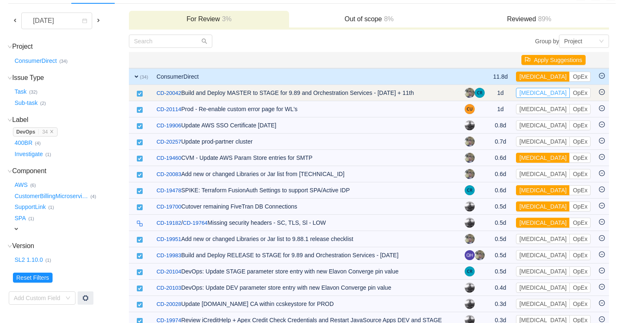
click at [533, 94] on button "[MEDICAL_DATA]" at bounding box center [543, 93] width 54 height 10
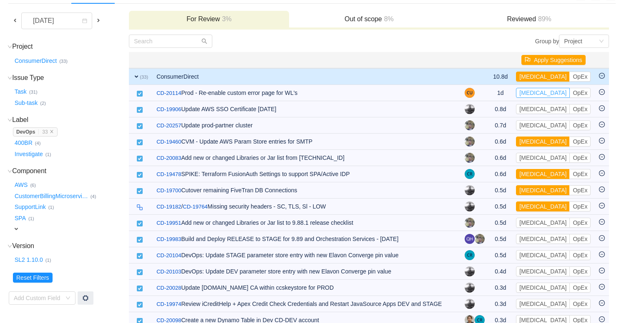
click at [533, 94] on button "[MEDICAL_DATA]" at bounding box center [543, 93] width 54 height 10
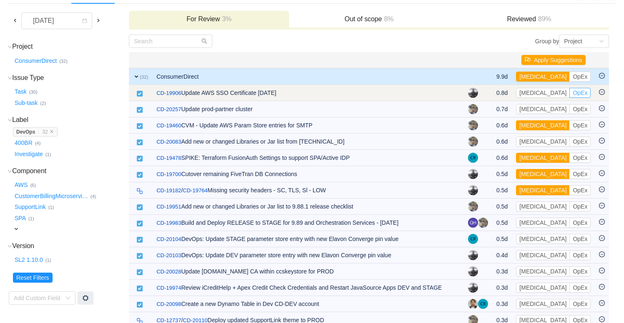
click at [569, 94] on button "OpEx" at bounding box center [579, 93] width 21 height 10
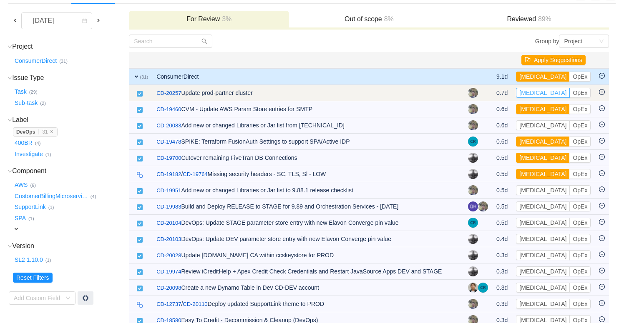
click at [538, 92] on button "[MEDICAL_DATA]" at bounding box center [543, 93] width 54 height 10
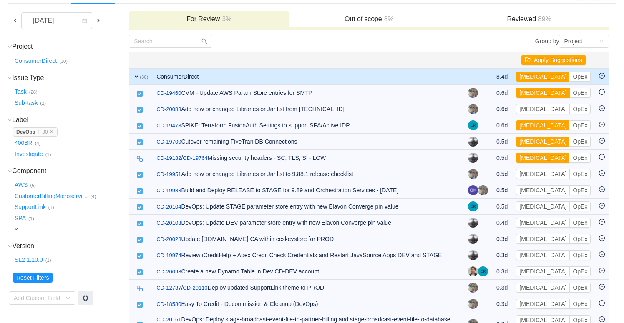
click at [538, 92] on button "[MEDICAL_DATA]" at bounding box center [543, 93] width 54 height 10
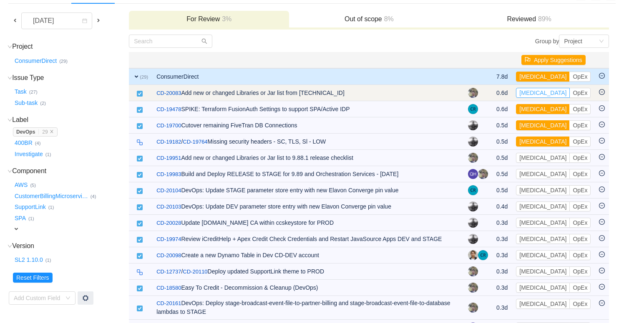
click at [539, 94] on button "[MEDICAL_DATA]" at bounding box center [543, 93] width 54 height 10
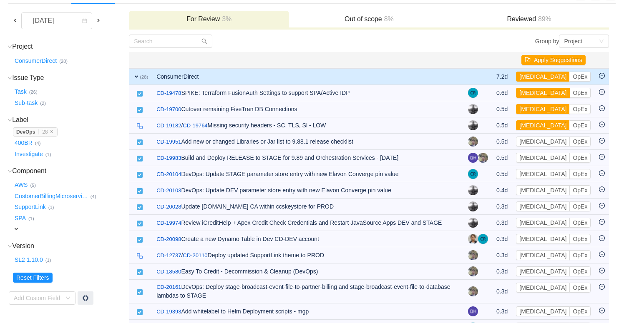
click at [539, 94] on button "[MEDICAL_DATA]" at bounding box center [543, 93] width 54 height 10
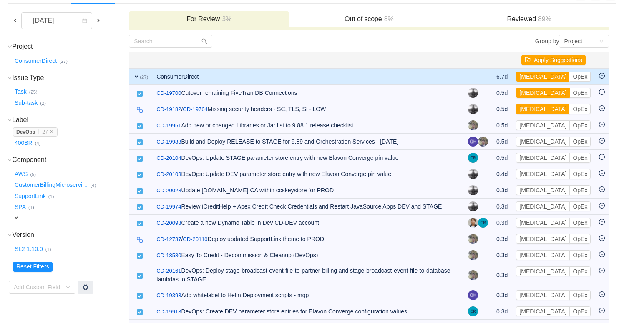
click at [539, 94] on button "[MEDICAL_DATA]" at bounding box center [543, 93] width 54 height 10
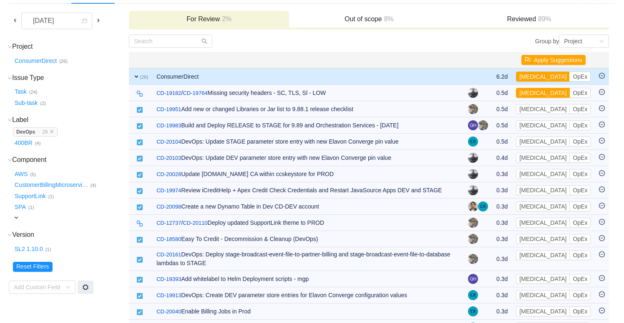
click at [539, 94] on button "[MEDICAL_DATA]" at bounding box center [543, 93] width 54 height 10
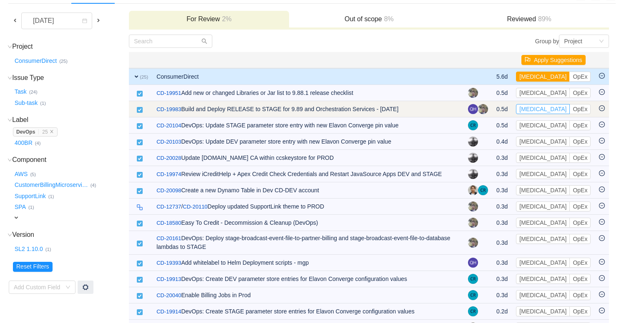
click at [536, 111] on button "[MEDICAL_DATA]" at bounding box center [543, 109] width 54 height 10
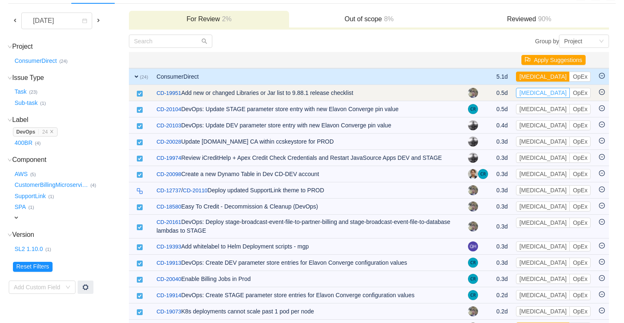
click at [533, 92] on button "[MEDICAL_DATA]" at bounding box center [543, 93] width 54 height 10
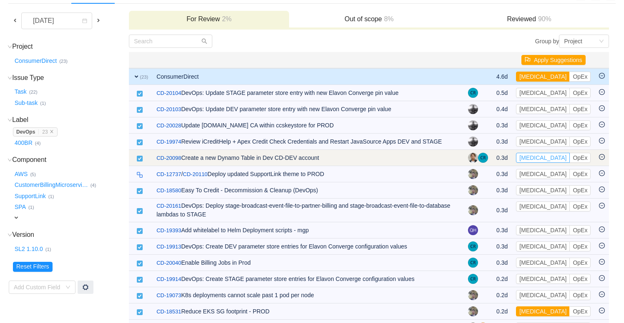
click at [535, 157] on button "[MEDICAL_DATA]" at bounding box center [543, 158] width 54 height 10
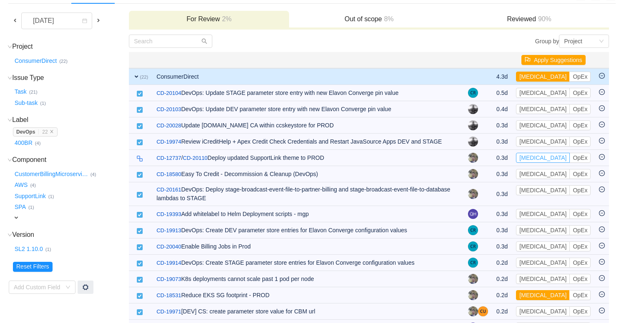
click at [535, 157] on button "[MEDICAL_DATA]" at bounding box center [543, 158] width 54 height 10
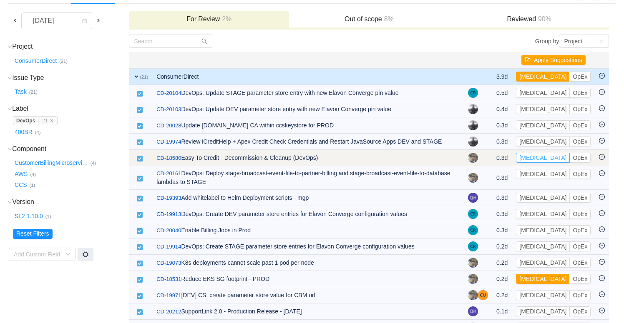
click at [535, 158] on button "[MEDICAL_DATA]" at bounding box center [543, 158] width 54 height 10
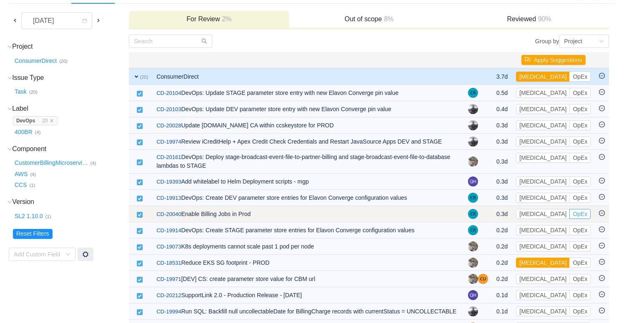
click at [569, 217] on button "OpEx" at bounding box center [579, 214] width 21 height 10
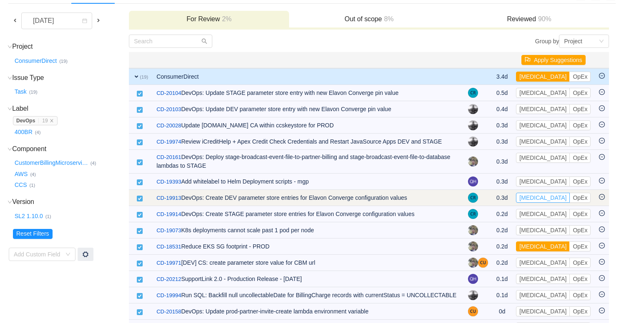
click at [536, 199] on button "[MEDICAL_DATA]" at bounding box center [543, 198] width 54 height 10
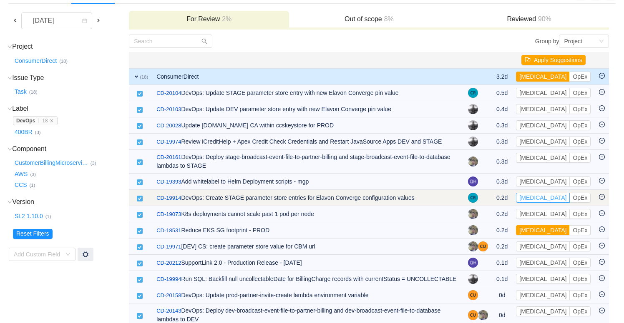
click at [536, 199] on button "[MEDICAL_DATA]" at bounding box center [543, 198] width 54 height 10
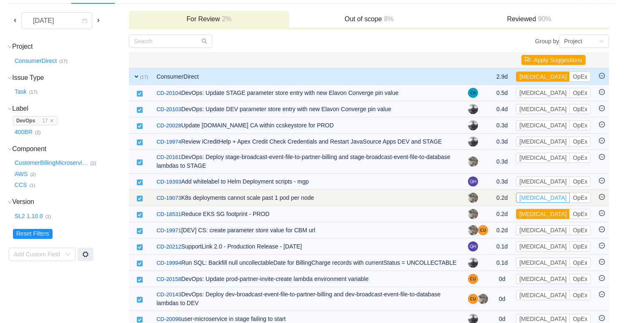
click at [536, 200] on button "[MEDICAL_DATA]" at bounding box center [543, 198] width 54 height 10
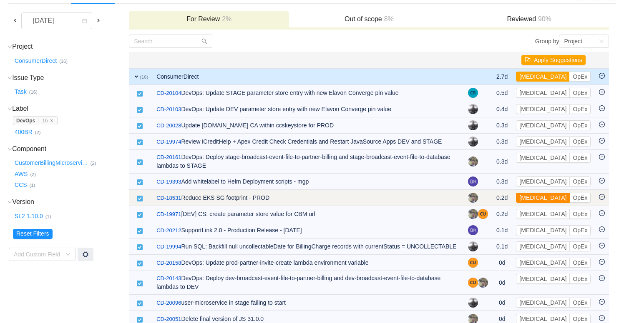
click at [536, 200] on button "[MEDICAL_DATA]" at bounding box center [543, 198] width 54 height 10
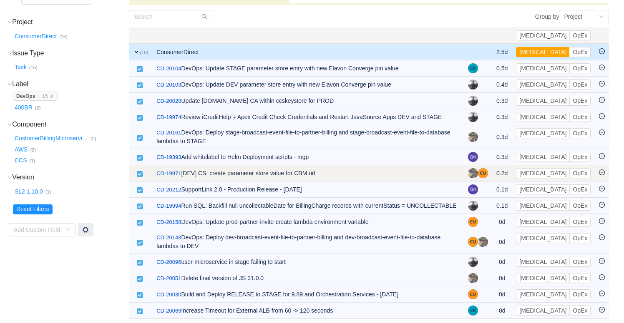
scroll to position [92, 0]
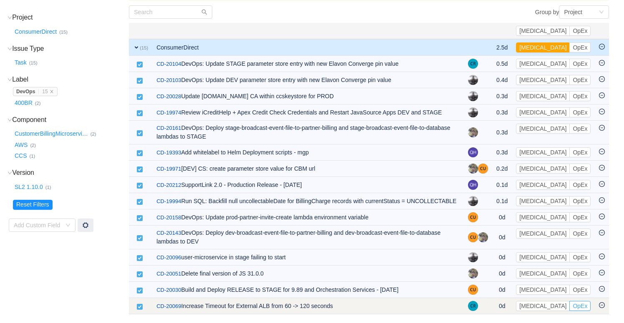
click at [576, 308] on button "OpEx" at bounding box center [579, 306] width 21 height 10
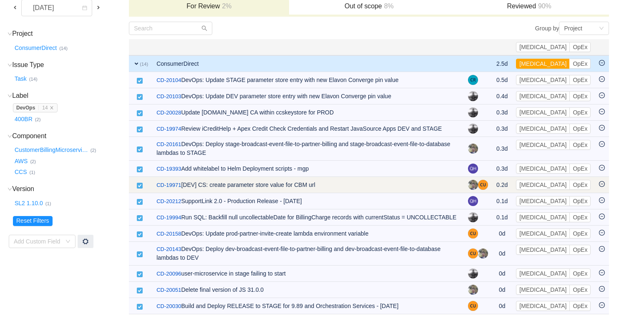
scroll to position [73, 0]
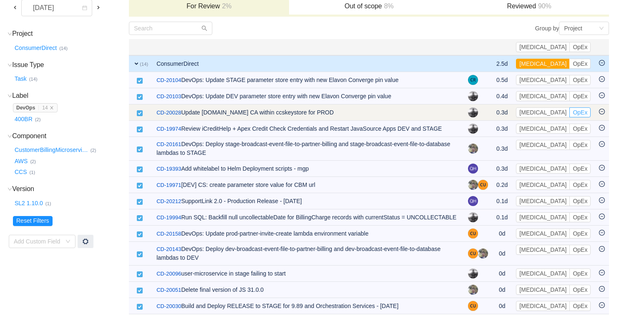
click at [584, 115] on button "OpEx" at bounding box center [579, 113] width 21 height 10
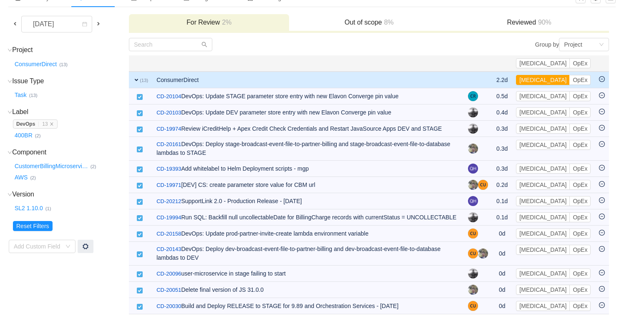
scroll to position [59, 0]
click at [557, 75] on button "[MEDICAL_DATA]" at bounding box center [543, 80] width 54 height 10
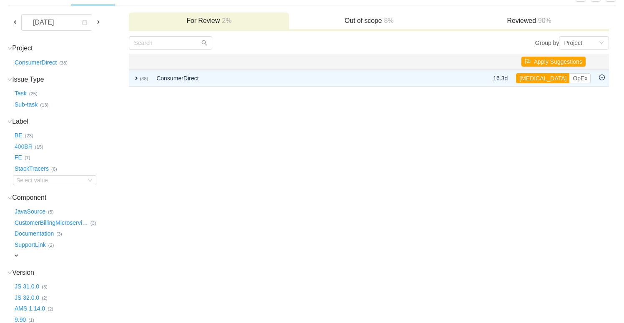
click at [27, 146] on button "400BR …" at bounding box center [24, 146] width 22 height 13
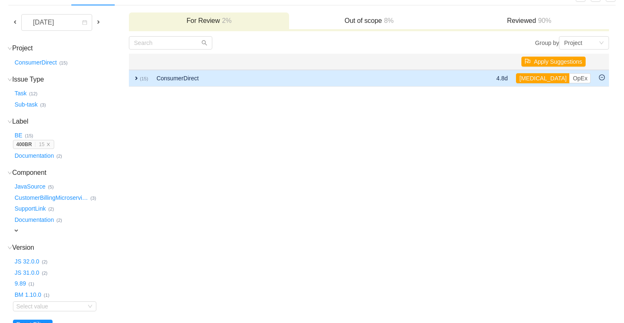
click at [138, 78] on span "expand" at bounding box center [136, 78] width 7 height 7
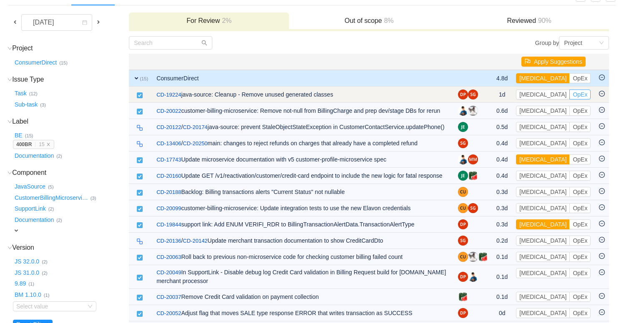
click at [569, 97] on button "OpEx" at bounding box center [579, 95] width 21 height 10
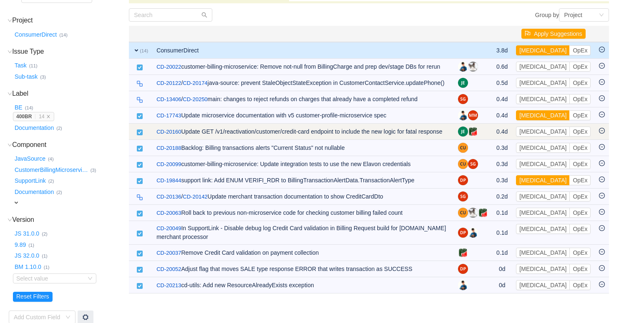
scroll to position [91, 0]
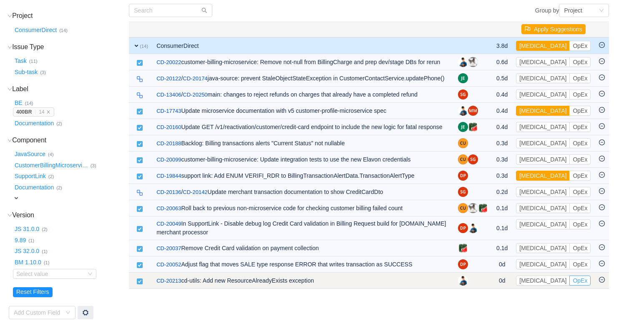
click at [569, 286] on button "OpEx" at bounding box center [579, 281] width 21 height 10
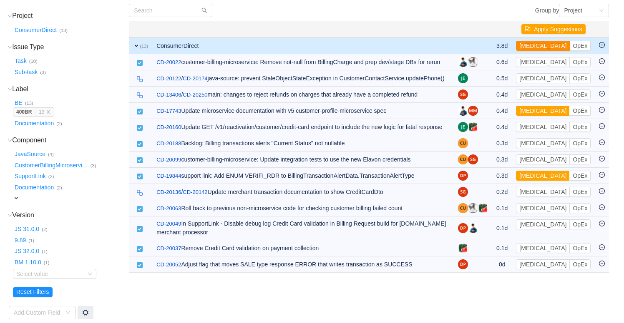
click at [536, 42] on button "[MEDICAL_DATA]" at bounding box center [543, 46] width 54 height 10
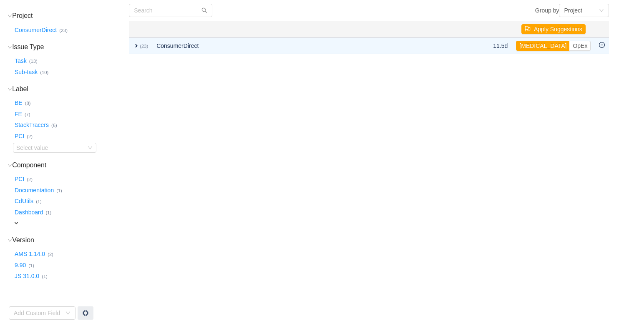
scroll to position [91, 0]
click at [22, 134] on button "PCI …" at bounding box center [20, 136] width 14 height 13
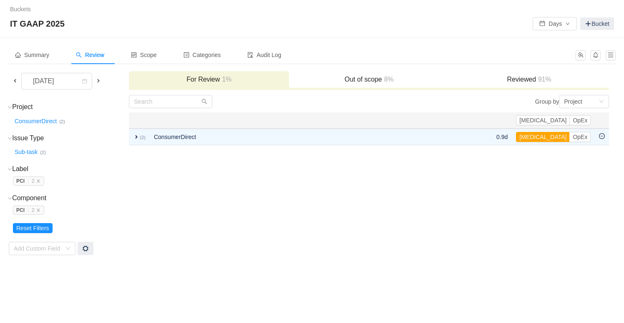
scroll to position [0, 0]
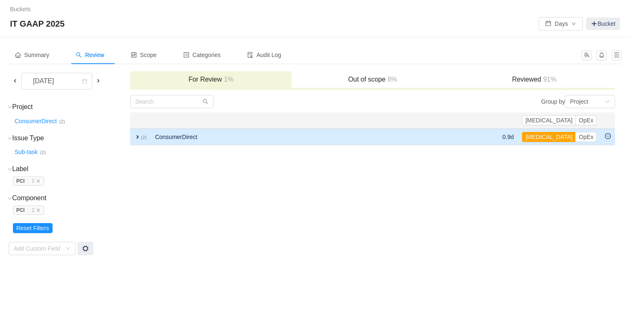
click at [138, 137] on span "expand" at bounding box center [137, 137] width 7 height 7
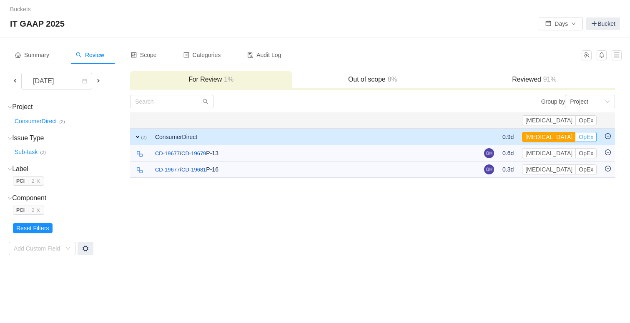
click at [590, 138] on button "OpEx" at bounding box center [585, 137] width 21 height 10
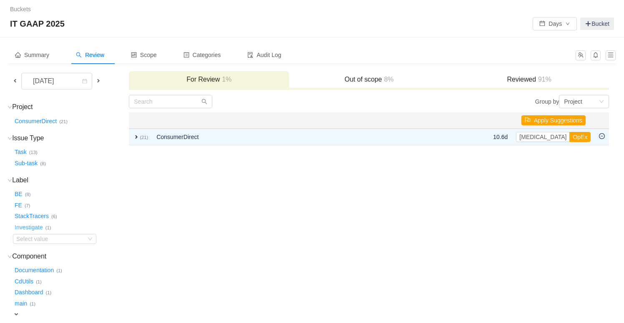
click at [28, 225] on button "Investigate …" at bounding box center [29, 227] width 33 height 13
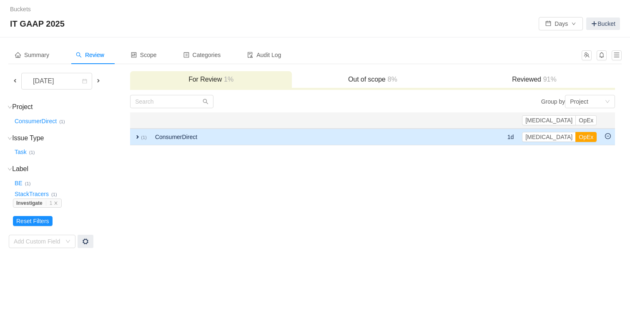
click at [138, 136] on span "expand" at bounding box center [137, 137] width 7 height 7
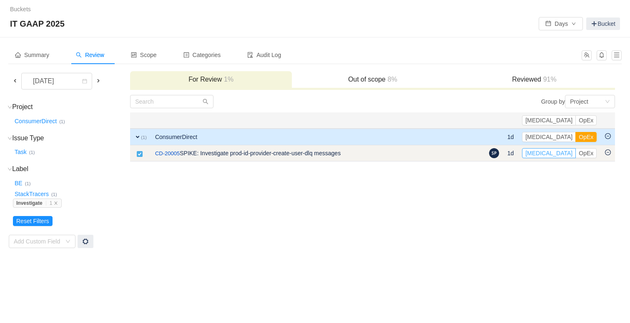
click at [564, 156] on button "[MEDICAL_DATA]" at bounding box center [549, 153] width 54 height 10
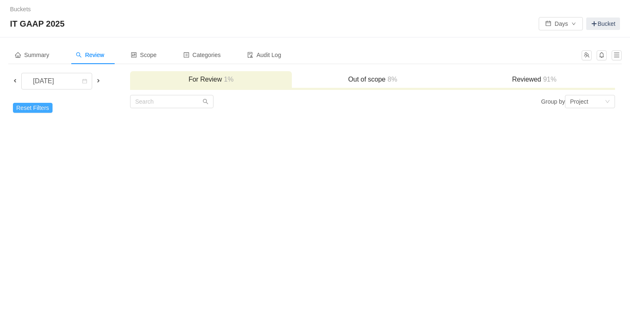
click at [40, 105] on button "Reset Filters" at bounding box center [33, 108] width 40 height 10
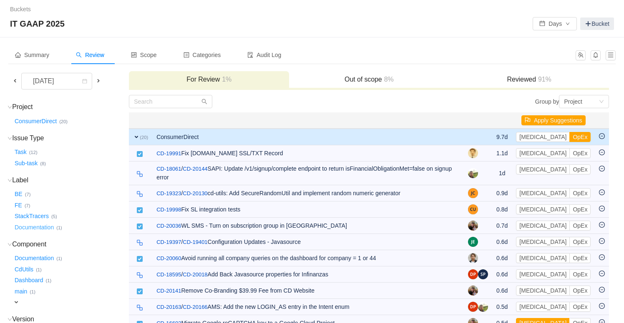
click at [34, 226] on button "Documentation …" at bounding box center [34, 227] width 43 height 13
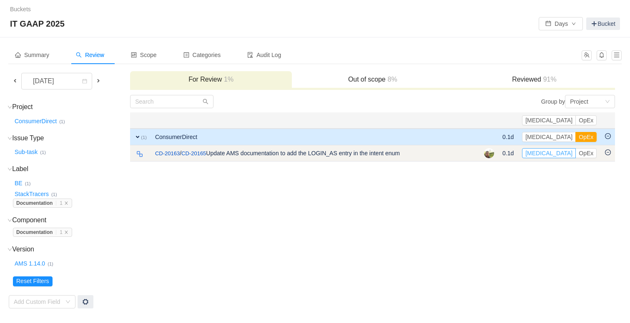
click at [564, 155] on button "[MEDICAL_DATA]" at bounding box center [549, 153] width 54 height 10
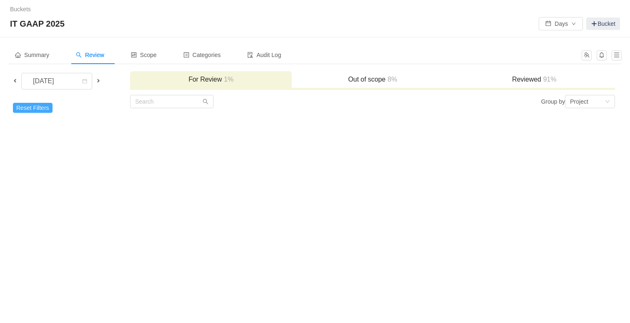
click at [47, 107] on button "Reset Filters" at bounding box center [33, 108] width 40 height 10
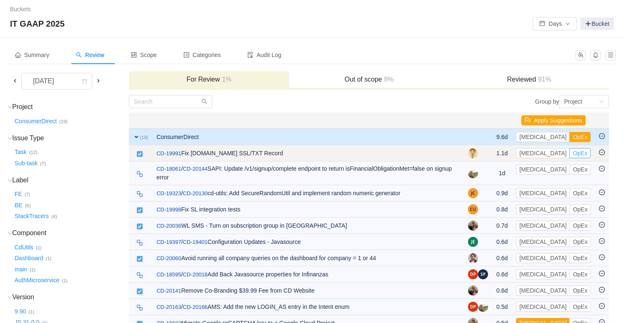
click at [569, 153] on button "OpEx" at bounding box center [579, 153] width 21 height 10
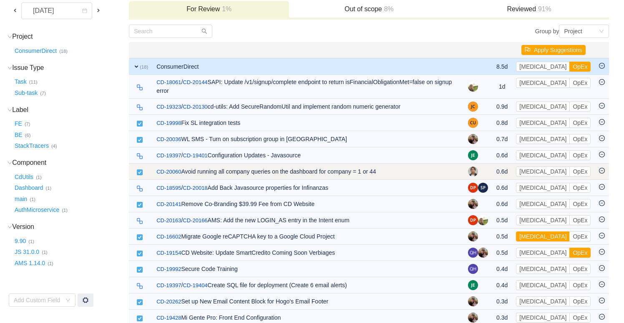
scroll to position [74, 0]
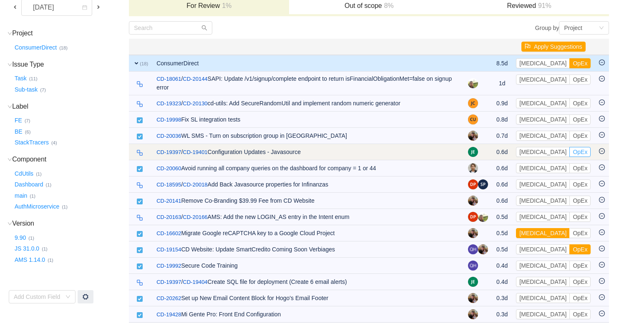
click at [569, 152] on button "OpEx" at bounding box center [579, 152] width 21 height 10
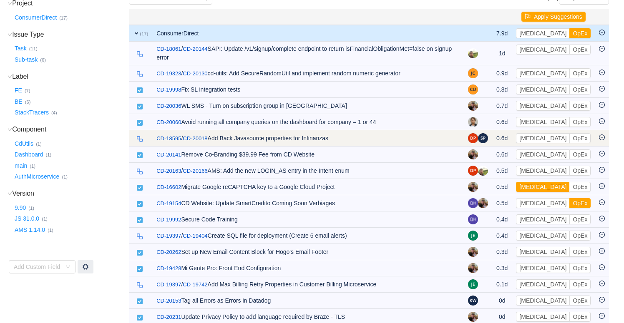
scroll to position [104, 0]
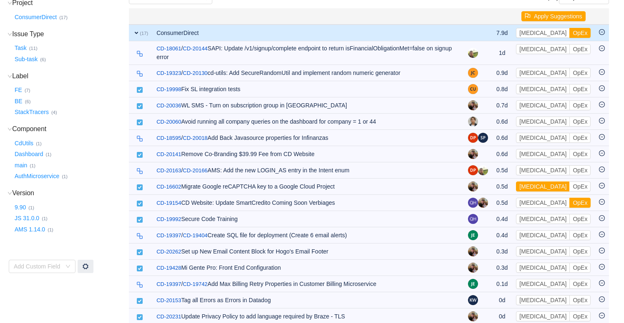
click at [250, 13] on th at bounding box center [307, 16] width 311 height 16
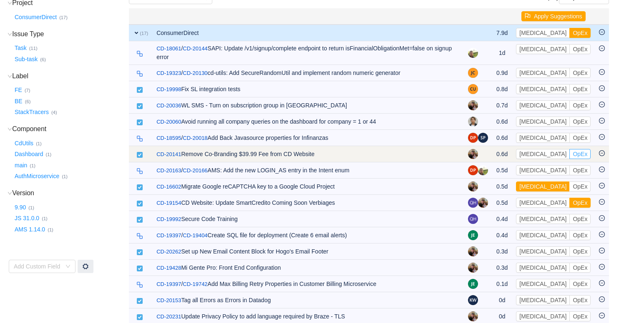
click at [569, 155] on button "OpEx" at bounding box center [579, 154] width 21 height 10
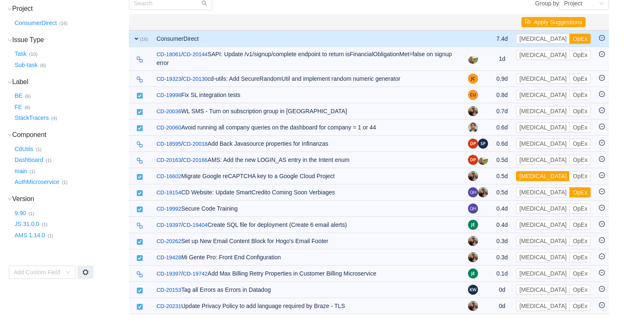
scroll to position [100, 0]
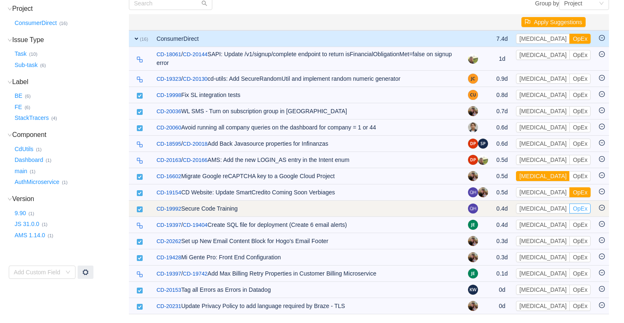
click at [569, 209] on button "OpEx" at bounding box center [579, 209] width 21 height 10
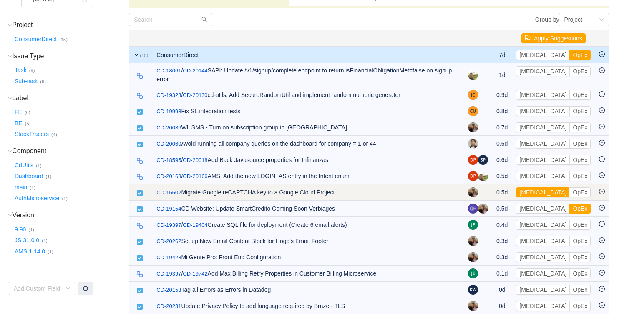
scroll to position [84, 0]
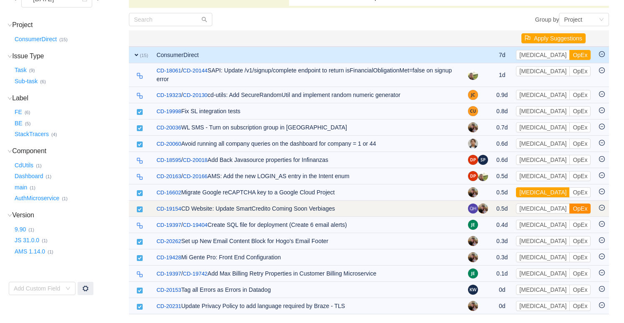
click at [569, 207] on button "OpEx" at bounding box center [579, 209] width 21 height 10
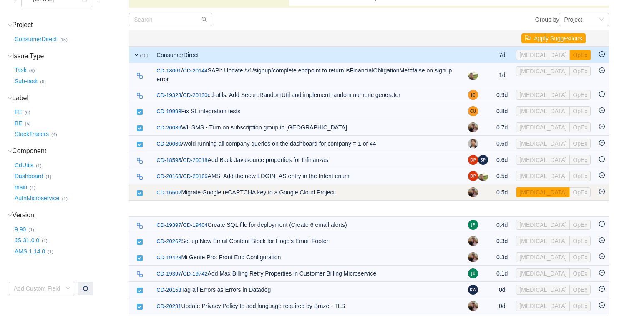
scroll to position [68, 0]
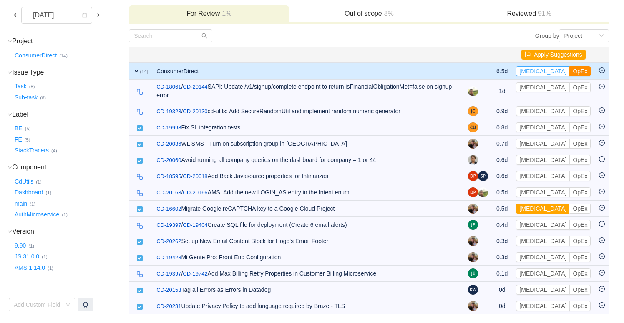
drag, startPoint x: 539, startPoint y: 72, endPoint x: 534, endPoint y: 73, distance: 5.1
click at [539, 72] on button "[MEDICAL_DATA]" at bounding box center [543, 71] width 54 height 10
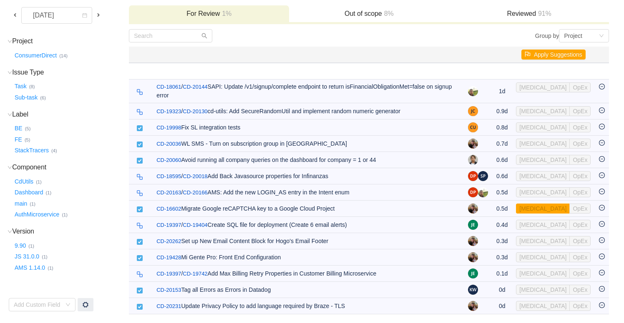
scroll to position [0, 0]
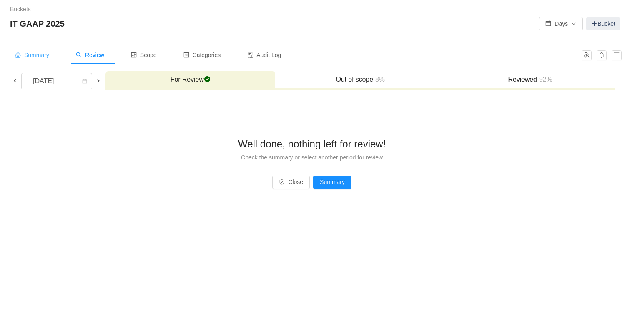
click at [32, 55] on span "Summary" at bounding box center [32, 55] width 34 height 7
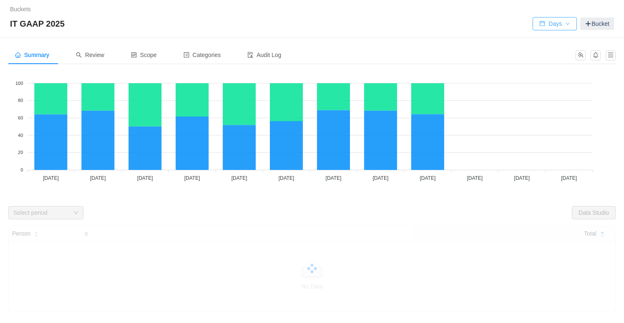
click at [561, 23] on button "Days" at bounding box center [554, 23] width 44 height 13
click at [554, 56] on li "Hours" at bounding box center [552, 53] width 44 height 13
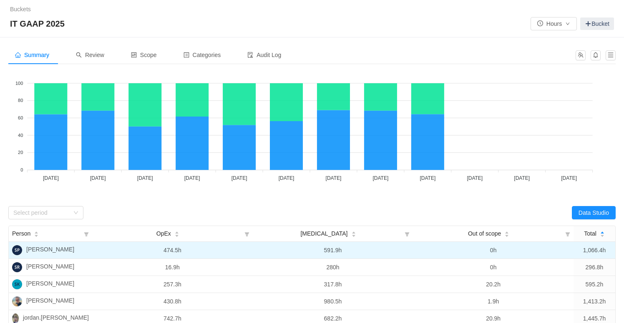
click at [48, 253] on span "[PERSON_NAME]" at bounding box center [50, 251] width 48 height 10
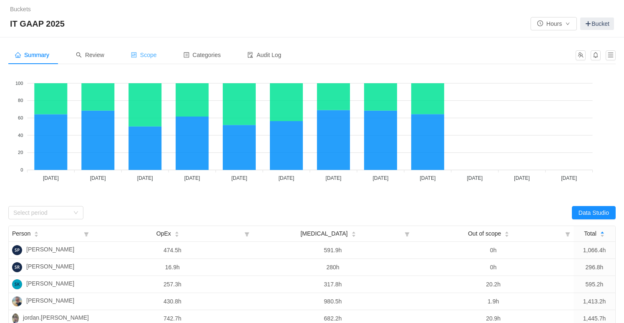
click at [157, 55] on span "Scope" at bounding box center [144, 55] width 26 height 7
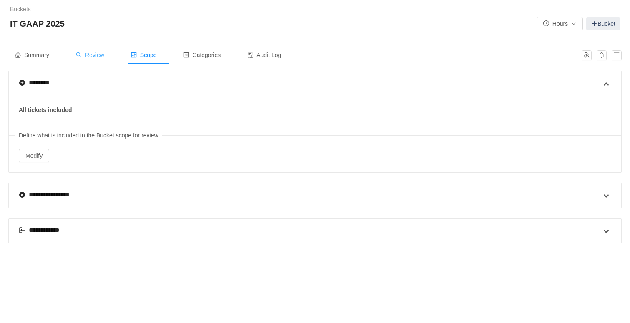
click at [103, 56] on span "Review" at bounding box center [90, 55] width 28 height 7
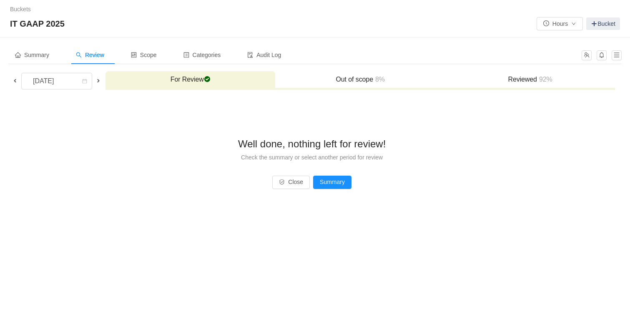
click at [528, 81] on h3 "Reviewed 92%" at bounding box center [529, 79] width 161 height 8
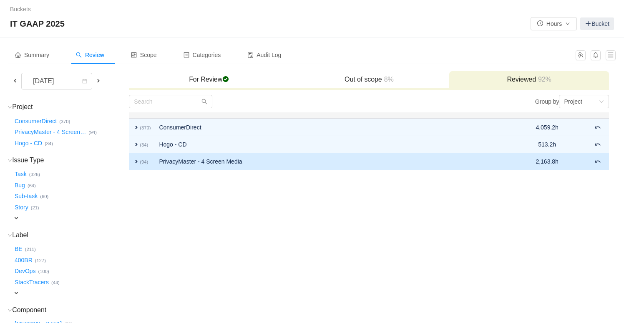
click at [137, 161] on span "expand" at bounding box center [136, 161] width 7 height 7
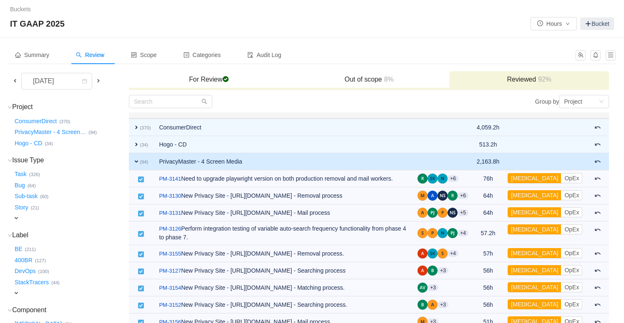
click at [133, 162] on span "expand" at bounding box center [136, 161] width 7 height 7
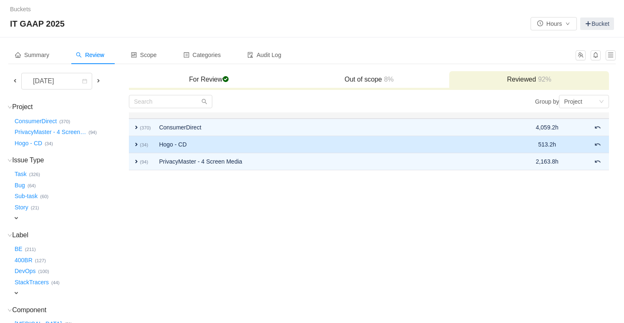
click at [136, 147] on span "expand" at bounding box center [136, 144] width 7 height 7
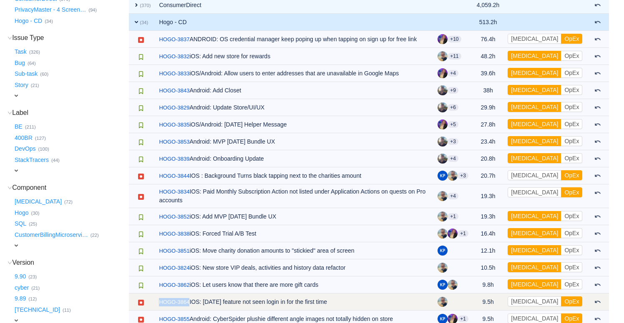
scroll to position [113, 0]
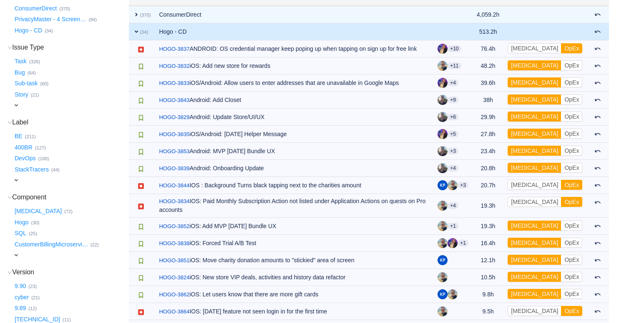
click at [117, 71] on div "Bug … (64)" at bounding box center [70, 71] width 115 height 11
click at [135, 32] on span "expand" at bounding box center [136, 31] width 7 height 7
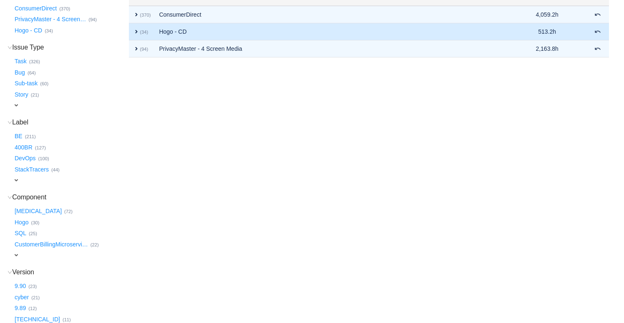
click at [137, 33] on span "expand" at bounding box center [136, 31] width 7 height 7
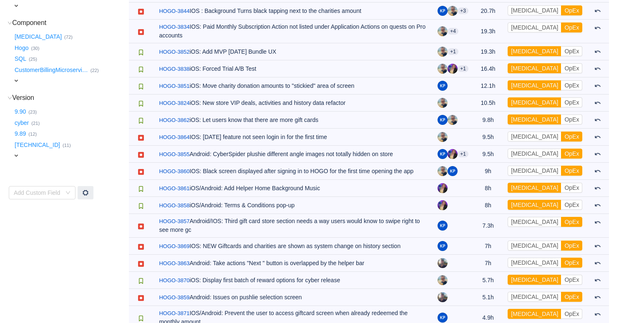
scroll to position [289, 0]
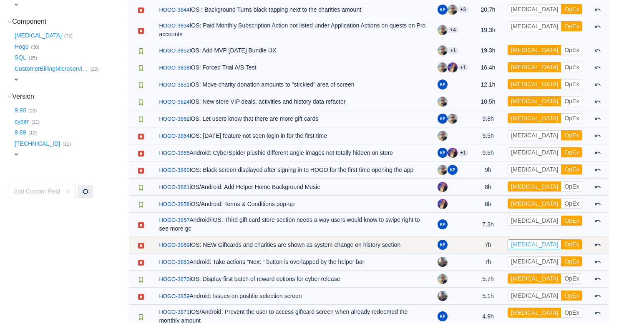
click at [547, 248] on button "[MEDICAL_DATA]" at bounding box center [534, 245] width 54 height 10
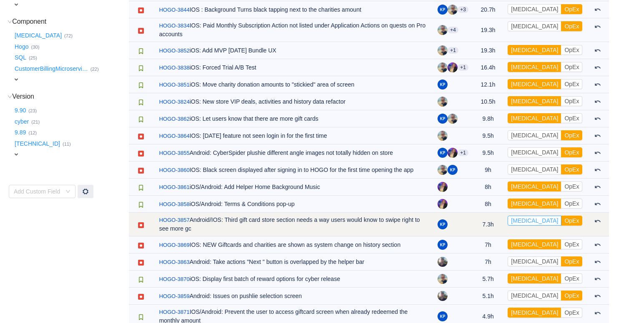
click at [556, 221] on button "[MEDICAL_DATA]" at bounding box center [534, 221] width 54 height 10
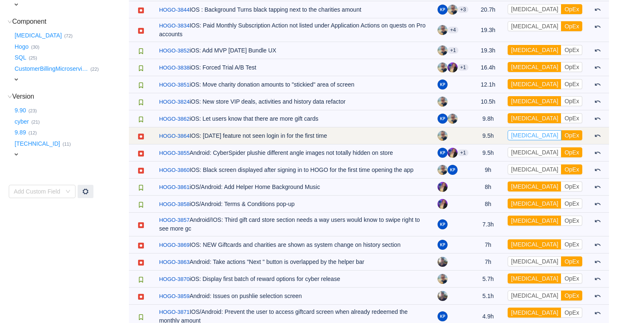
click at [549, 136] on button "[MEDICAL_DATA]" at bounding box center [534, 135] width 54 height 10
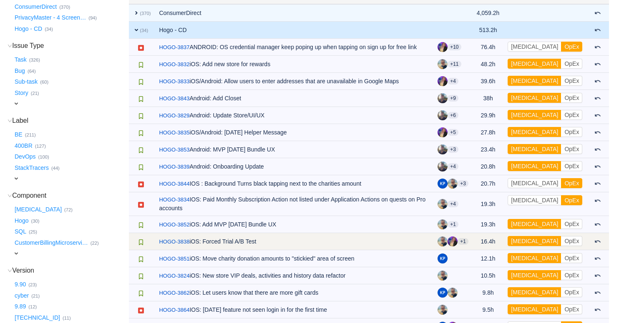
scroll to position [136, 0]
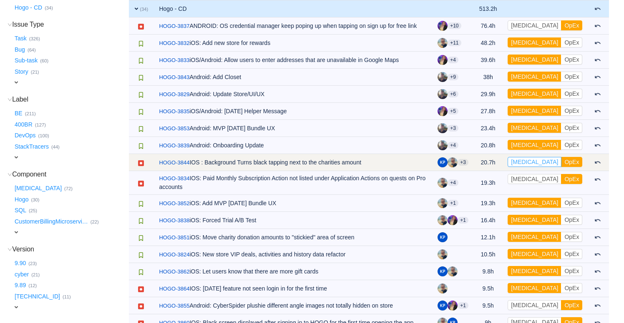
click at [546, 162] on button "[MEDICAL_DATA]" at bounding box center [534, 162] width 54 height 10
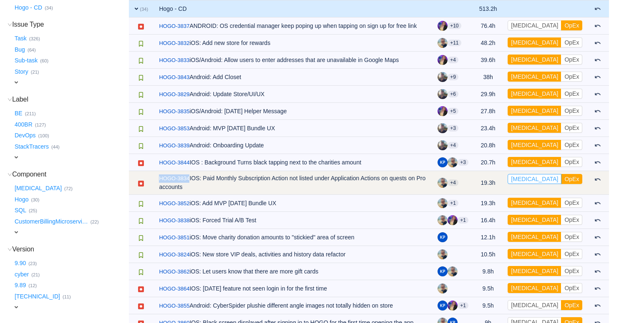
click at [545, 178] on button "[MEDICAL_DATA]" at bounding box center [534, 179] width 54 height 10
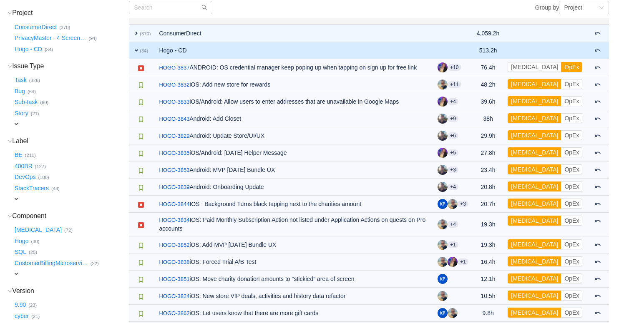
scroll to position [457, 0]
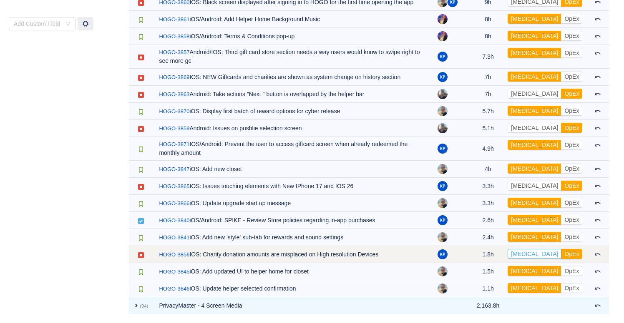
click at [551, 254] on button "[MEDICAL_DATA]" at bounding box center [534, 254] width 54 height 10
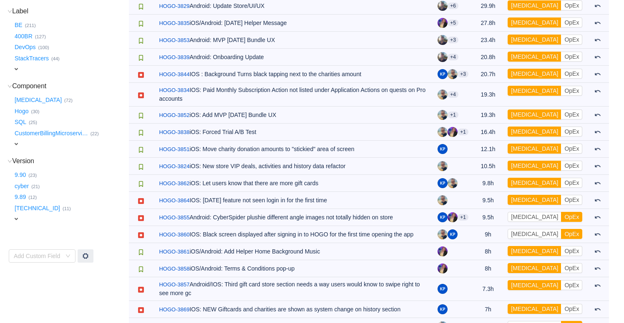
scroll to position [0, 0]
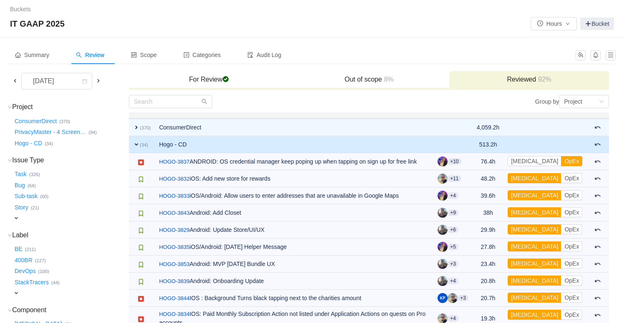
click at [135, 144] on span "expand" at bounding box center [136, 144] width 7 height 7
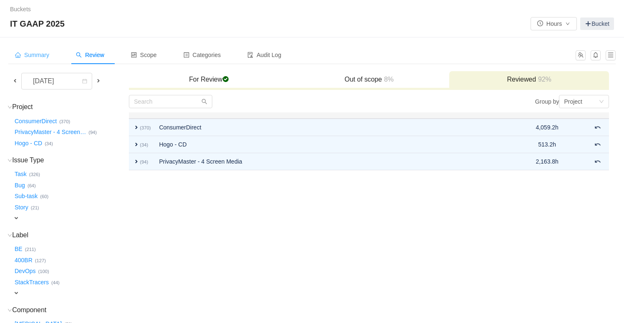
click at [40, 54] on span "Summary" at bounding box center [32, 55] width 34 height 7
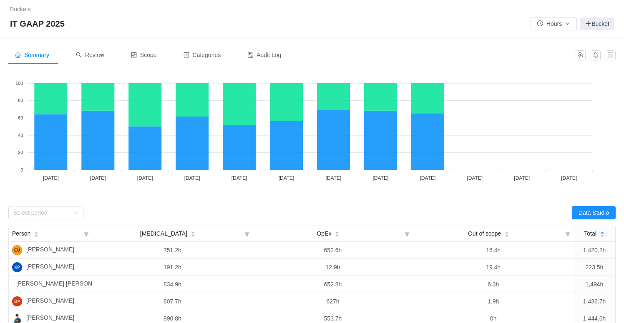
click at [421, 55] on div "Summary Review Scope Categories Audit Log" at bounding box center [289, 55] width 562 height 19
click at [61, 216] on div "Select period" at bounding box center [41, 213] width 56 height 8
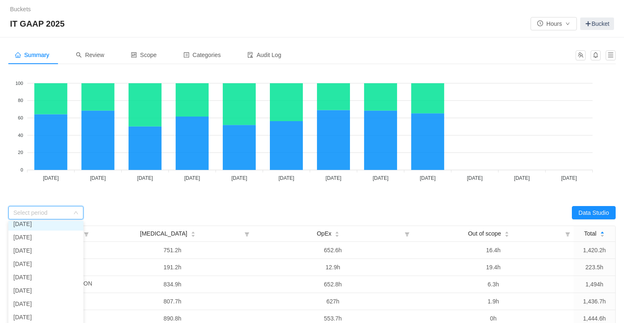
scroll to position [59, 0]
click at [47, 278] on li "[DATE]" at bounding box center [45, 277] width 75 height 13
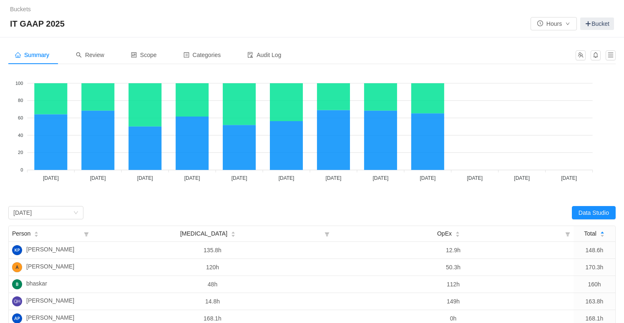
click at [494, 199] on div "[MEDICAL_DATA] OpEx 100 100 80 80 60 60 40 40 20 20 0 0 [DATE] [DATE] [DATE] [D…" at bounding box center [311, 136] width 607 height 131
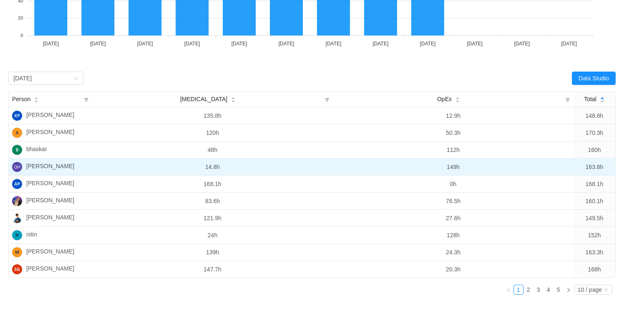
scroll to position [158, 0]
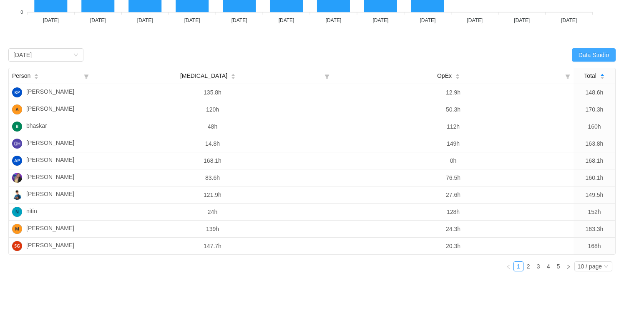
click at [583, 60] on button "Data Studio" at bounding box center [593, 54] width 44 height 13
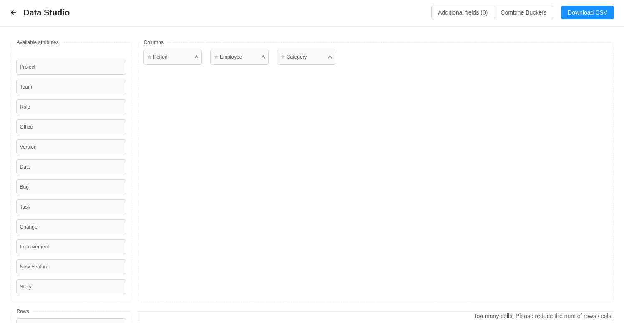
scroll to position [0, 0]
click at [472, 15] on button "Additional fields (0)" at bounding box center [462, 13] width 63 height 13
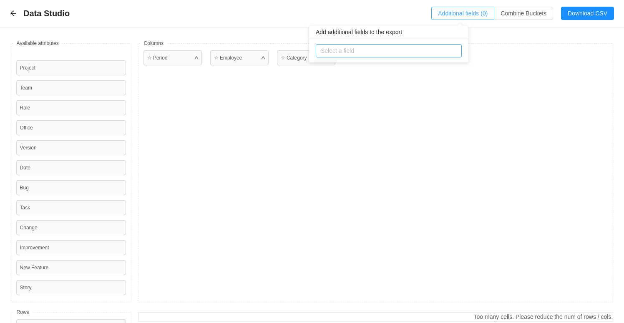
click at [409, 52] on div "Select a field" at bounding box center [387, 51] width 132 height 8
type input "summary"
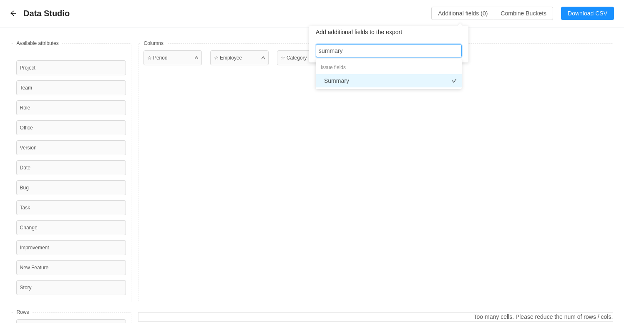
click at [337, 82] on li "Summary" at bounding box center [389, 80] width 146 height 13
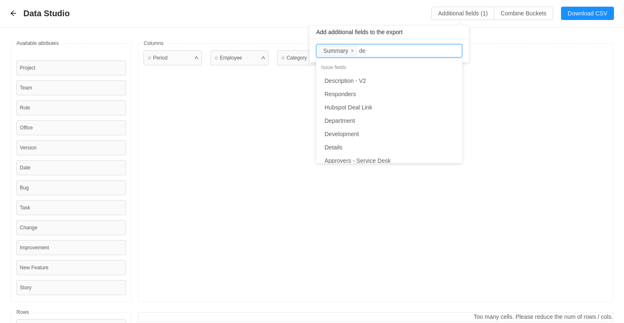
type input "d"
type input "compo"
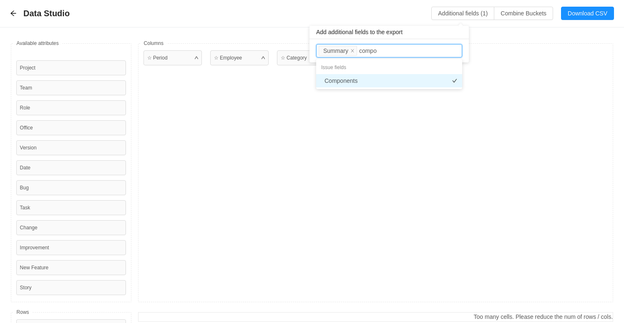
click at [343, 83] on li "Components" at bounding box center [389, 80] width 146 height 13
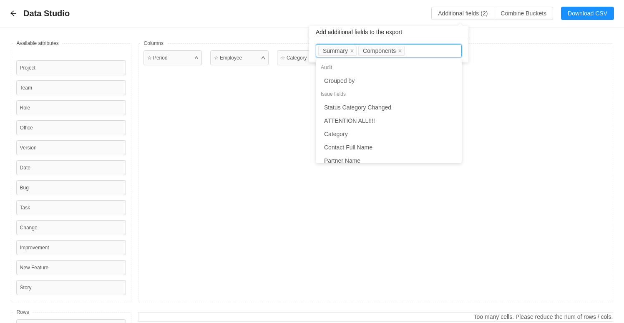
click at [525, 79] on div "☆ Period ☆ Employee ☆ Category" at bounding box center [375, 172] width 475 height 259
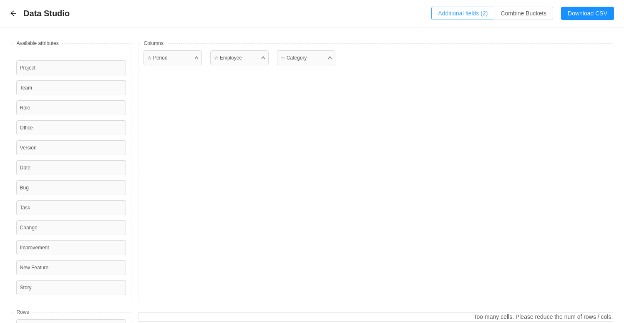
click at [470, 13] on button "Additional fields (2)" at bounding box center [462, 13] width 63 height 13
click at [518, 80] on div "☆ Period ☆ Employee ☆ Category" at bounding box center [375, 172] width 475 height 259
click at [288, 90] on div "☆ Employee" at bounding box center [308, 172] width 62 height 245
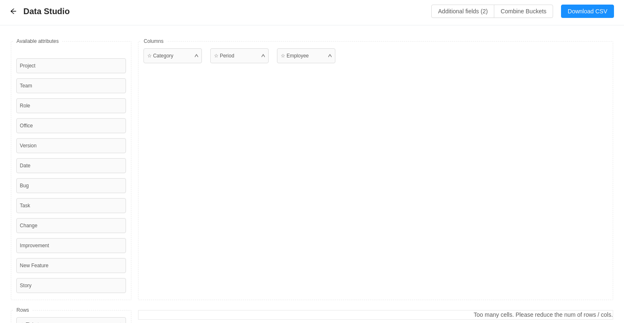
scroll to position [0, 0]
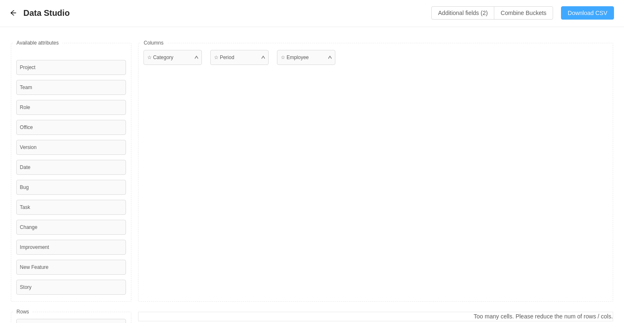
click at [586, 15] on button "Download CSV" at bounding box center [587, 12] width 53 height 13
click at [14, 13] on icon "icon: arrow-left" at bounding box center [12, 12] width 5 height 5
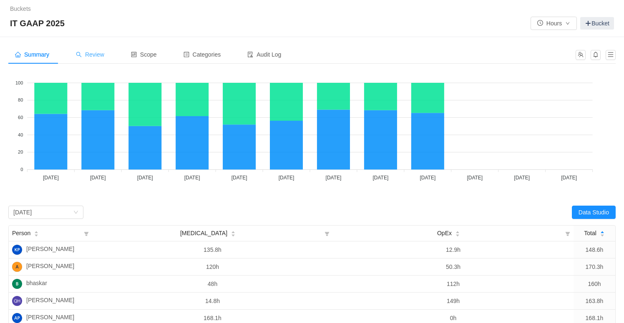
click at [90, 55] on span "Review" at bounding box center [90, 54] width 28 height 7
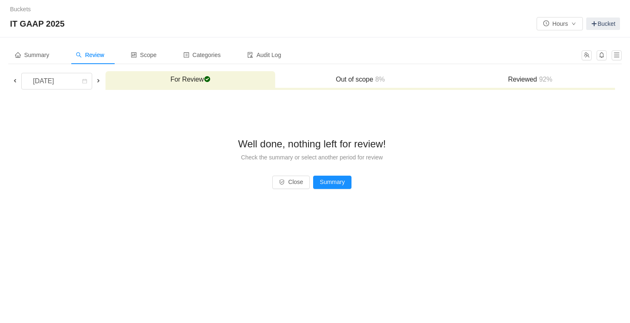
click at [508, 79] on h3 "Reviewed 92%" at bounding box center [529, 79] width 161 height 8
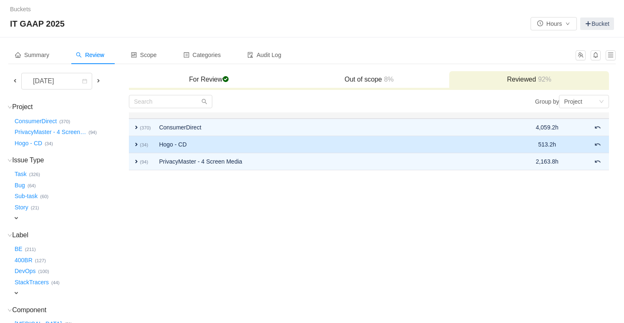
click at [136, 146] on span "expand" at bounding box center [136, 144] width 7 height 7
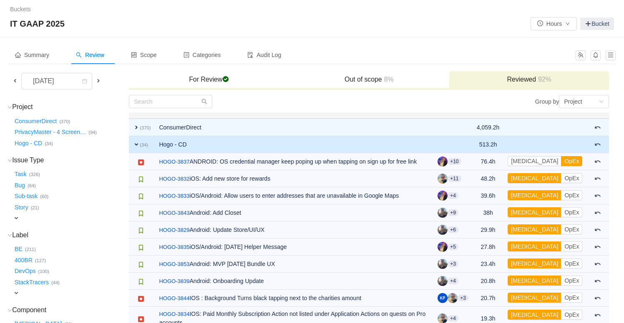
click at [135, 144] on span "expand" at bounding box center [136, 144] width 7 height 7
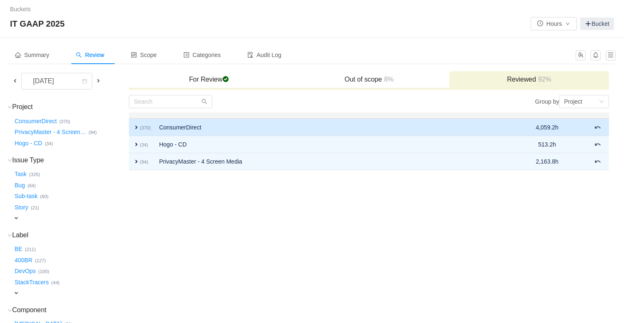
click at [136, 131] on td "expand (370)" at bounding box center [142, 128] width 26 height 18
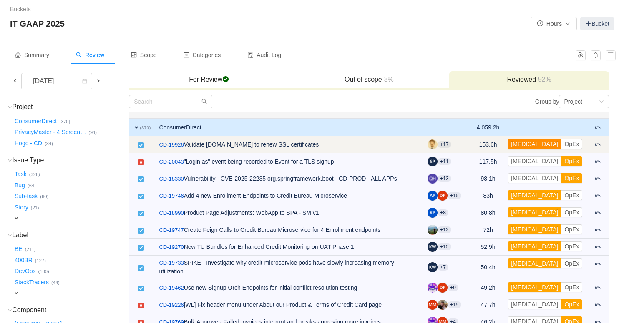
click at [548, 146] on button "[MEDICAL_DATA]" at bounding box center [534, 144] width 54 height 10
click at [571, 143] on button "OpEx" at bounding box center [571, 144] width 21 height 10
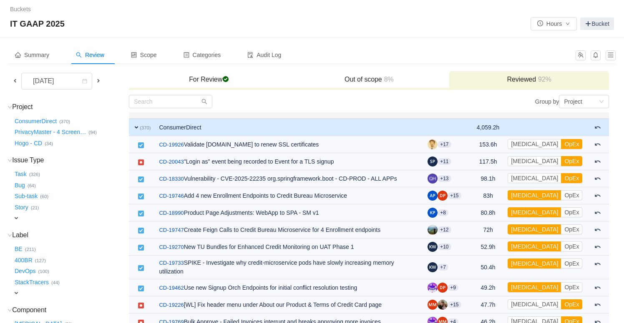
click at [423, 36] on div "Buckets / / IT GAAP 2025 Hours Bucket" at bounding box center [312, 19] width 624 height 38
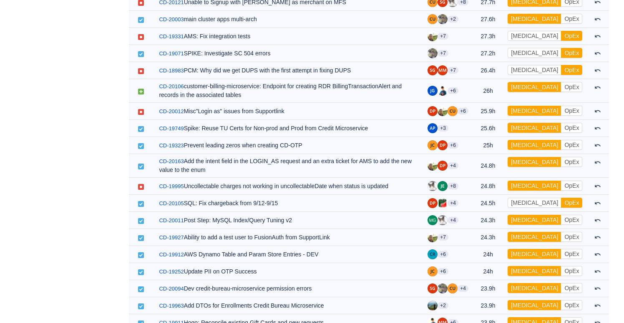
scroll to position [624, 0]
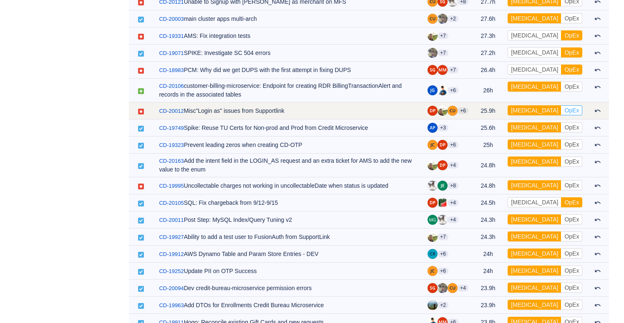
click at [578, 105] on button "OpEx" at bounding box center [571, 110] width 21 height 10
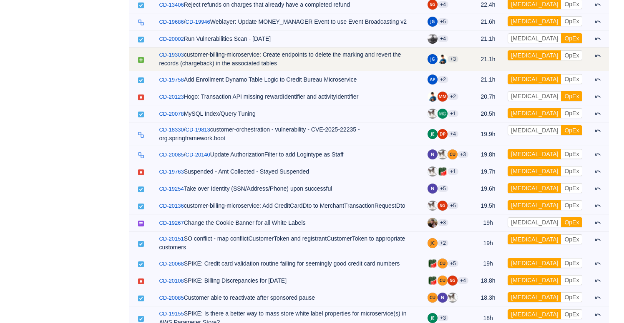
scroll to position [1088, 0]
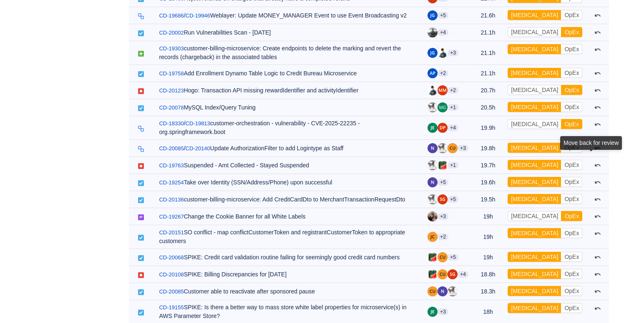
drag, startPoint x: 586, startPoint y: 163, endPoint x: 570, endPoint y: 160, distance: 16.4
click at [570, 153] on div "Move back for review" at bounding box center [591, 144] width 62 height 17
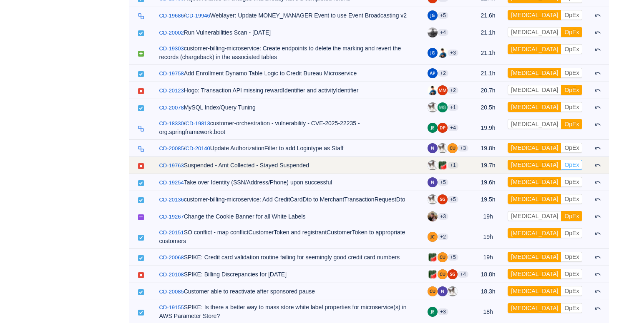
click at [567, 161] on button "OpEx" at bounding box center [571, 165] width 21 height 10
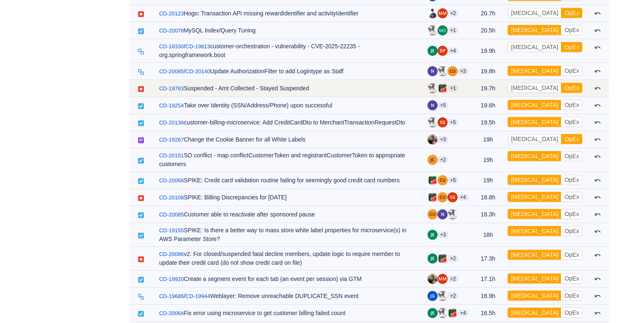
scroll to position [1183, 0]
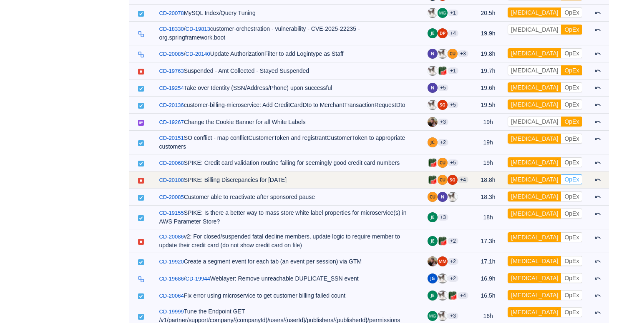
click at [571, 175] on button "OpEx" at bounding box center [571, 180] width 21 height 10
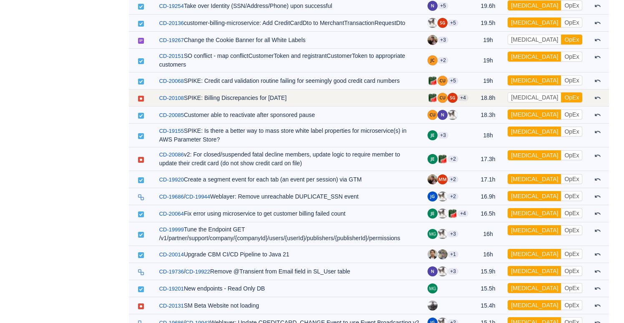
scroll to position [1266, 0]
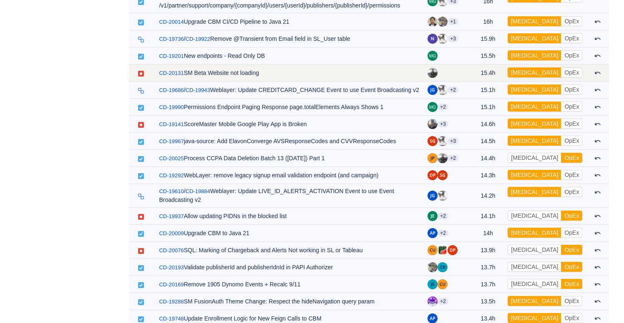
scroll to position [1511, 0]
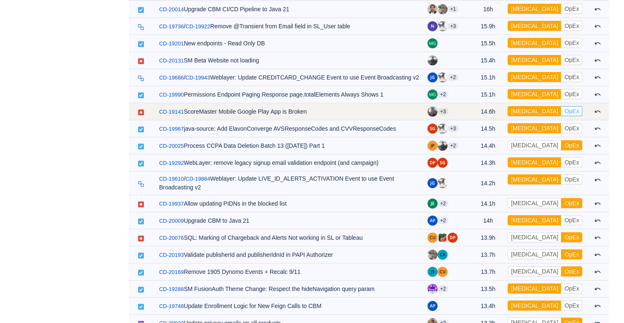
click at [570, 107] on button "OpEx" at bounding box center [571, 111] width 21 height 10
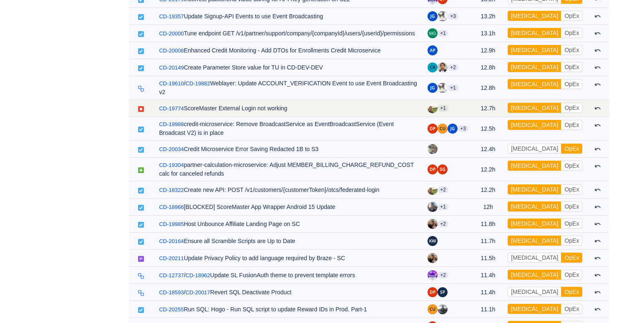
scroll to position [1852, 0]
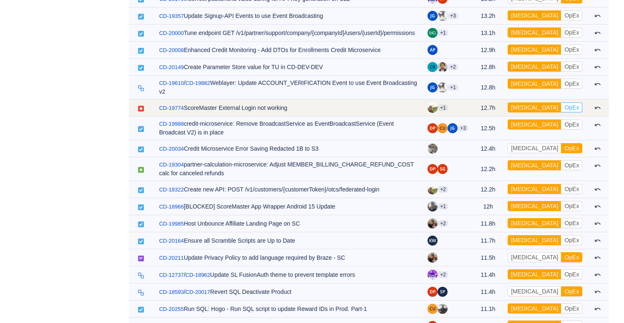
click at [572, 103] on button "OpEx" at bounding box center [571, 108] width 21 height 10
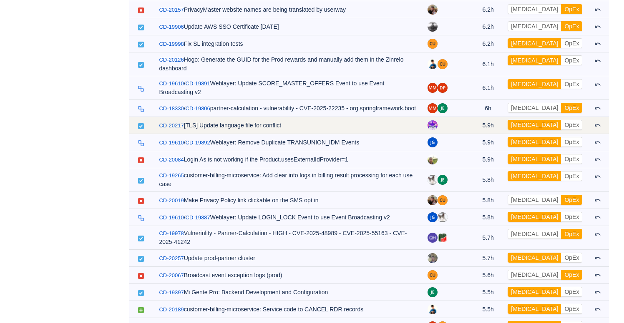
scroll to position [3316, 0]
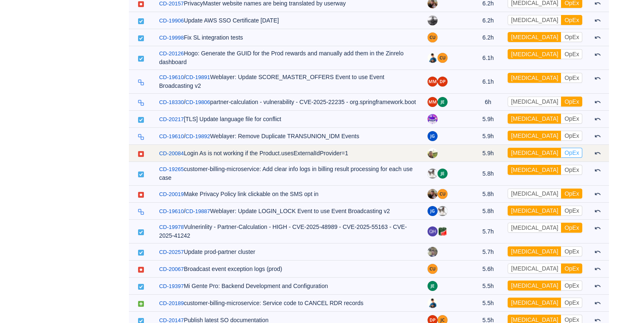
click at [574, 148] on button "OpEx" at bounding box center [571, 153] width 21 height 10
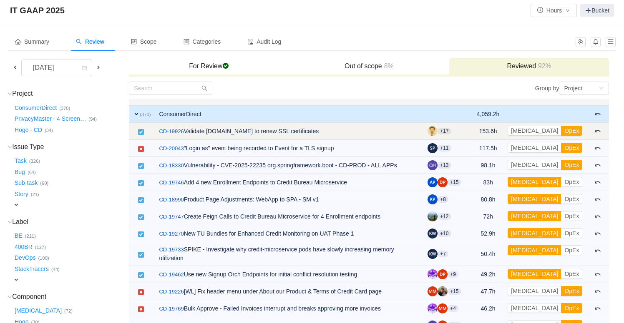
scroll to position [0, 0]
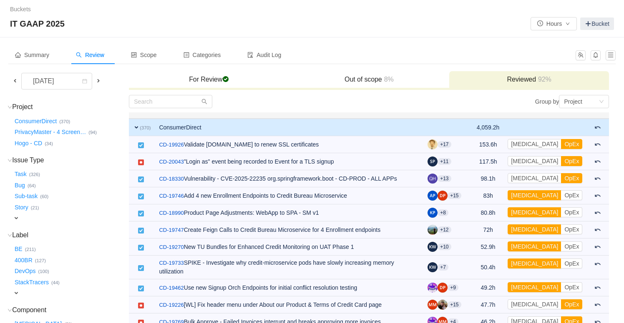
click at [138, 127] on span "expand" at bounding box center [136, 127] width 7 height 7
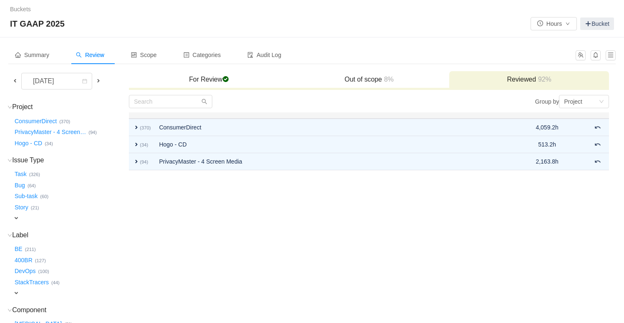
click at [150, 23] on div "IT GAAP 2025 Hours Bucket" at bounding box center [312, 23] width 604 height 13
click at [42, 57] on span "Summary" at bounding box center [32, 55] width 34 height 7
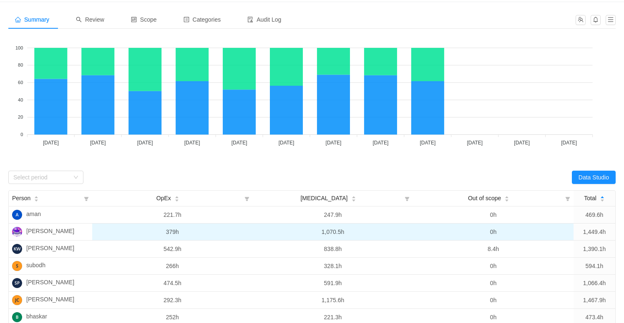
scroll to position [63, 0]
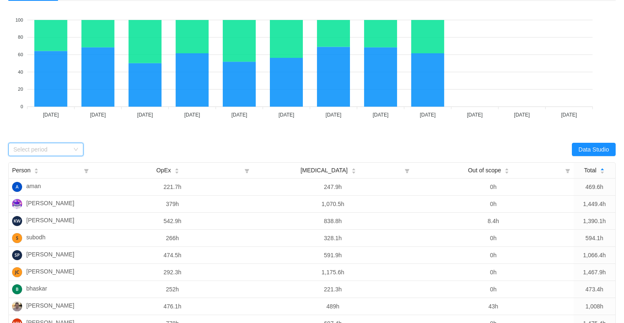
click at [45, 154] on div "Select period" at bounding box center [43, 149] width 60 height 13
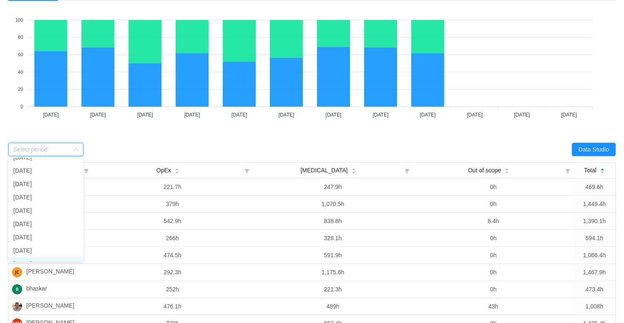
scroll to position [59, 0]
click at [33, 214] on li "[DATE]" at bounding box center [45, 213] width 75 height 13
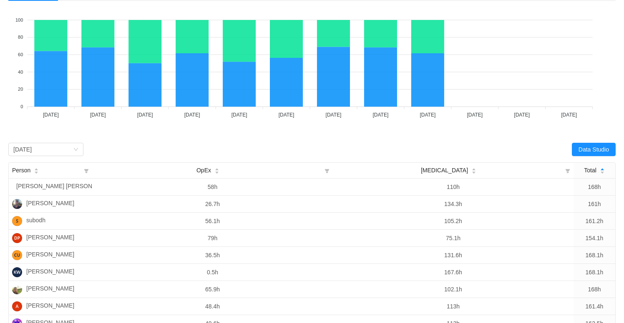
click at [138, 132] on div "[MEDICAL_DATA] OpEx 100 100 80 80 60 60 40 40 20 20 0 0 [DATE] [DATE] [DATE] [D…" at bounding box center [311, 73] width 607 height 131
click at [604, 149] on button "Data Studio" at bounding box center [593, 149] width 44 height 13
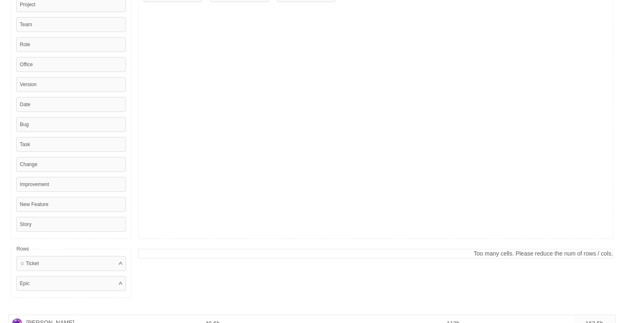
scroll to position [0, 0]
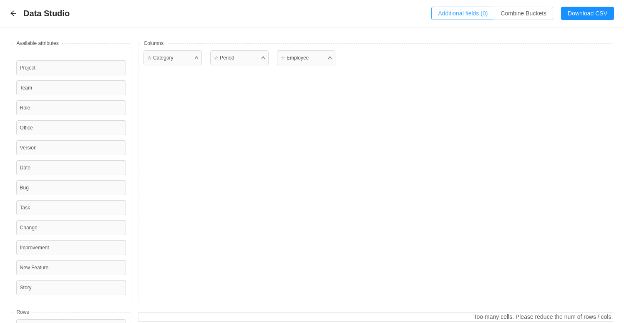
click at [474, 13] on button "Additional fields (0)" at bounding box center [462, 13] width 63 height 13
click at [434, 47] on div "Select a field" at bounding box center [387, 51] width 132 height 8
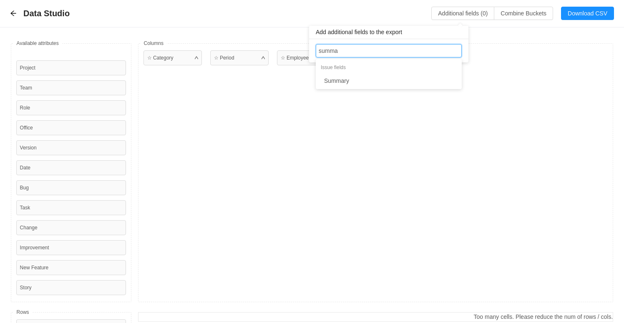
type input "[PERSON_NAME]"
click at [378, 80] on li "Summary" at bounding box center [389, 80] width 146 height 13
type input "compon"
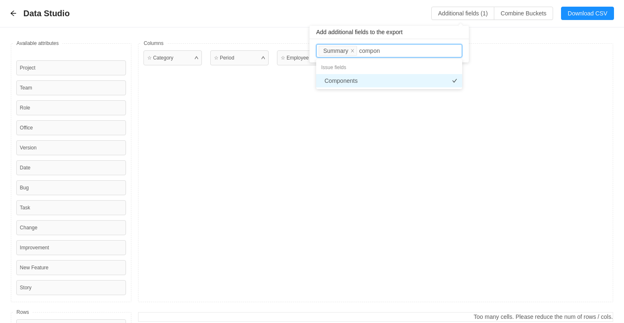
click at [361, 83] on li "Components" at bounding box center [389, 80] width 146 height 13
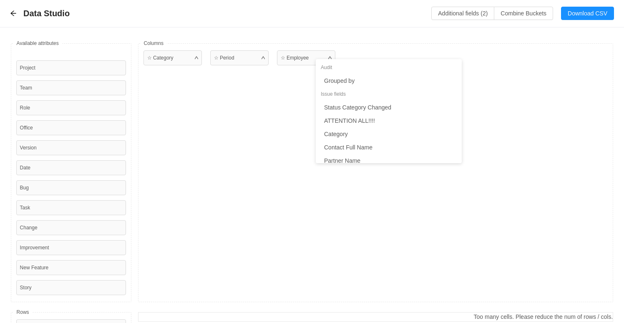
click at [557, 70] on div "☆ Category ☆ Period ☆ Employee" at bounding box center [375, 172] width 475 height 259
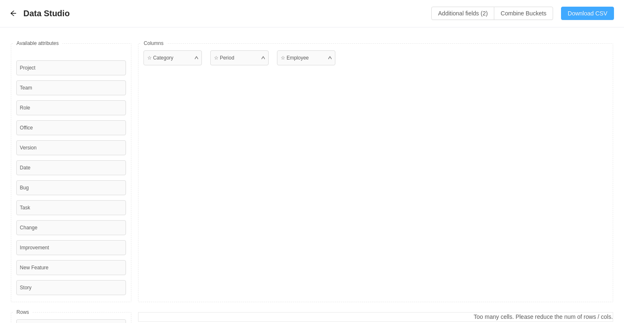
click at [583, 15] on button "Download CSV" at bounding box center [587, 13] width 53 height 13
